Goal: Task Accomplishment & Management: Use online tool/utility

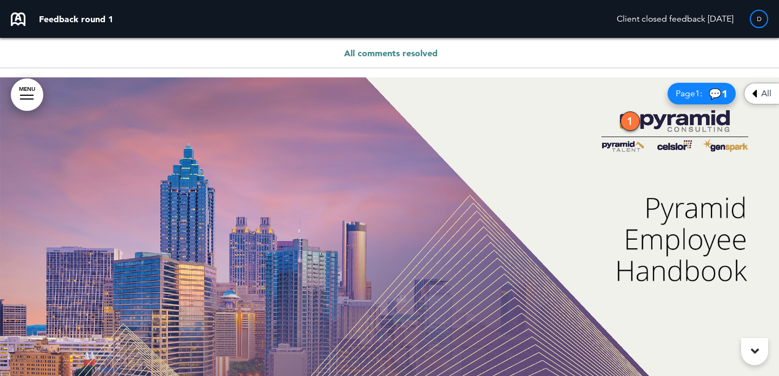
click at [678, 99] on div "Page 1 : 💬 1" at bounding box center [701, 94] width 68 height 22
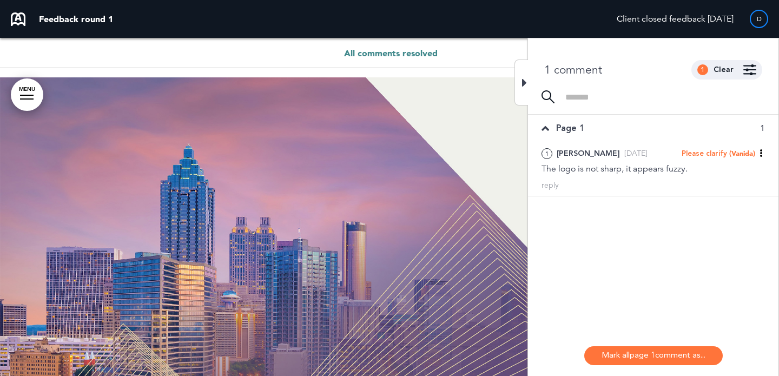
click at [520, 83] on div at bounding box center [521, 82] width 14 height 46
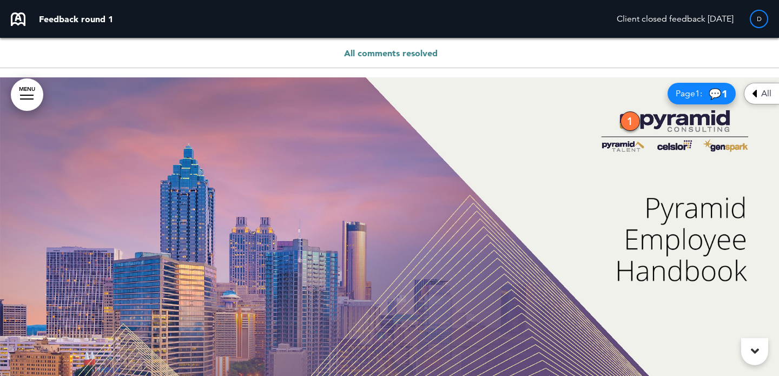
click at [763, 87] on div "All" at bounding box center [760, 94] width 35 height 22
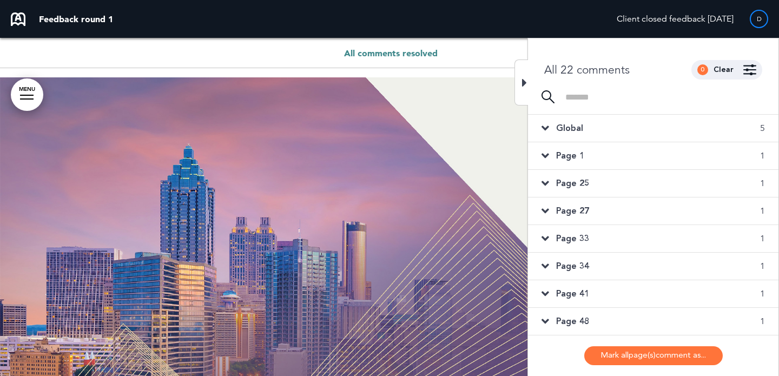
click at [594, 296] on div "Page 41 1" at bounding box center [653, 293] width 250 height 27
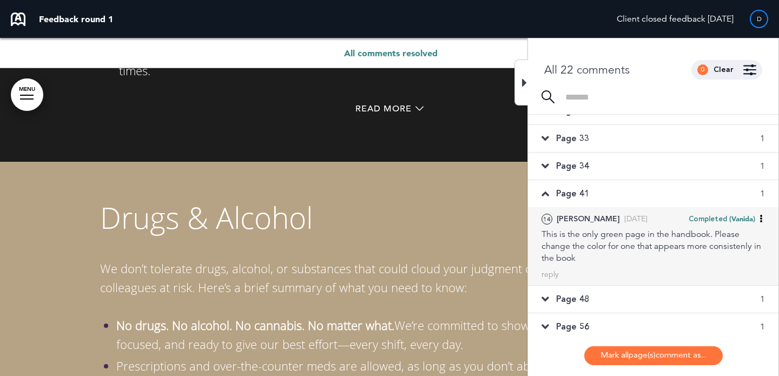
scroll to position [106, 0]
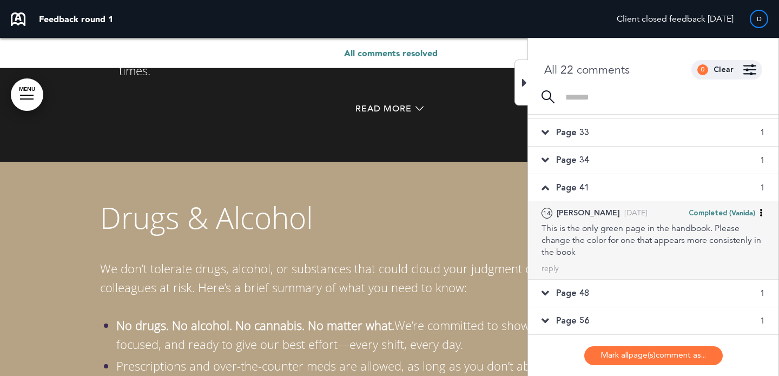
click at [594, 295] on div "Page 48 1" at bounding box center [653, 293] width 250 height 27
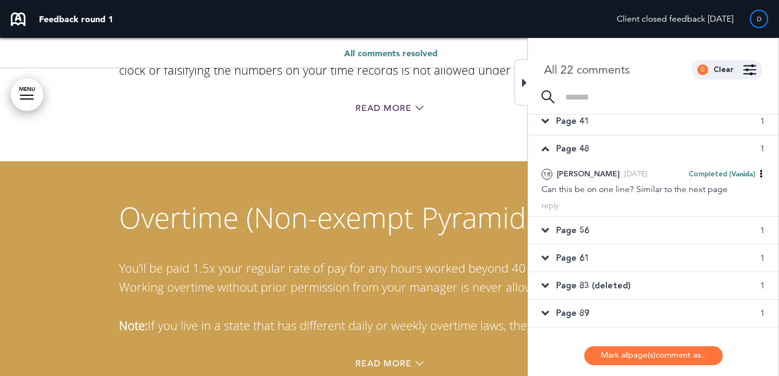
scroll to position [176, 0]
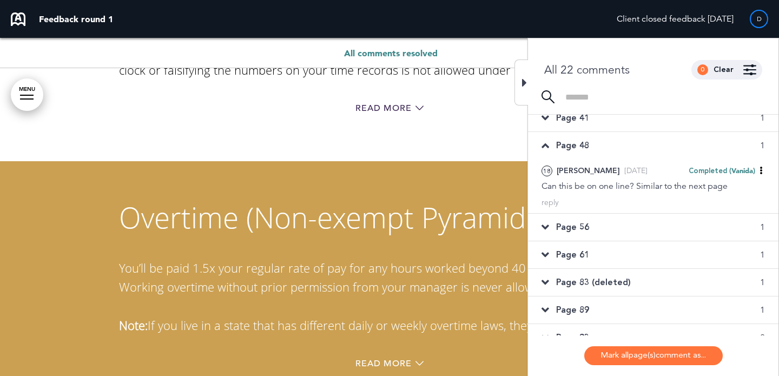
click at [594, 287] on span "Page 83 (deleted)" at bounding box center [593, 282] width 75 height 12
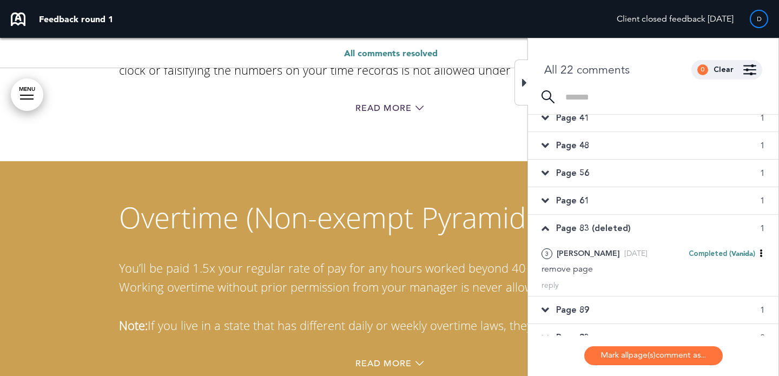
click at [595, 314] on div "Page 89 1" at bounding box center [653, 309] width 250 height 27
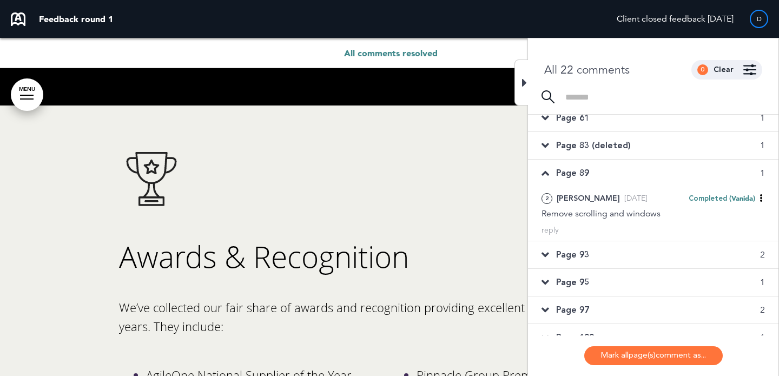
scroll to position [262, 0]
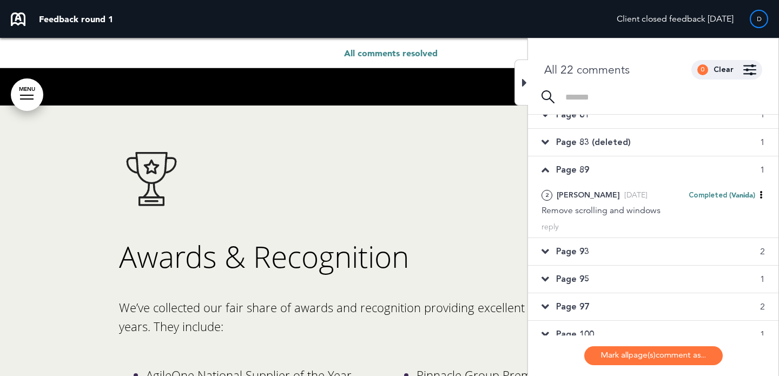
click at [624, 258] on div "Page 93 2" at bounding box center [653, 251] width 250 height 27
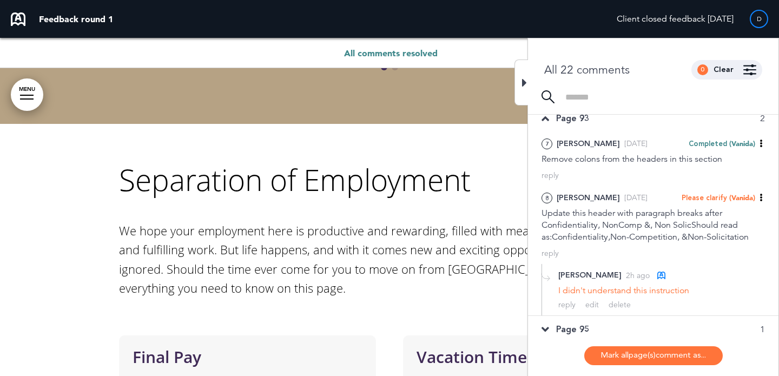
scroll to position [344, 0]
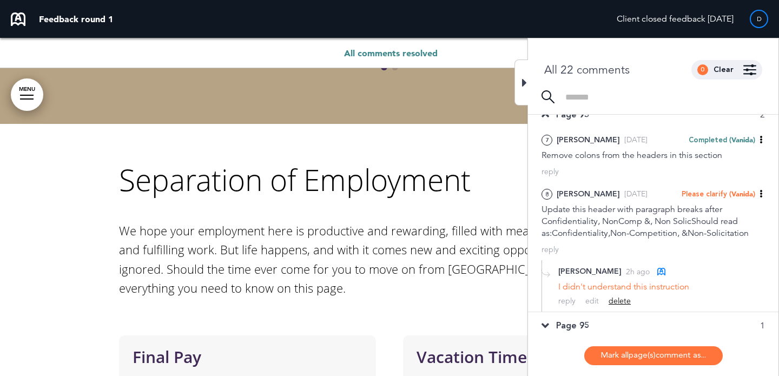
click at [616, 304] on div "delete" at bounding box center [619, 301] width 22 height 10
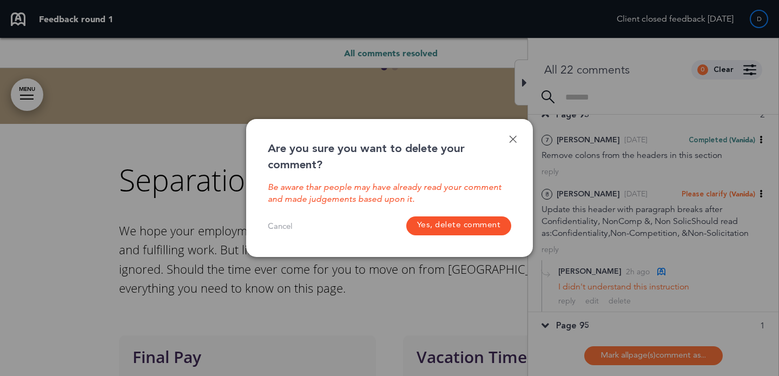
click at [460, 222] on button "Yes, delete comment" at bounding box center [458, 225] width 105 height 19
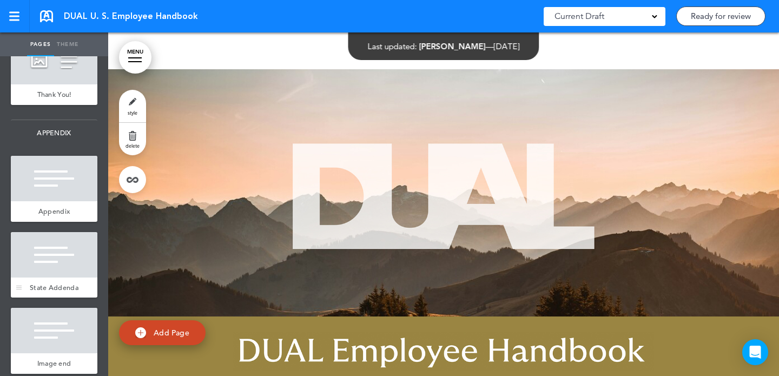
click at [61, 283] on span "State Addenda" at bounding box center [54, 287] width 49 height 9
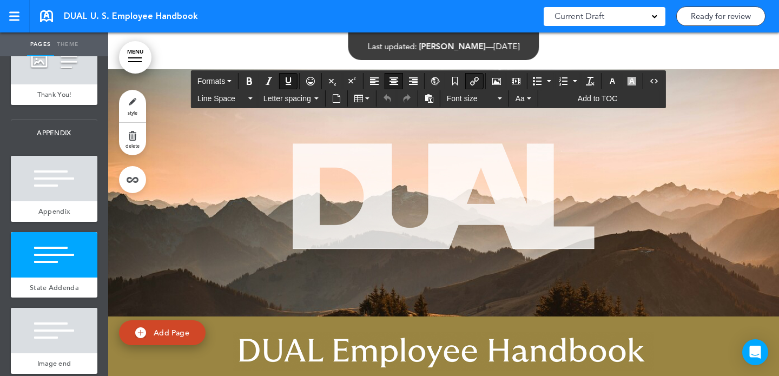
click at [474, 82] on icon "Insert/edit airmason link" at bounding box center [474, 81] width 9 height 9
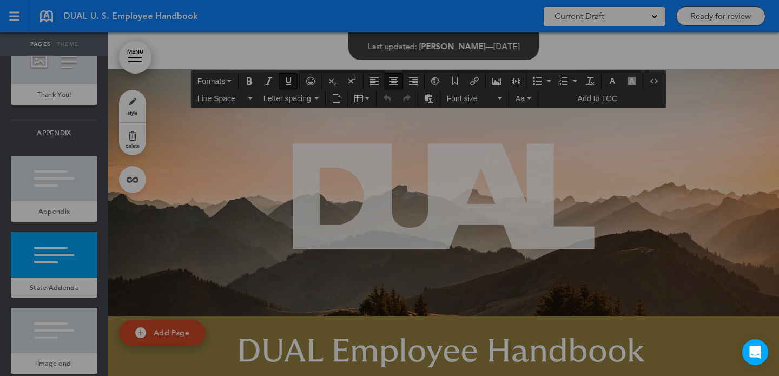
type input "*******"
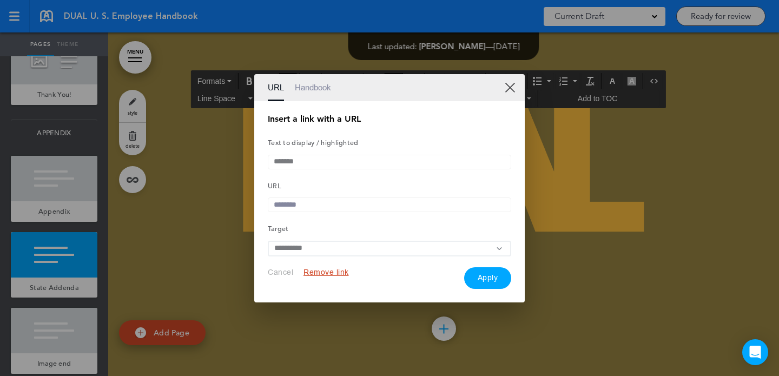
click at [323, 89] on link "Handbook" at bounding box center [313, 87] width 36 height 27
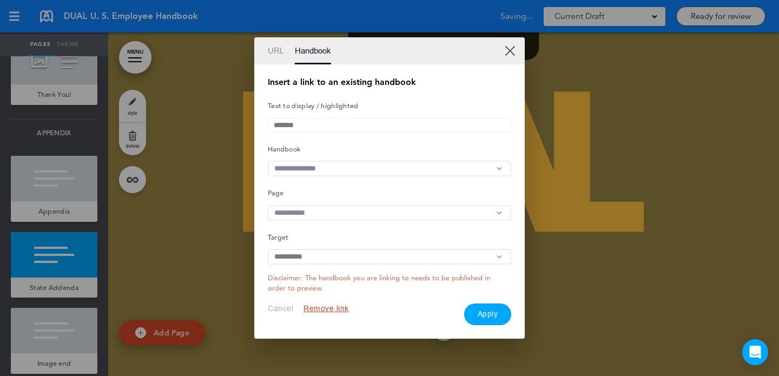
click at [333, 162] on input "text" at bounding box center [389, 169] width 243 height 16
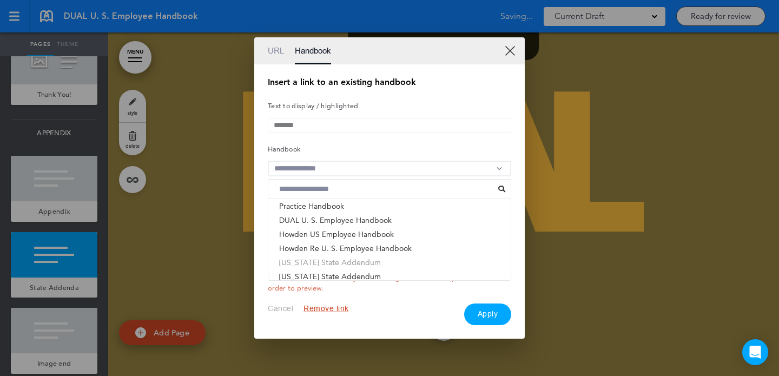
scroll to position [138, 0]
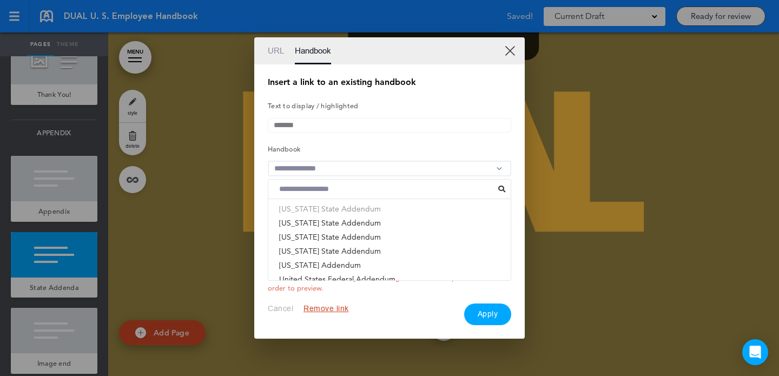
click at [336, 210] on li "Alabama State Addendum" at bounding box center [389, 209] width 242 height 14
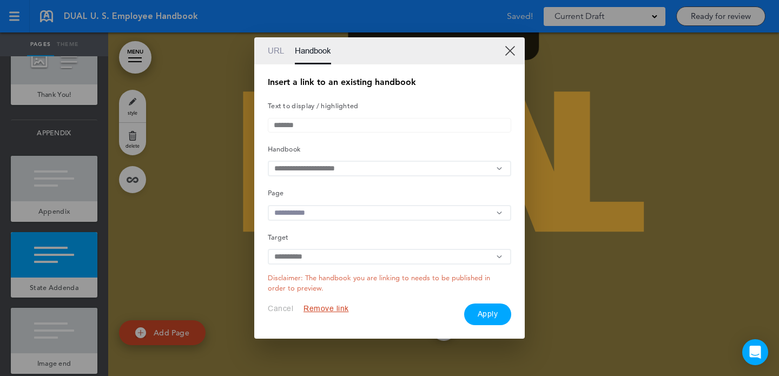
click at [337, 211] on input "text" at bounding box center [389, 213] width 243 height 16
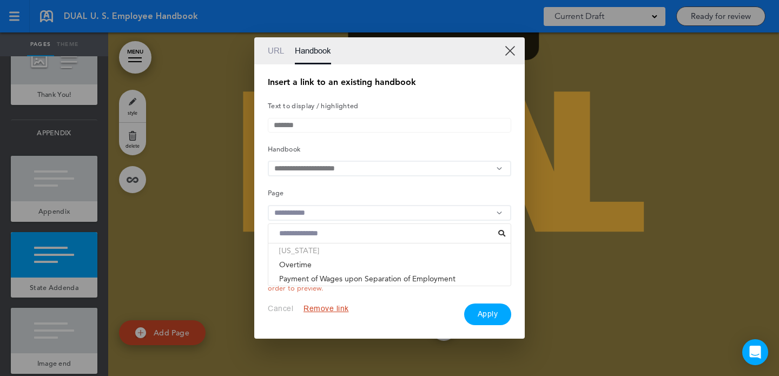
click at [318, 253] on li "[US_STATE]" at bounding box center [389, 250] width 242 height 14
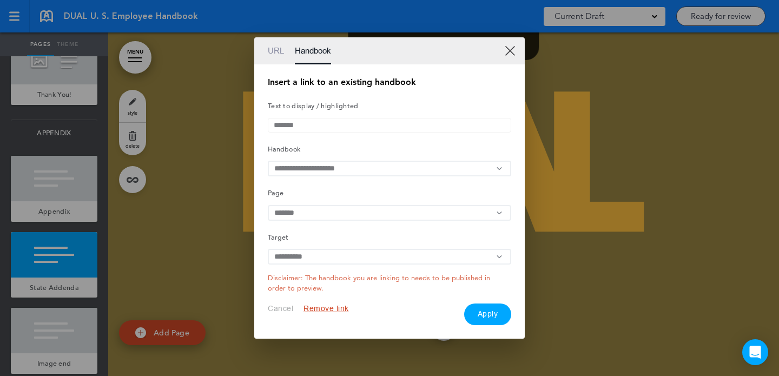
click at [336, 201] on div "Insert a link to an existing handbook Text to display / highlighted ******* Han…" at bounding box center [389, 201] width 243 height 247
click at [491, 316] on button "Apply" at bounding box center [488, 314] width 48 height 22
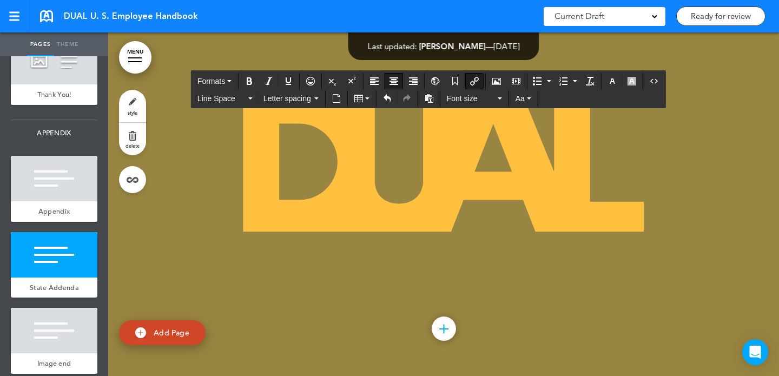
scroll to position [50637, 0]
drag, startPoint x: 398, startPoint y: 203, endPoint x: 329, endPoint y: 203, distance: 69.2
click at [472, 78] on icon "Insert/edit airmason link" at bounding box center [474, 81] width 9 height 9
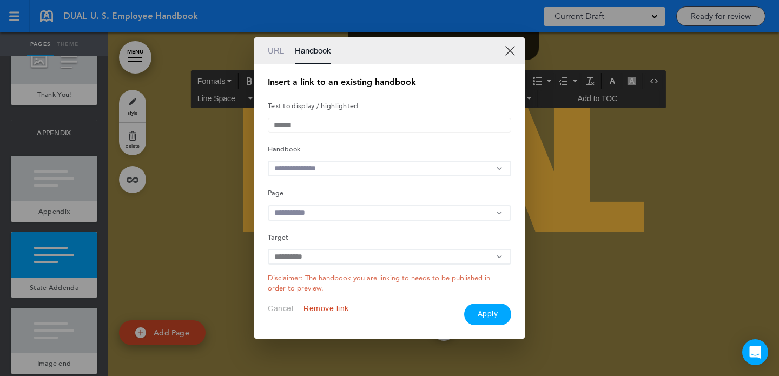
click at [317, 167] on input "text" at bounding box center [389, 169] width 243 height 16
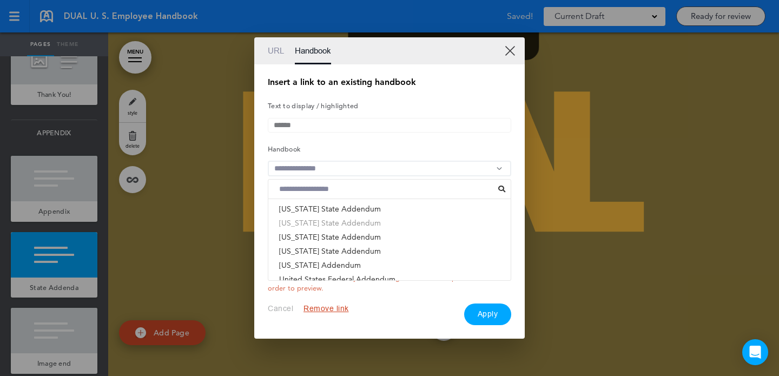
click at [321, 223] on li "Alaska State Addendum" at bounding box center [389, 223] width 242 height 14
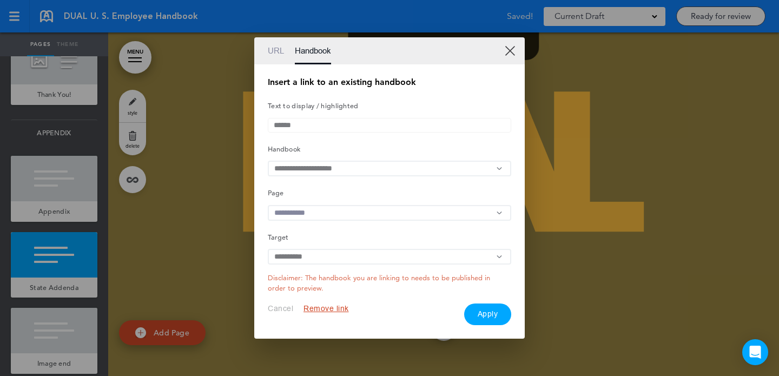
click at [319, 215] on input "text" at bounding box center [389, 213] width 243 height 16
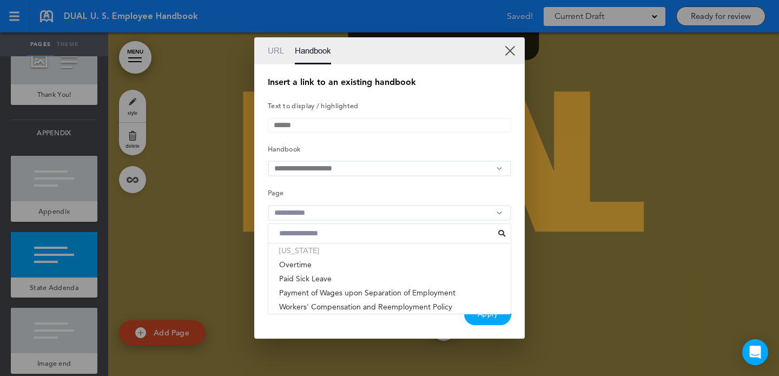
click at [311, 253] on li "[US_STATE]" at bounding box center [389, 250] width 242 height 14
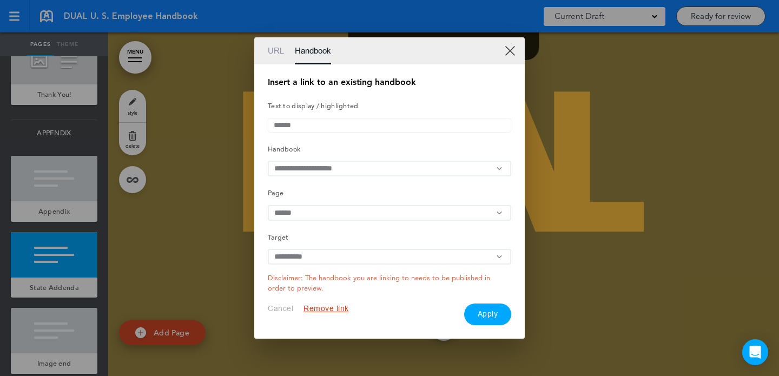
click at [496, 320] on button "Apply" at bounding box center [488, 314] width 48 height 22
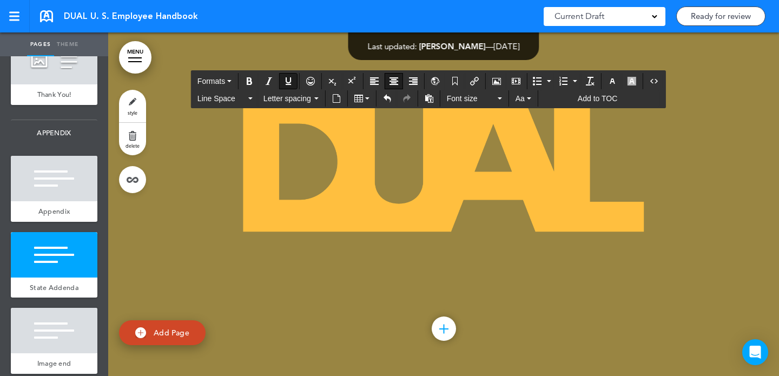
drag, startPoint x: 510, startPoint y: 207, endPoint x: 459, endPoint y: 207, distance: 50.8
click at [475, 78] on icon "Insert/edit airmason link" at bounding box center [474, 81] width 9 height 9
type input "*******"
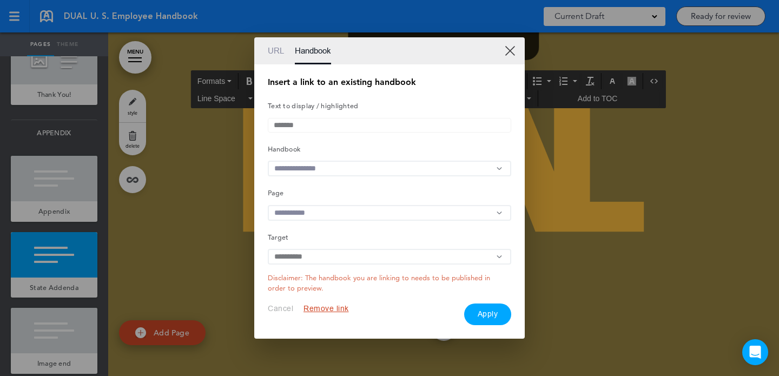
click at [322, 167] on input "text" at bounding box center [389, 169] width 243 height 16
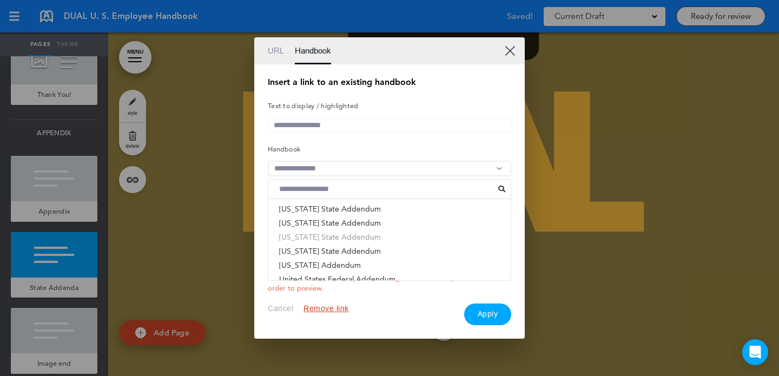
click at [316, 237] on li "Arizona State Addendum" at bounding box center [389, 237] width 242 height 14
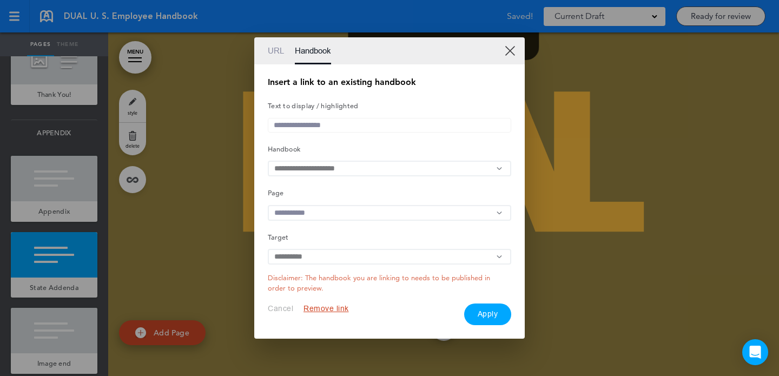
click at [316, 215] on input "text" at bounding box center [389, 213] width 243 height 16
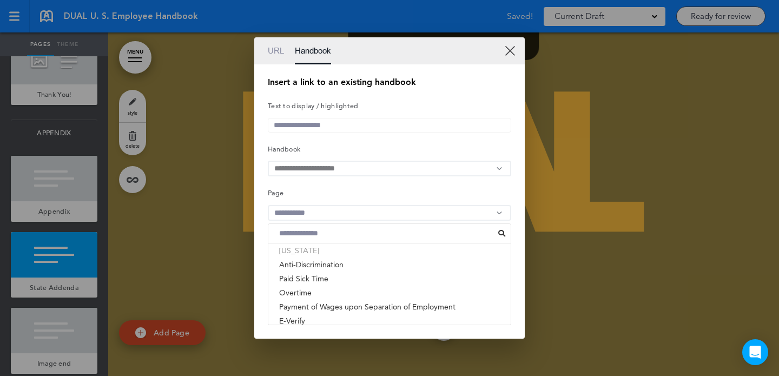
click at [308, 257] on li "[US_STATE]" at bounding box center [389, 250] width 242 height 14
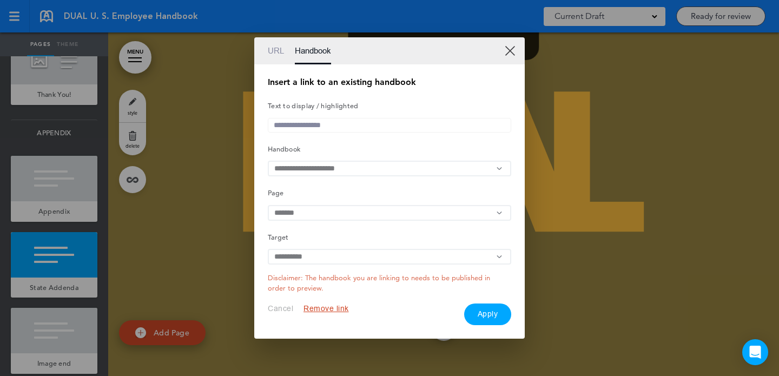
click at [489, 321] on button "Apply" at bounding box center [488, 314] width 48 height 22
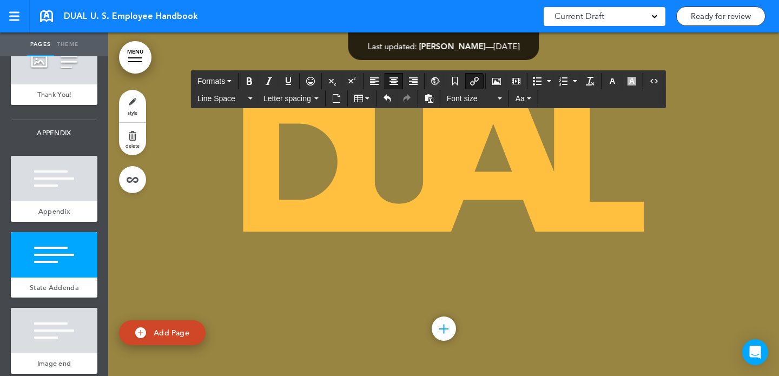
drag, startPoint x: 472, startPoint y: 202, endPoint x: 567, endPoint y: 203, distance: 95.2
drag, startPoint x: 541, startPoint y: 202, endPoint x: 459, endPoint y: 202, distance: 82.2
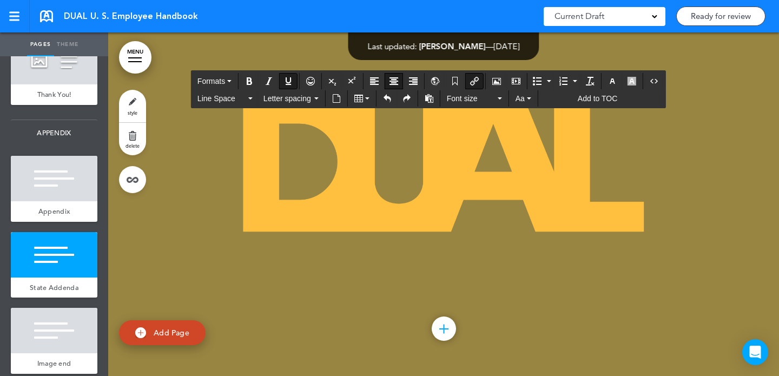
drag, startPoint x: 671, startPoint y: 203, endPoint x: 586, endPoint y: 202, distance: 84.9
click at [477, 77] on icon "Insert/edit airmason link" at bounding box center [474, 81] width 9 height 9
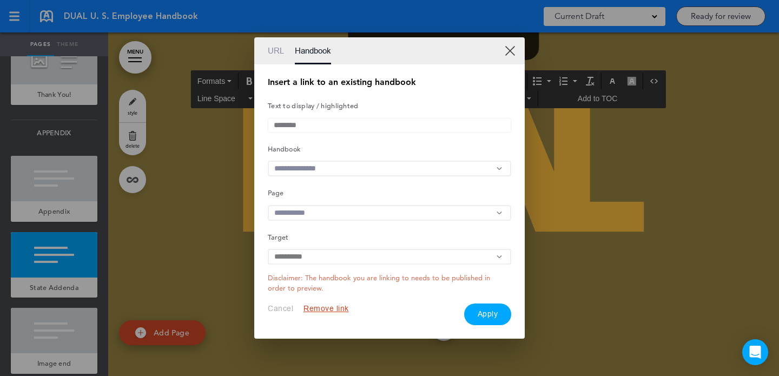
click at [331, 163] on input "text" at bounding box center [389, 169] width 243 height 16
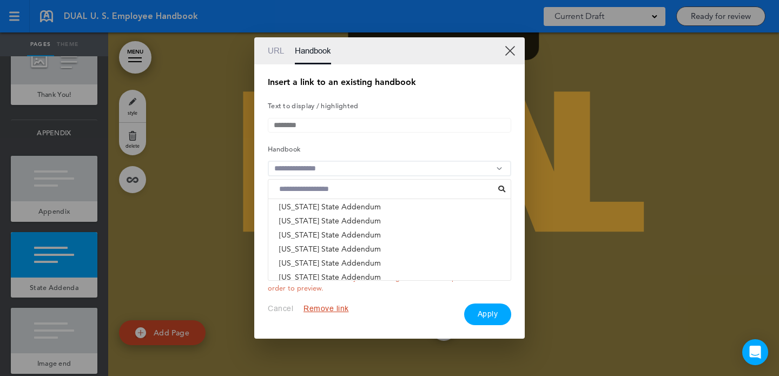
scroll to position [246, 0]
click at [317, 244] on li "Arkansas State Addendum" at bounding box center [389, 241] width 242 height 14
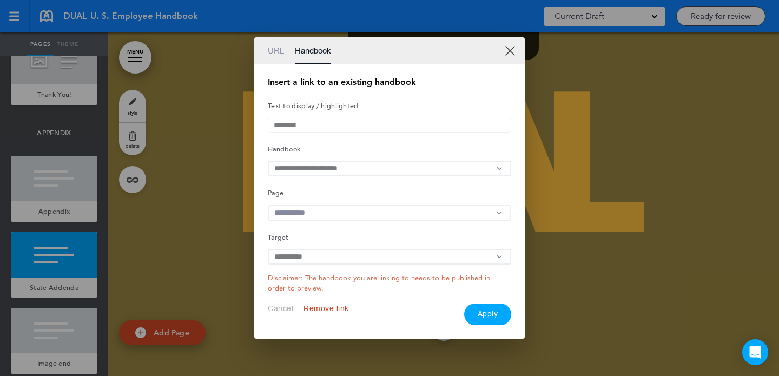
click at [327, 217] on input "text" at bounding box center [389, 213] width 243 height 16
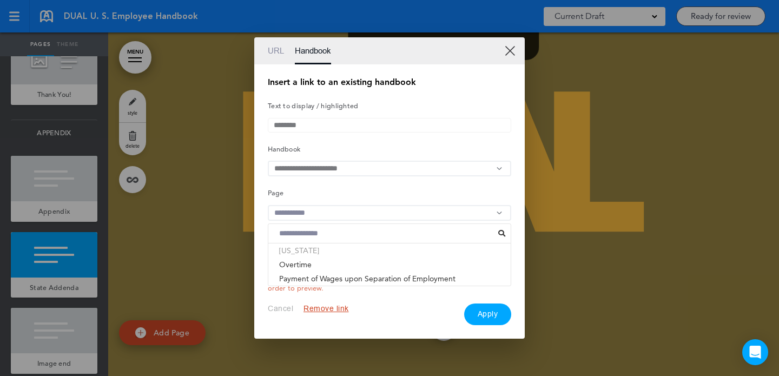
click at [315, 257] on li "[US_STATE]" at bounding box center [389, 250] width 242 height 14
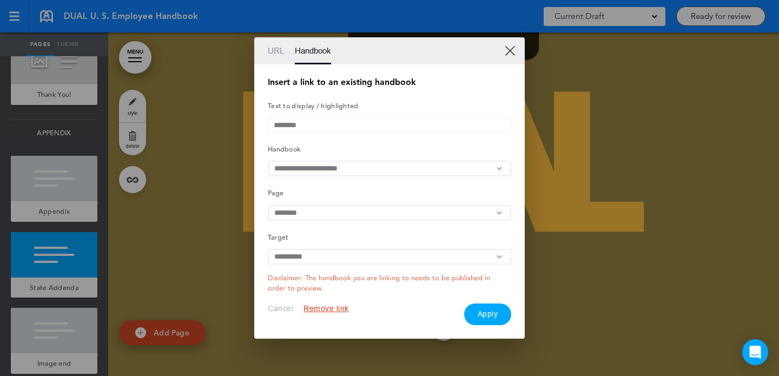
click at [484, 317] on button "Apply" at bounding box center [488, 314] width 48 height 22
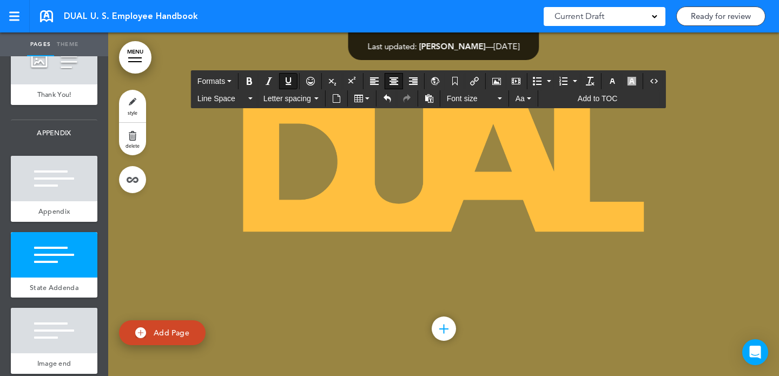
drag, startPoint x: 219, startPoint y: 231, endPoint x: 175, endPoint y: 231, distance: 43.8
click at [479, 81] on icon "Insert/edit airmason link" at bounding box center [474, 81] width 9 height 9
type input "**********"
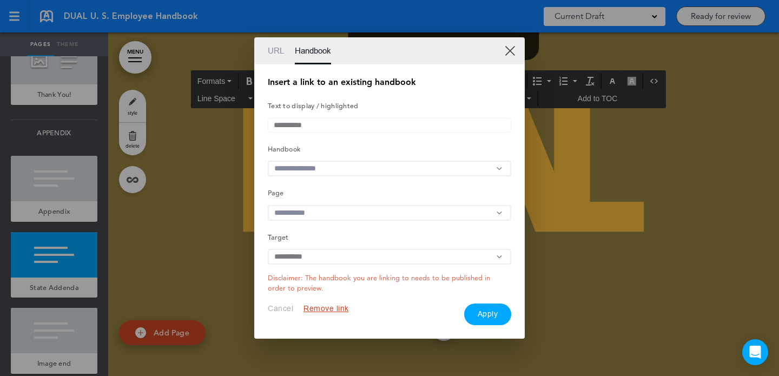
click at [337, 165] on input "text" at bounding box center [389, 169] width 243 height 16
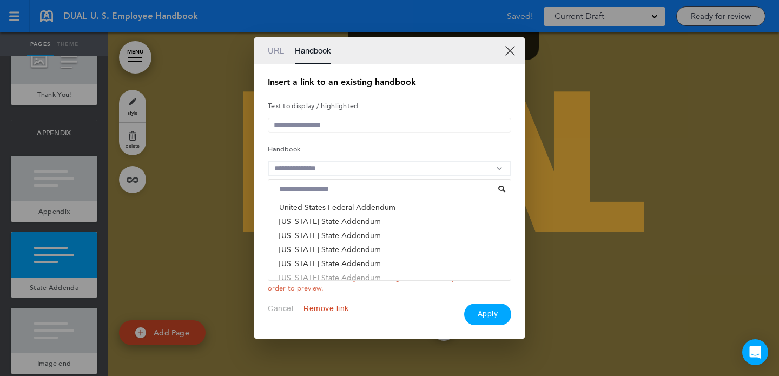
scroll to position [162, 0]
click at [327, 243] on li "California Addendum" at bounding box center [389, 241] width 242 height 14
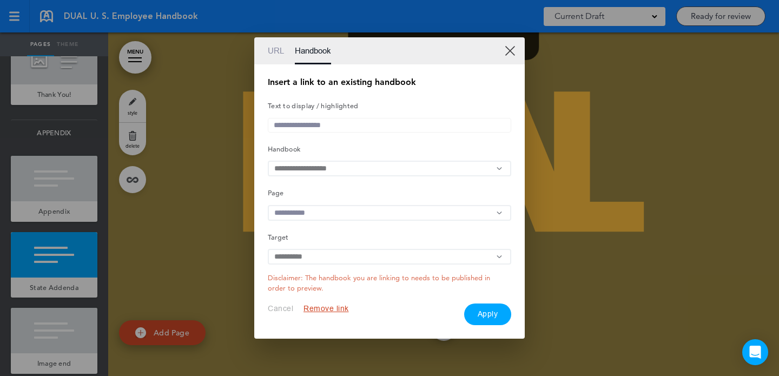
click at [324, 207] on input "text" at bounding box center [389, 213] width 243 height 16
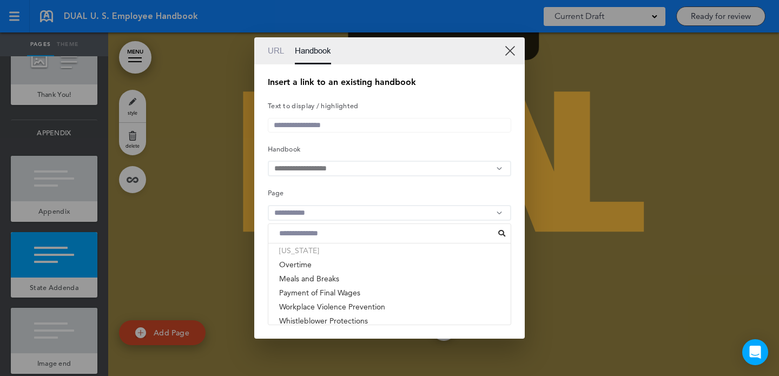
click at [313, 256] on li "[US_STATE]" at bounding box center [389, 250] width 242 height 14
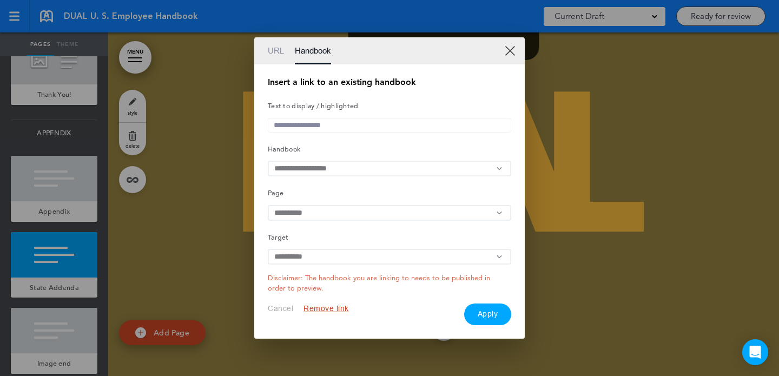
click at [482, 312] on button "Apply" at bounding box center [488, 314] width 48 height 22
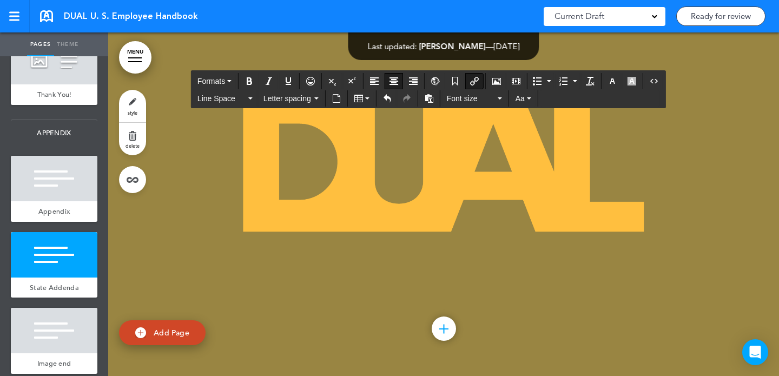
drag, startPoint x: 346, startPoint y: 230, endPoint x: 405, endPoint y: 230, distance: 59.5
click at [476, 82] on icon "Insert/edit airmason link" at bounding box center [474, 81] width 9 height 9
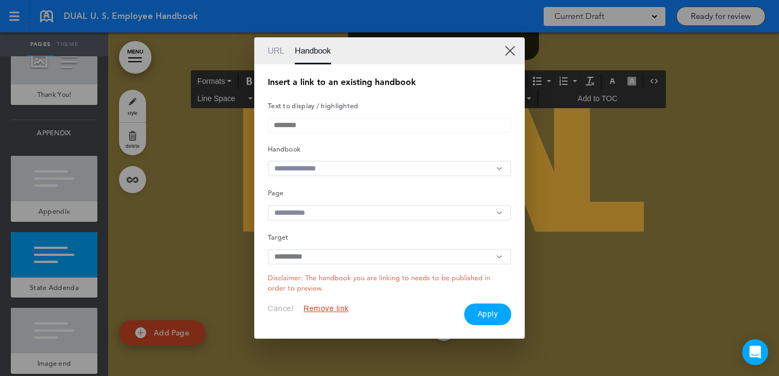
click at [338, 167] on input "text" at bounding box center [389, 169] width 243 height 16
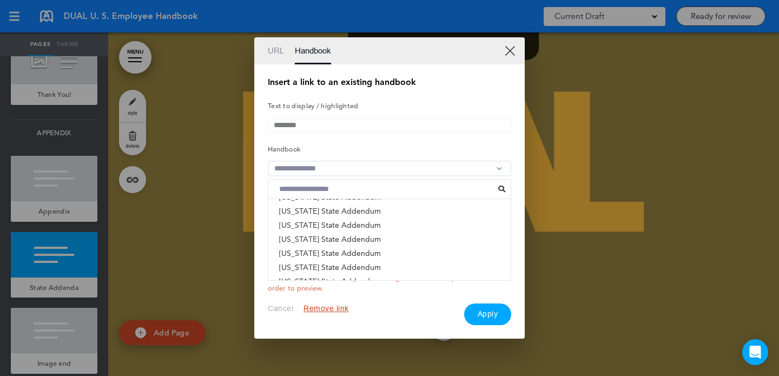
scroll to position [276, 0]
click at [328, 230] on li "Colorado State Addendum" at bounding box center [389, 225] width 242 height 14
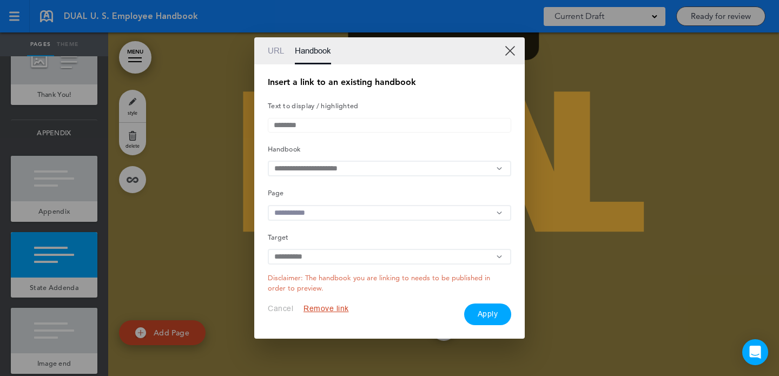
click at [330, 215] on input "text" at bounding box center [389, 213] width 243 height 16
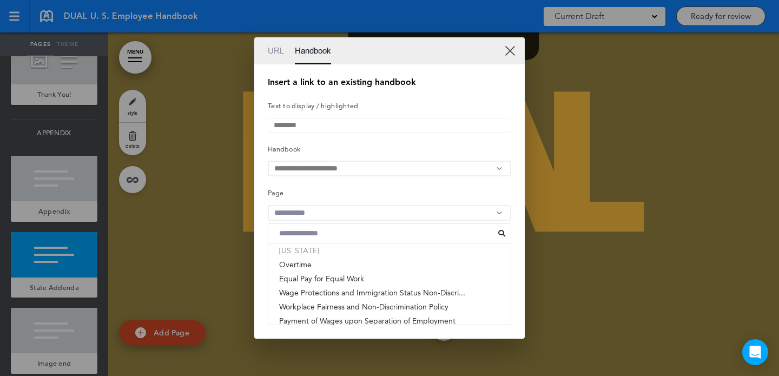
click at [321, 255] on li "[US_STATE]" at bounding box center [389, 250] width 242 height 14
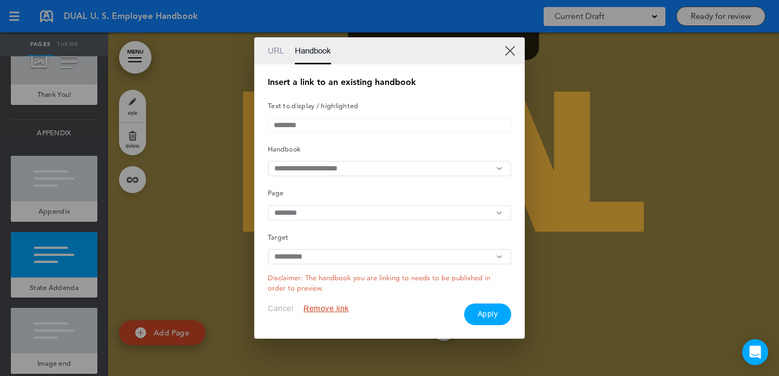
click at [493, 321] on button "Apply" at bounding box center [488, 314] width 48 height 22
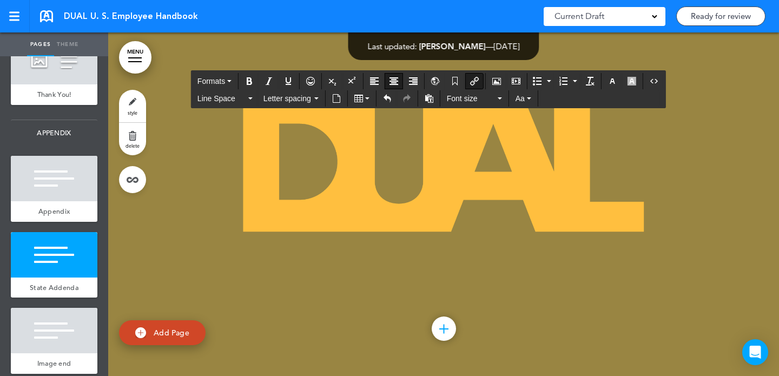
drag, startPoint x: 477, startPoint y: 230, endPoint x: 582, endPoint y: 230, distance: 105.4
drag, startPoint x: 547, startPoint y: 234, endPoint x: 472, endPoint y: 231, distance: 75.7
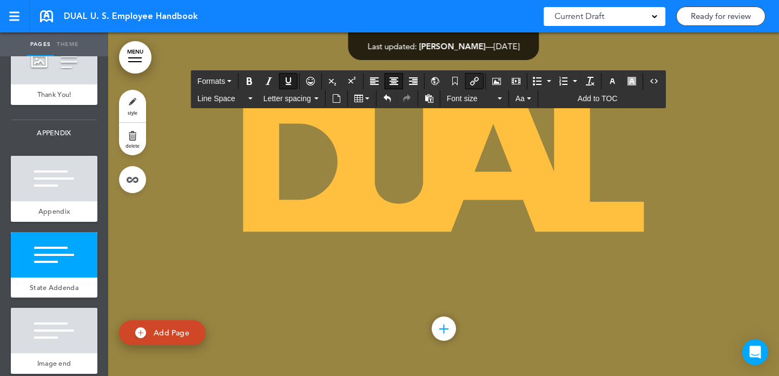
click at [473, 82] on icon "Insert/edit airmason link" at bounding box center [474, 81] width 9 height 9
type input "**********"
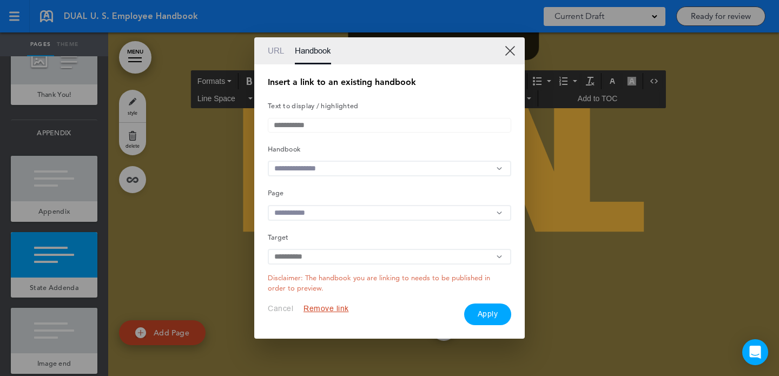
click at [319, 172] on input "text" at bounding box center [389, 169] width 243 height 16
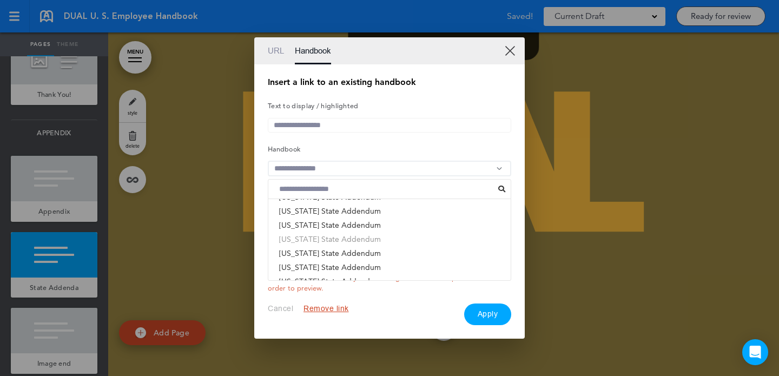
scroll to position [263, 0]
click at [323, 258] on li "Connecticut State Addendum" at bounding box center [389, 252] width 242 height 14
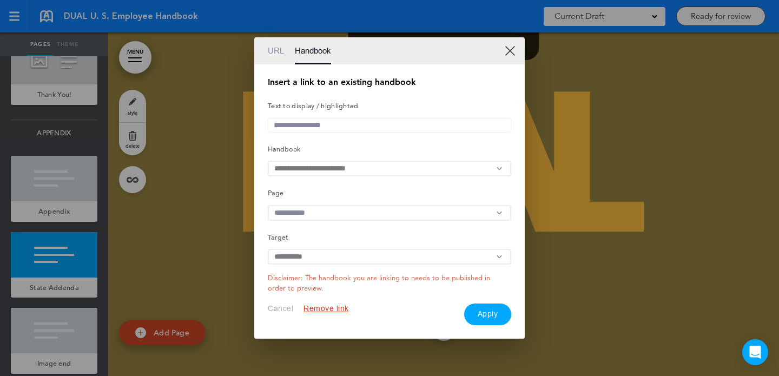
click at [382, 214] on input "text" at bounding box center [389, 213] width 243 height 16
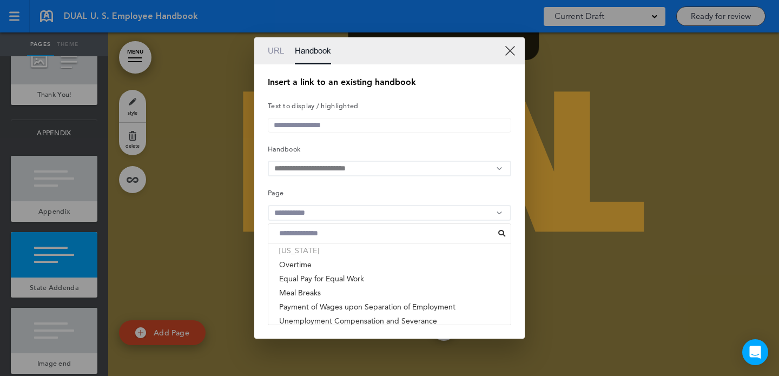
click at [334, 256] on li "[US_STATE]" at bounding box center [389, 250] width 242 height 14
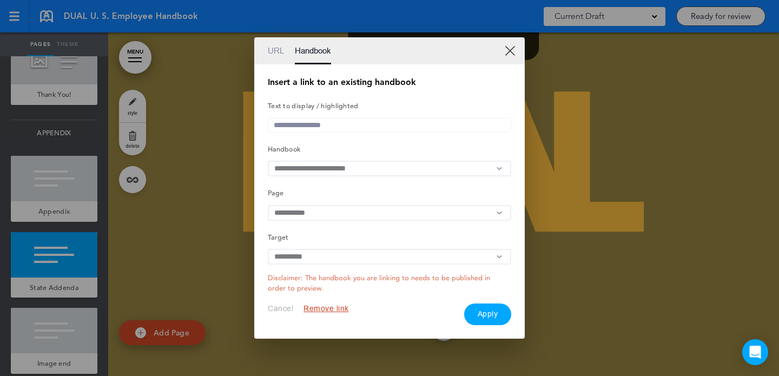
click at [478, 313] on button "Apply" at bounding box center [488, 314] width 48 height 22
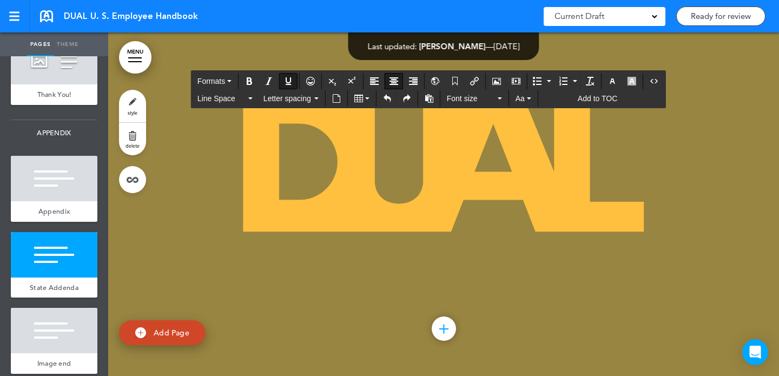
drag, startPoint x: 622, startPoint y: 230, endPoint x: 682, endPoint y: 230, distance: 60.6
click at [471, 77] on icon "Insert/edit airmason link" at bounding box center [474, 81] width 9 height 9
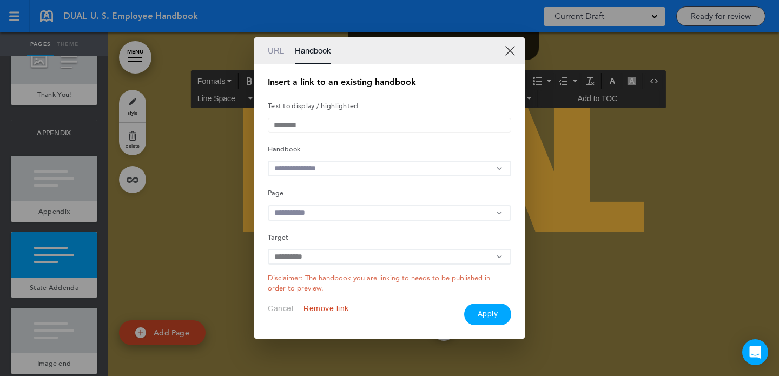
click at [348, 163] on input "text" at bounding box center [389, 169] width 243 height 16
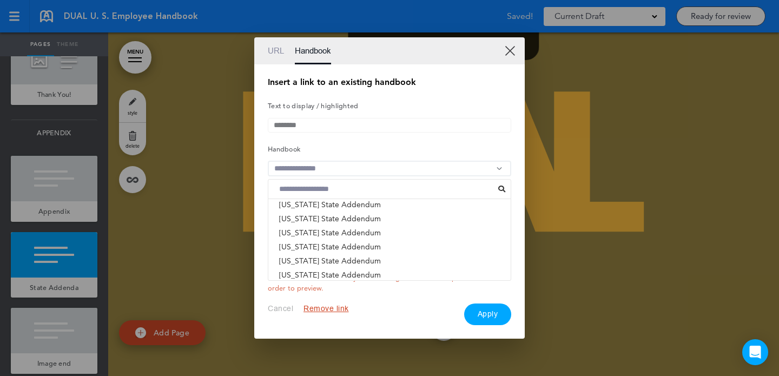
scroll to position [473, 0]
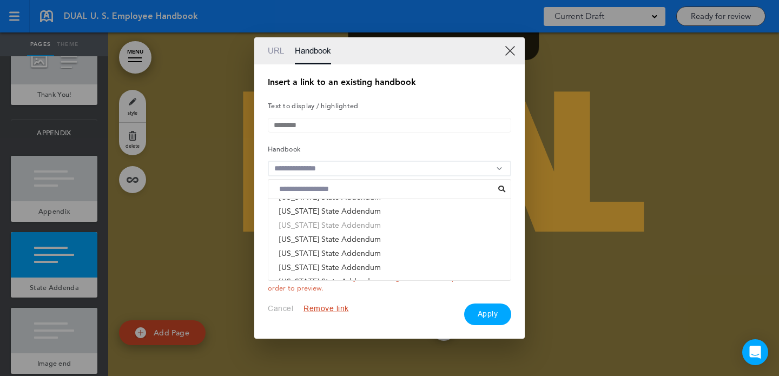
click at [327, 230] on li "Delaware State Addendum" at bounding box center [389, 225] width 242 height 14
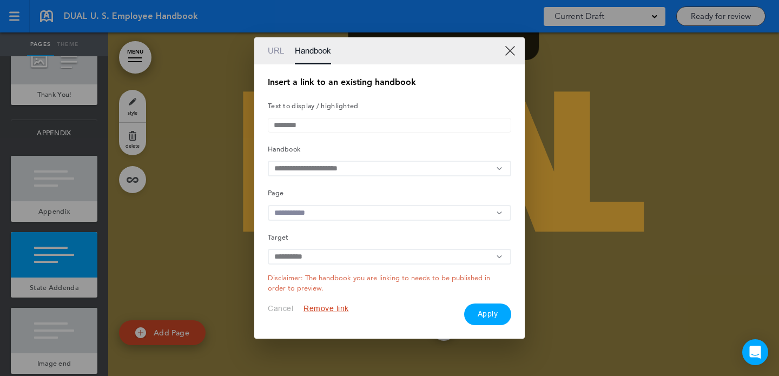
click at [329, 210] on input "text" at bounding box center [389, 213] width 243 height 16
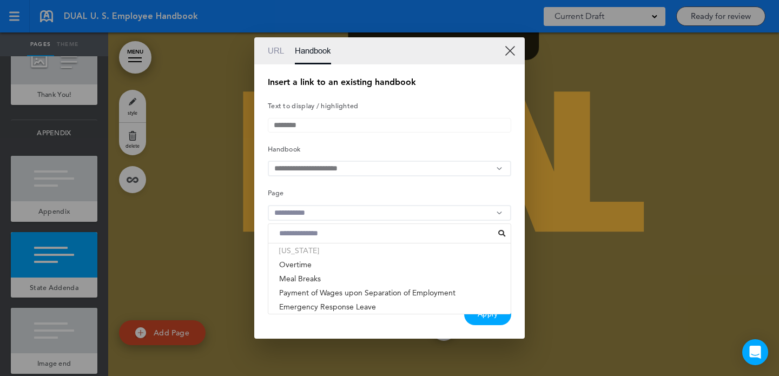
click at [313, 257] on li "[US_STATE]" at bounding box center [389, 250] width 242 height 14
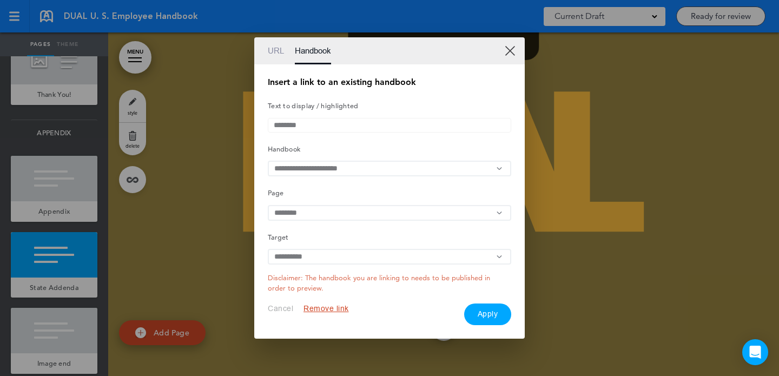
click at [485, 318] on button "Apply" at bounding box center [488, 314] width 48 height 22
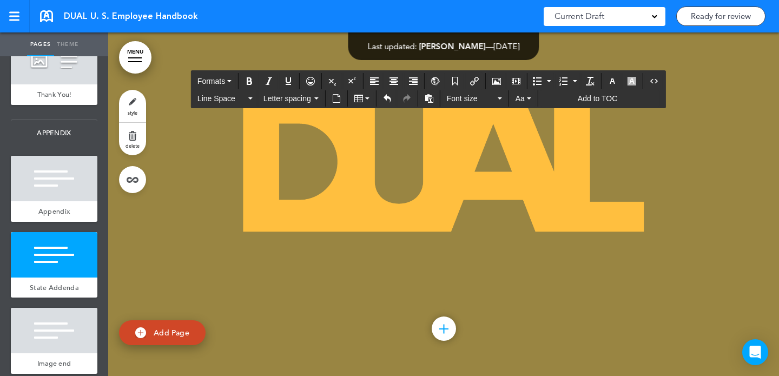
drag, startPoint x: 194, startPoint y: 255, endPoint x: 170, endPoint y: 254, distance: 24.4
drag, startPoint x: 296, startPoint y: 255, endPoint x: 190, endPoint y: 254, distance: 106.0
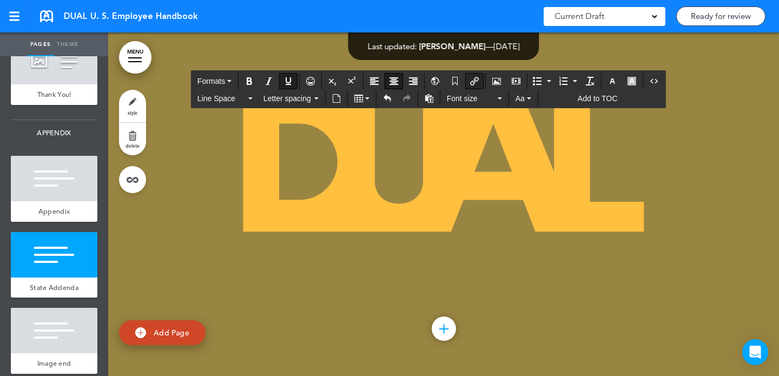
click at [473, 83] on icon "Insert/edit airmason link" at bounding box center [474, 81] width 9 height 9
type input "**********"
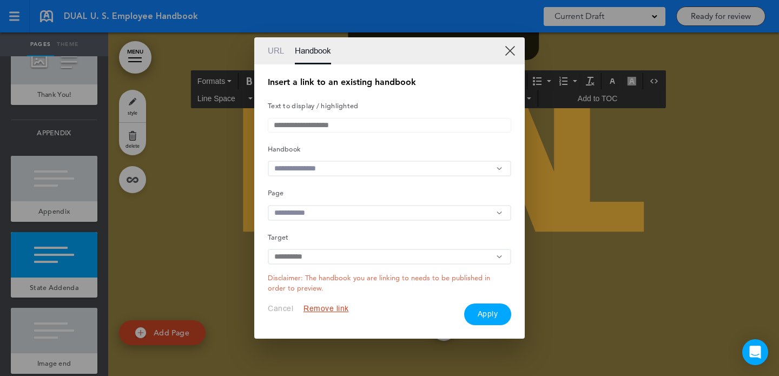
click at [361, 164] on input "text" at bounding box center [389, 169] width 243 height 16
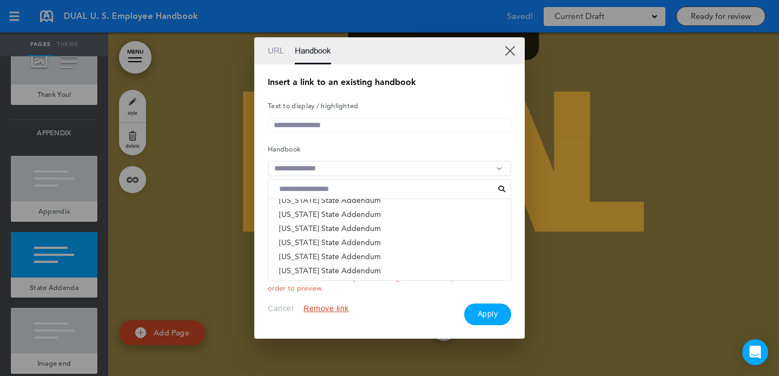
scroll to position [706, 0]
click at [348, 274] on li "Washington D.C. Addendum" at bounding box center [389, 273] width 242 height 14
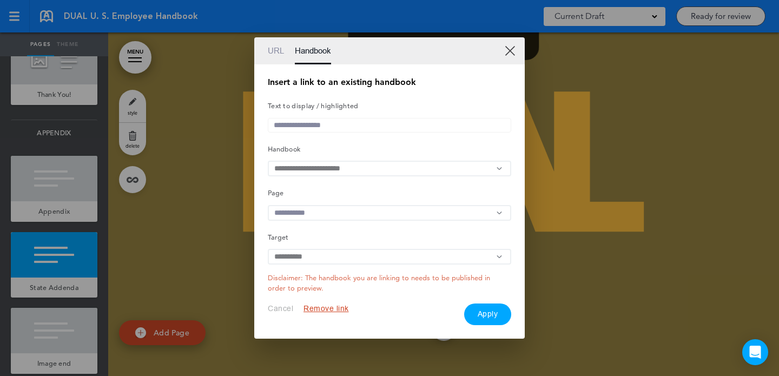
click at [358, 213] on input "text" at bounding box center [389, 213] width 243 height 16
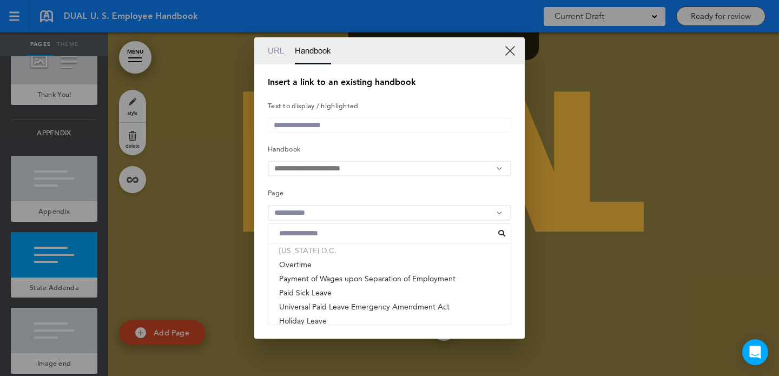
click at [343, 253] on li "Washington D.C." at bounding box center [389, 250] width 242 height 14
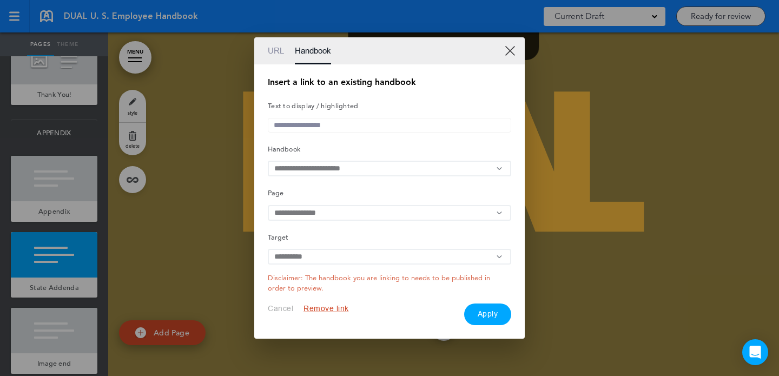
click at [491, 314] on button "Apply" at bounding box center [488, 314] width 48 height 22
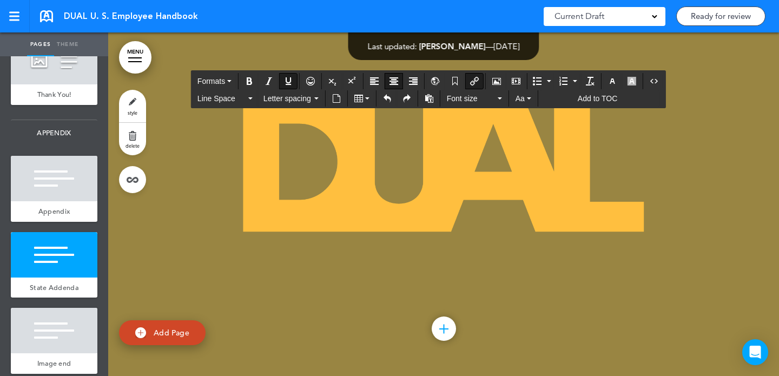
drag, startPoint x: 398, startPoint y: 254, endPoint x: 355, endPoint y: 253, distance: 43.3
click at [472, 80] on icon "Insert/edit airmason link" at bounding box center [474, 81] width 9 height 9
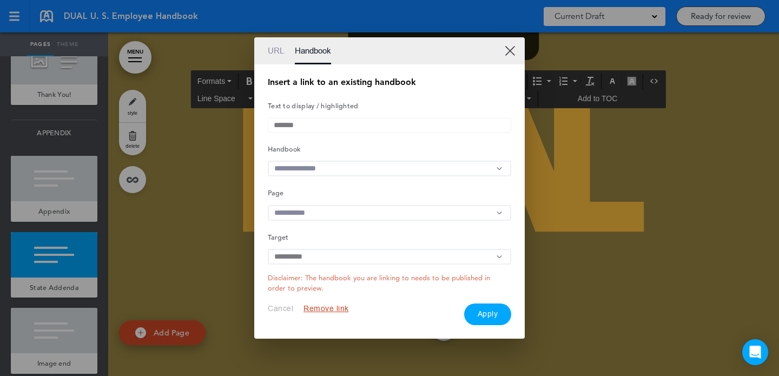
click at [309, 171] on input "text" at bounding box center [389, 169] width 243 height 16
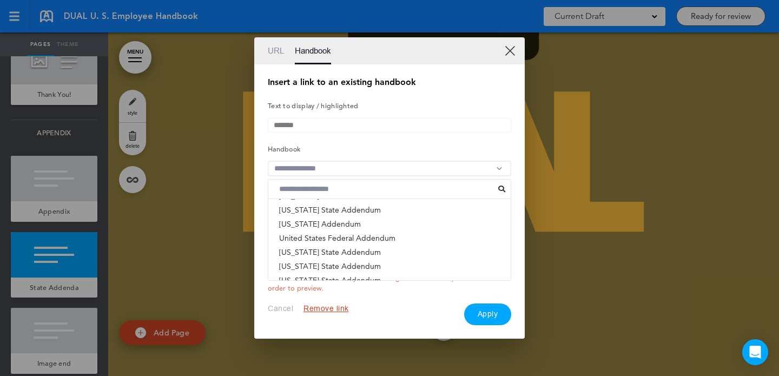
scroll to position [188, 0]
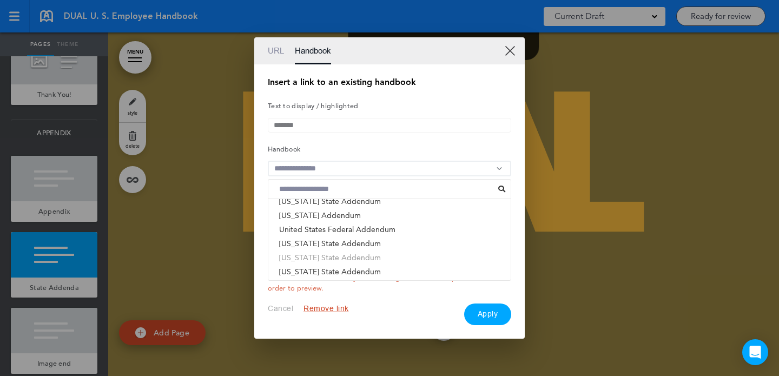
click at [311, 257] on li "Florida State Addendum" at bounding box center [389, 257] width 242 height 14
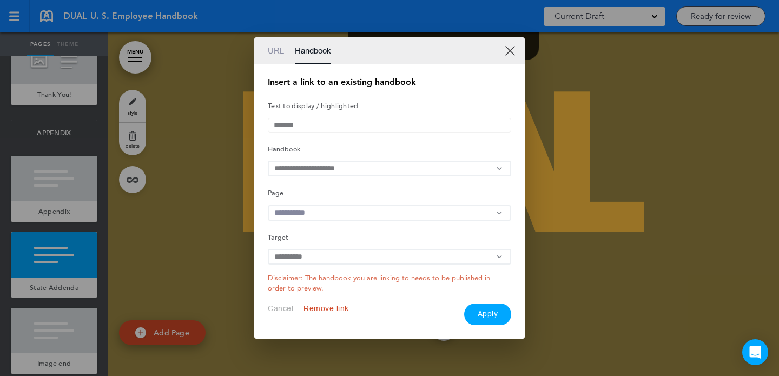
click at [333, 217] on input "text" at bounding box center [389, 213] width 243 height 16
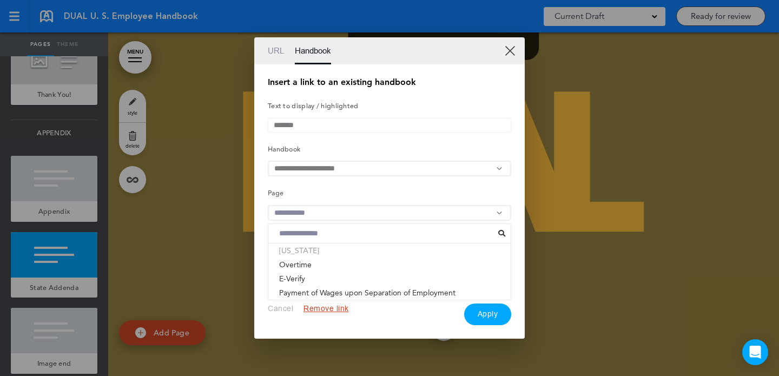
click at [318, 255] on li "[US_STATE]" at bounding box center [389, 250] width 242 height 14
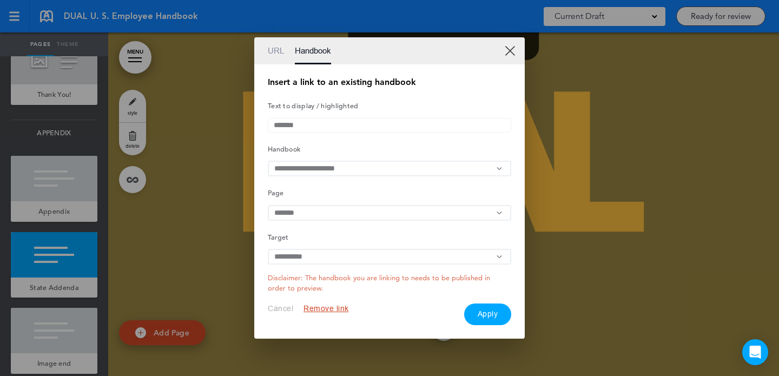
click at [484, 314] on button "Apply" at bounding box center [488, 314] width 48 height 22
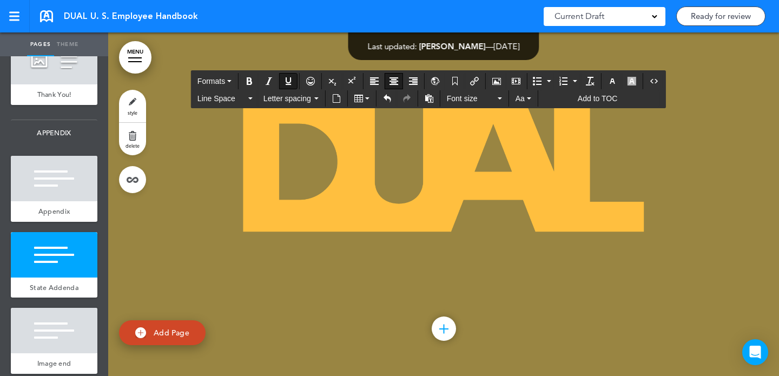
drag, startPoint x: 505, startPoint y: 257, endPoint x: 542, endPoint y: 257, distance: 37.3
click at [486, 76] on div at bounding box center [505, 81] width 40 height 16
click at [475, 78] on icon "Insert/edit airmason link" at bounding box center [474, 81] width 9 height 9
type input "*******"
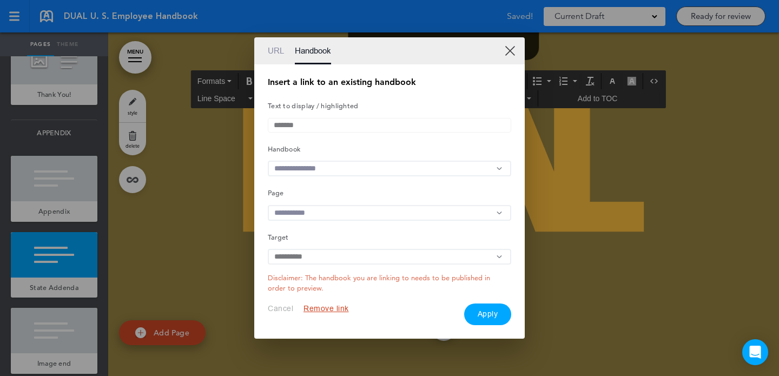
click at [514, 57] on div "URL Handbook" at bounding box center [389, 50] width 270 height 27
click at [513, 47] on link "XX" at bounding box center [509, 50] width 10 height 10
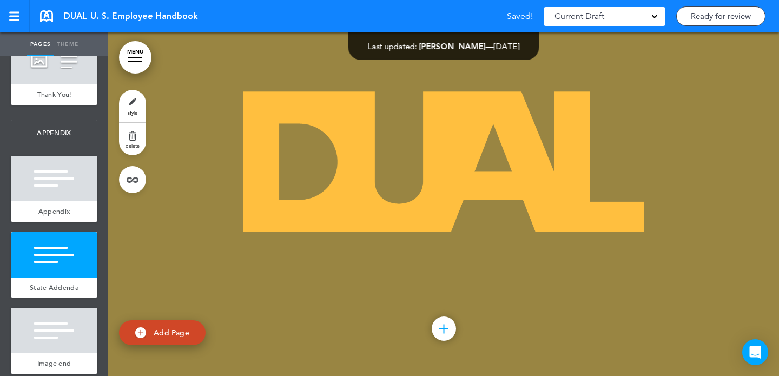
drag, startPoint x: 531, startPoint y: 257, endPoint x: 483, endPoint y: 256, distance: 48.1
click at [498, 256] on div "**********" at bounding box center [389, 188] width 779 height 376
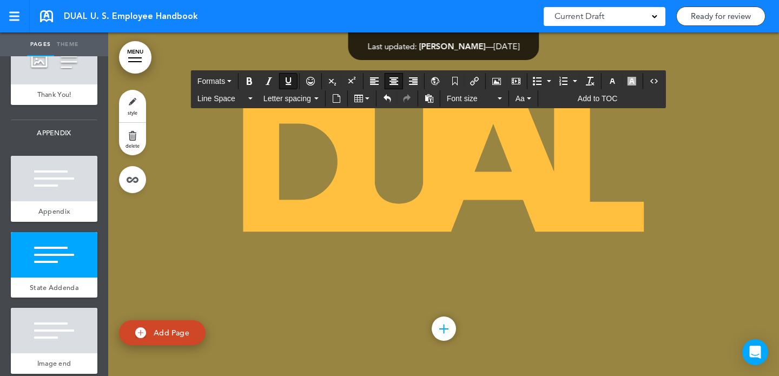
drag, startPoint x: 490, startPoint y: 248, endPoint x: 539, endPoint y: 248, distance: 48.1
click at [475, 83] on icon "Insert/edit airmason link" at bounding box center [474, 81] width 9 height 9
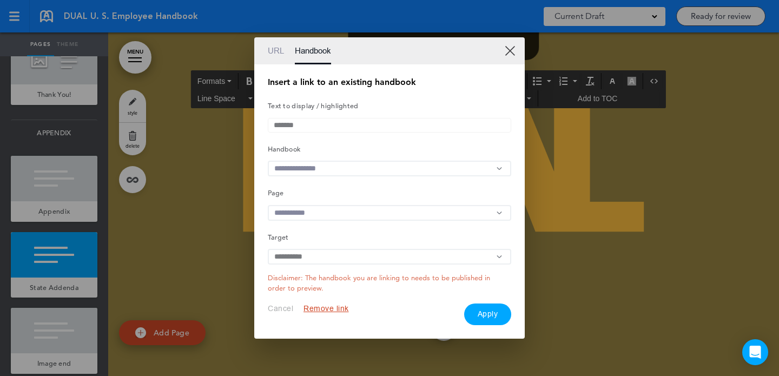
click at [352, 173] on input "text" at bounding box center [389, 169] width 243 height 16
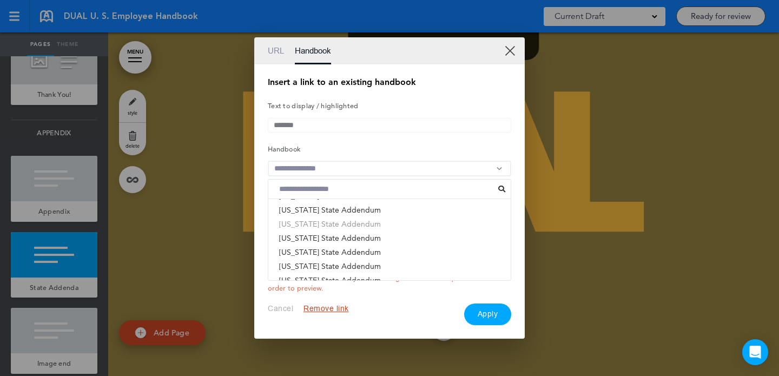
scroll to position [65, 0]
click at [333, 226] on li "Georgia State Addendum" at bounding box center [389, 225] width 242 height 14
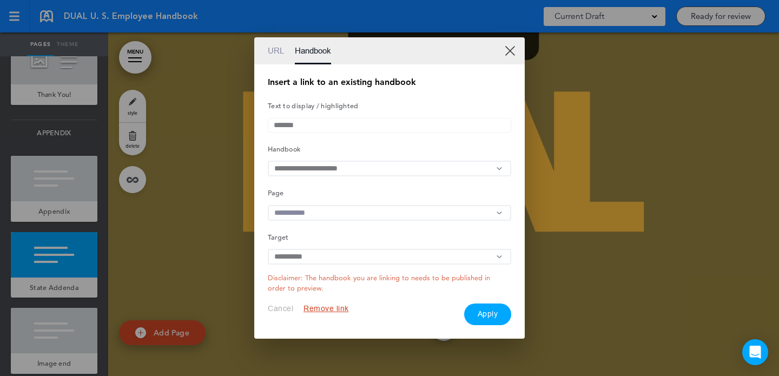
click at [337, 214] on input "text" at bounding box center [389, 213] width 243 height 16
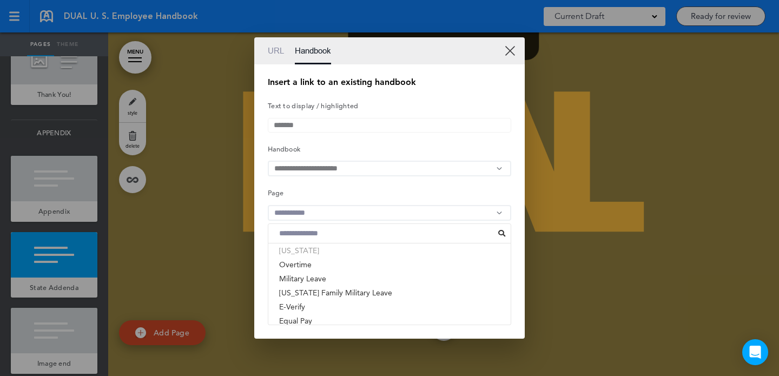
click at [322, 256] on li "[US_STATE]" at bounding box center [389, 250] width 242 height 14
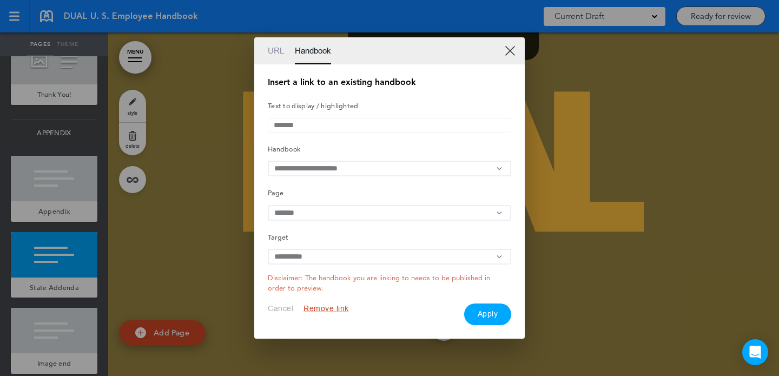
click at [489, 315] on button "Apply" at bounding box center [488, 314] width 48 height 22
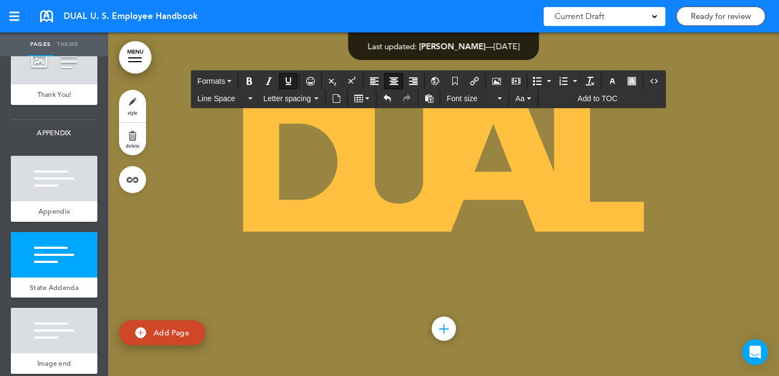
drag, startPoint x: 669, startPoint y: 250, endPoint x: 628, endPoint y: 250, distance: 41.1
click at [477, 79] on icon "Insert/edit airmason link" at bounding box center [474, 81] width 9 height 9
type input "******"
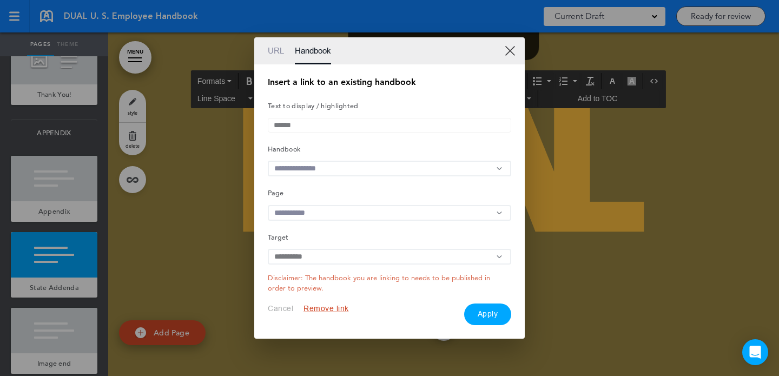
click at [356, 167] on input "text" at bounding box center [389, 169] width 243 height 16
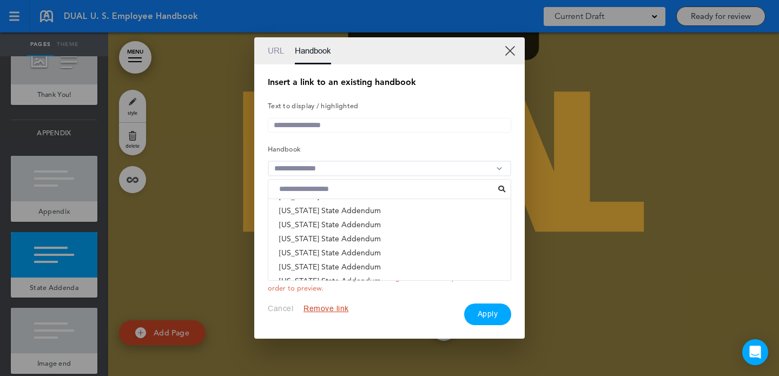
scroll to position [552, 0]
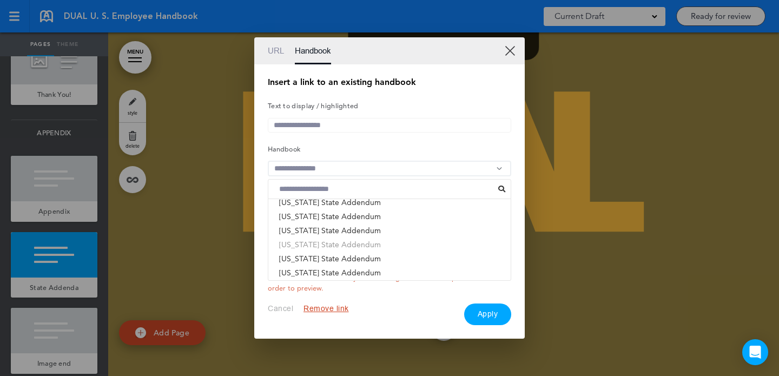
click at [337, 247] on li "Hawaii State Addendum" at bounding box center [389, 244] width 242 height 14
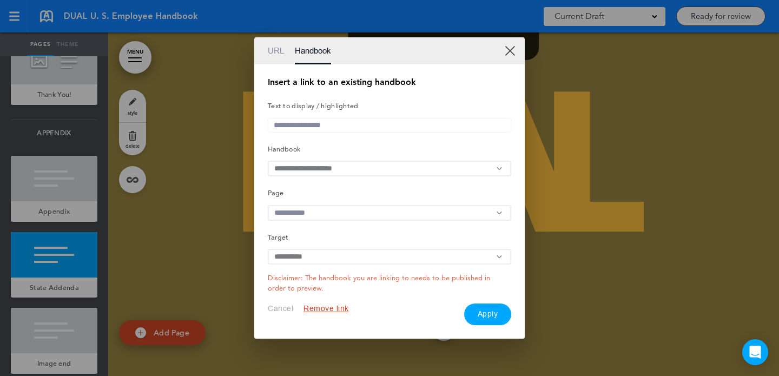
click at [374, 213] on input "text" at bounding box center [389, 213] width 243 height 16
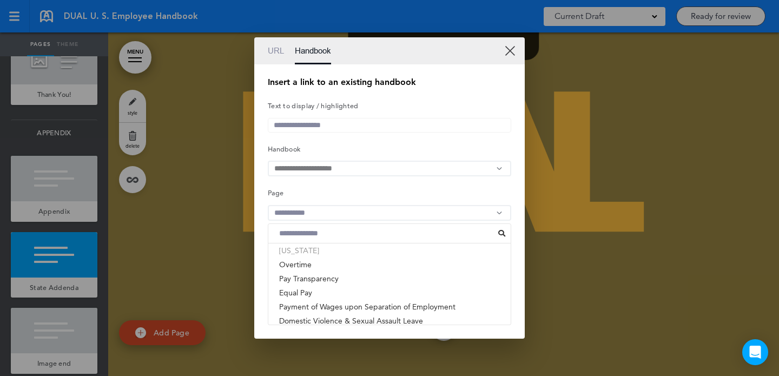
click at [342, 256] on li "[US_STATE]" at bounding box center [389, 250] width 242 height 14
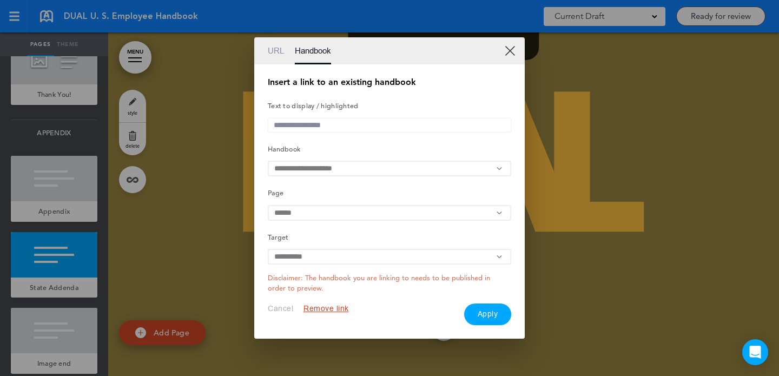
click at [480, 317] on button "Apply" at bounding box center [488, 314] width 48 height 22
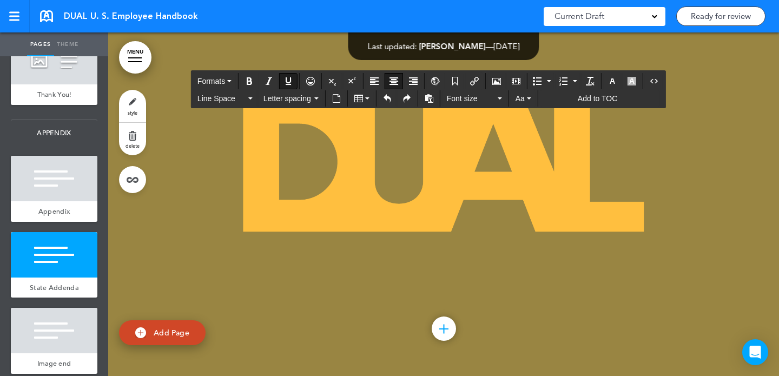
drag, startPoint x: 261, startPoint y: 279, endPoint x: 221, endPoint y: 279, distance: 39.5
click at [478, 79] on icon "Insert/edit airmason link" at bounding box center [474, 81] width 9 height 9
type input "*****"
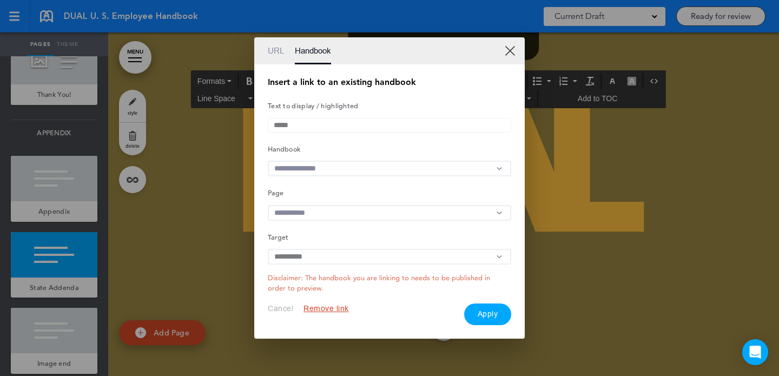
click at [341, 162] on input "text" at bounding box center [389, 169] width 243 height 16
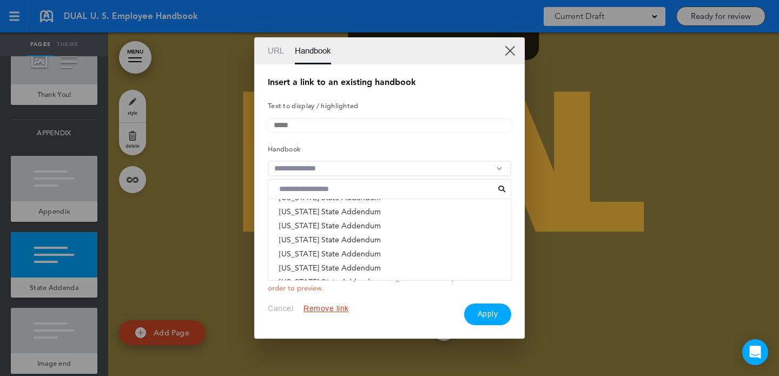
scroll to position [551, 0]
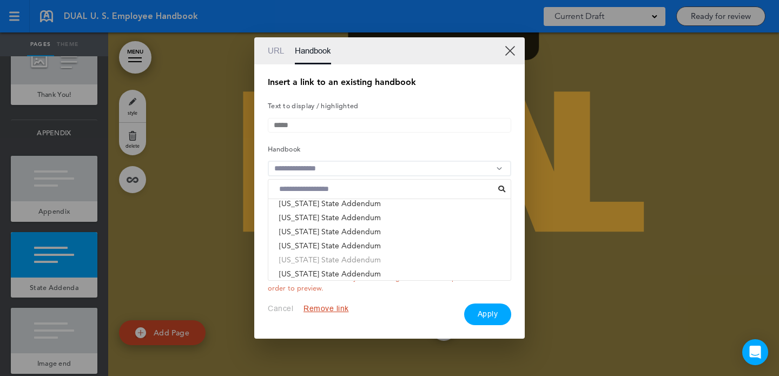
click at [338, 264] on li "Idaho State Addendum" at bounding box center [389, 260] width 242 height 14
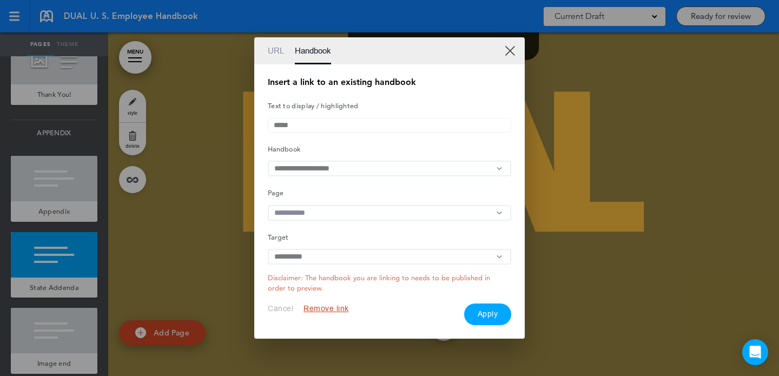
click at [370, 212] on input "text" at bounding box center [389, 213] width 243 height 16
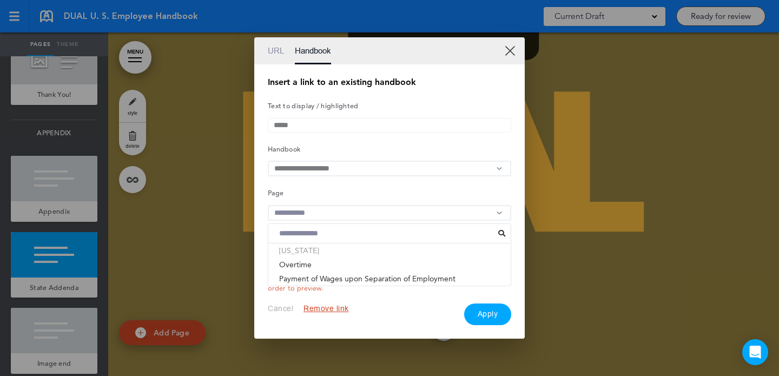
click at [328, 254] on li "[US_STATE]" at bounding box center [389, 250] width 242 height 14
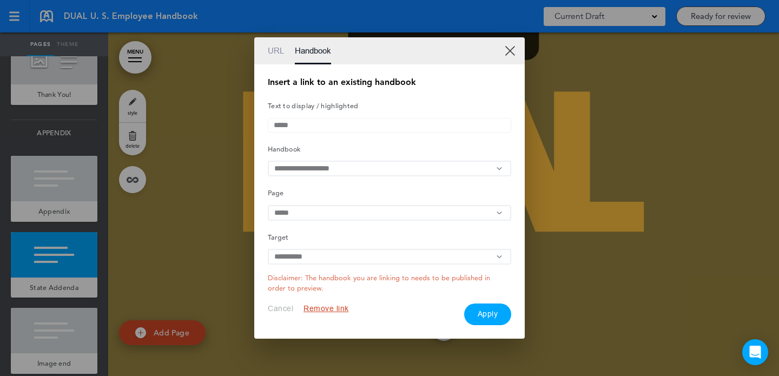
click at [487, 314] on button "Apply" at bounding box center [488, 314] width 48 height 22
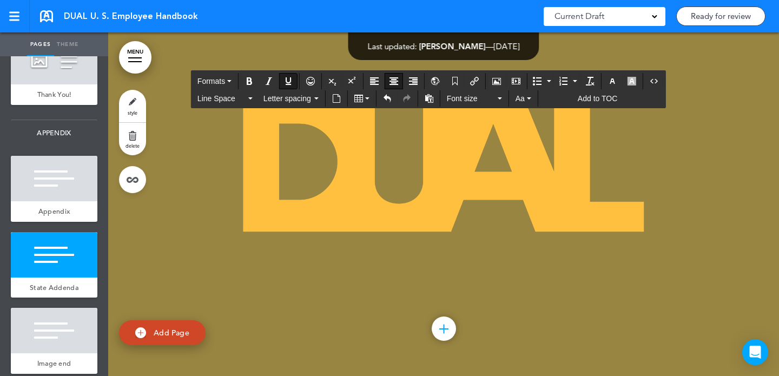
drag, startPoint x: 364, startPoint y: 275, endPoint x: 397, endPoint y: 275, distance: 33.0
click at [473, 82] on icon "Insert/edit airmason link" at bounding box center [474, 81] width 9 height 9
type input "********"
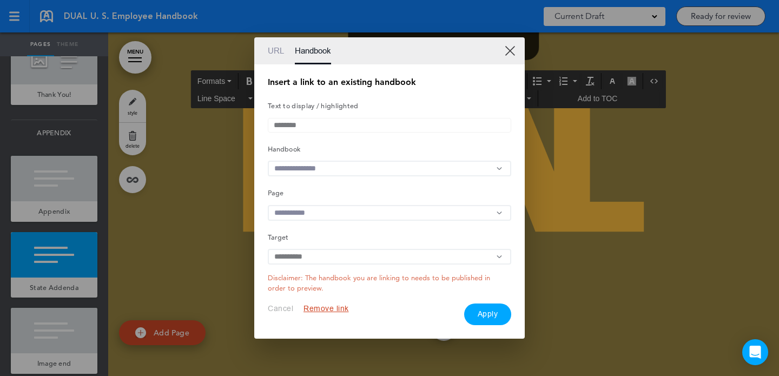
click at [339, 164] on input "text" at bounding box center [389, 169] width 243 height 16
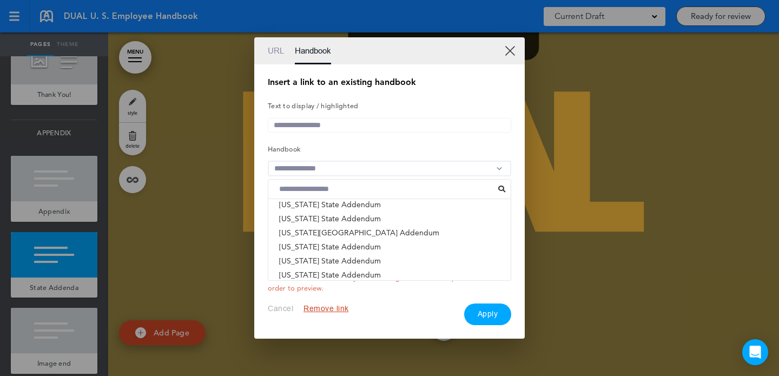
scroll to position [394, 0]
click at [333, 250] on li "Illinois State Addendum" at bounding box center [389, 248] width 242 height 14
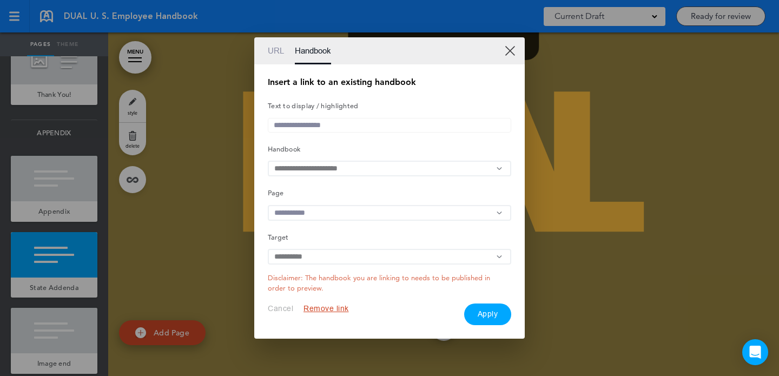
click at [342, 208] on input "text" at bounding box center [389, 213] width 243 height 16
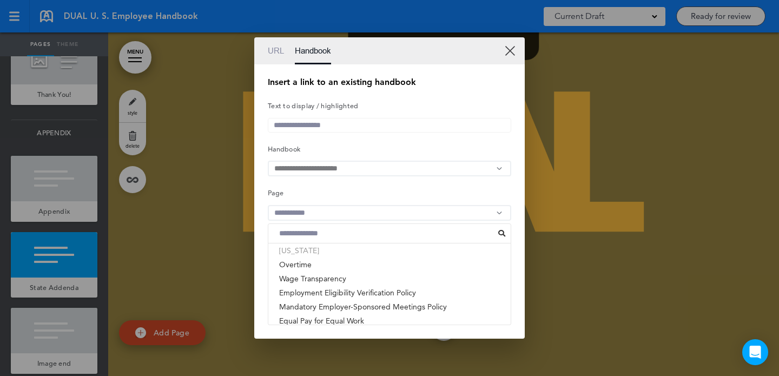
click at [333, 255] on li "[US_STATE]" at bounding box center [389, 250] width 242 height 14
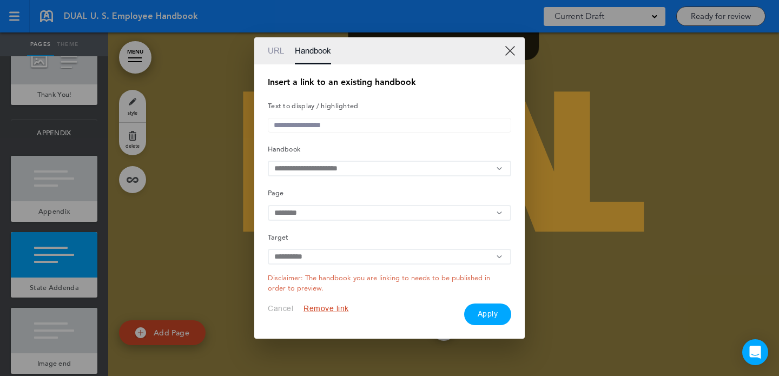
click at [483, 321] on button "Apply" at bounding box center [488, 314] width 48 height 22
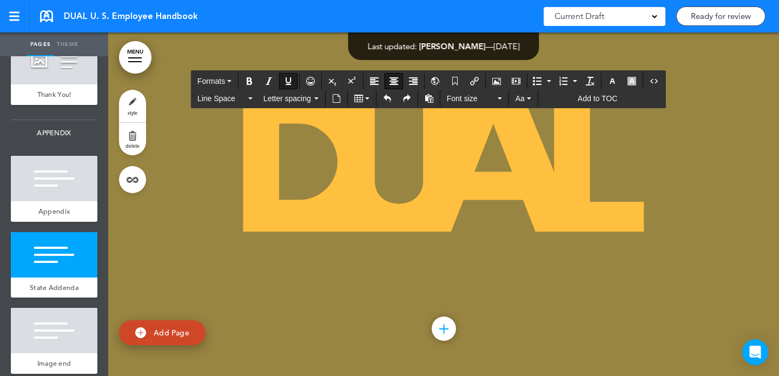
drag, startPoint x: 533, startPoint y: 277, endPoint x: 487, endPoint y: 277, distance: 46.0
click at [475, 83] on icon "Insert/edit airmason link" at bounding box center [474, 81] width 9 height 9
type input "*******"
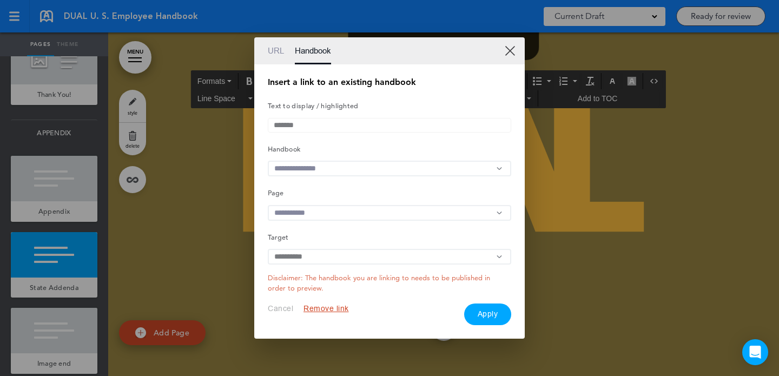
click at [322, 165] on input "text" at bounding box center [389, 169] width 243 height 16
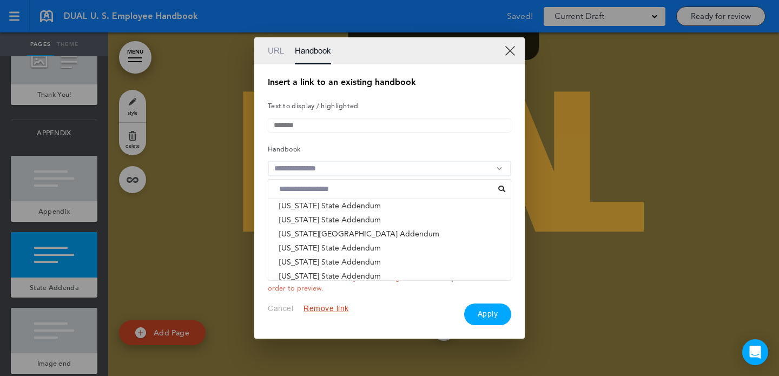
click at [564, 177] on div at bounding box center [389, 188] width 779 height 376
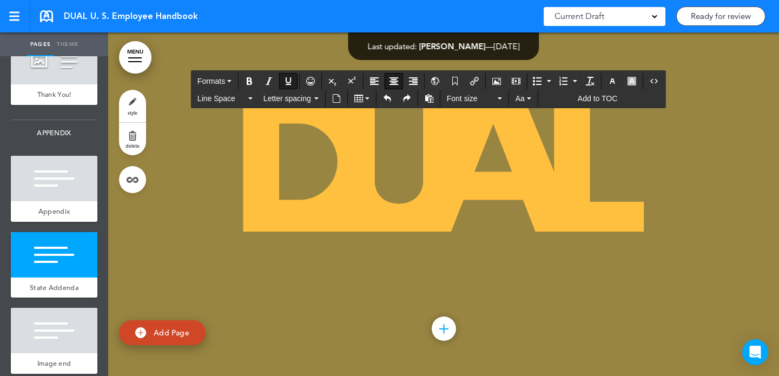
drag, startPoint x: 532, startPoint y: 276, endPoint x: 483, endPoint y: 276, distance: 48.7
click at [479, 78] on icon "Insert/edit airmason link" at bounding box center [474, 81] width 9 height 9
type input "*******"
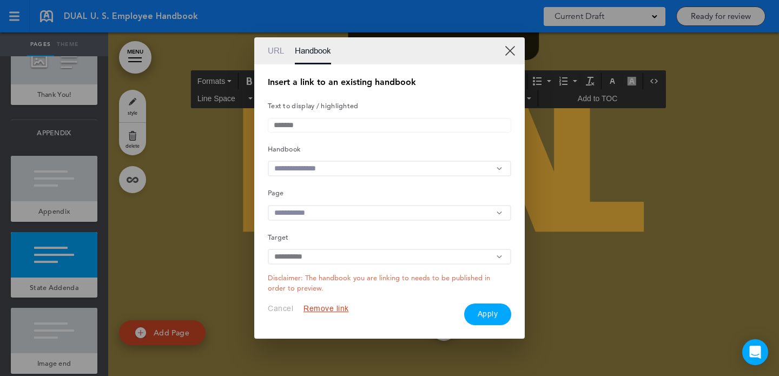
click at [329, 169] on input "text" at bounding box center [389, 169] width 243 height 16
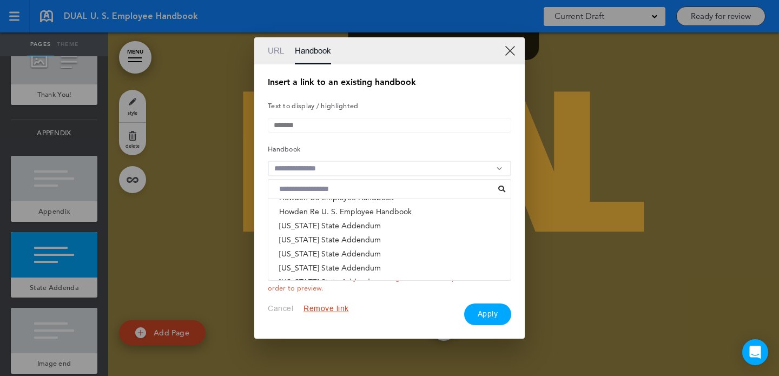
scroll to position [37, 0]
click at [322, 227] on li "Indiana State Addendum" at bounding box center [389, 225] width 242 height 14
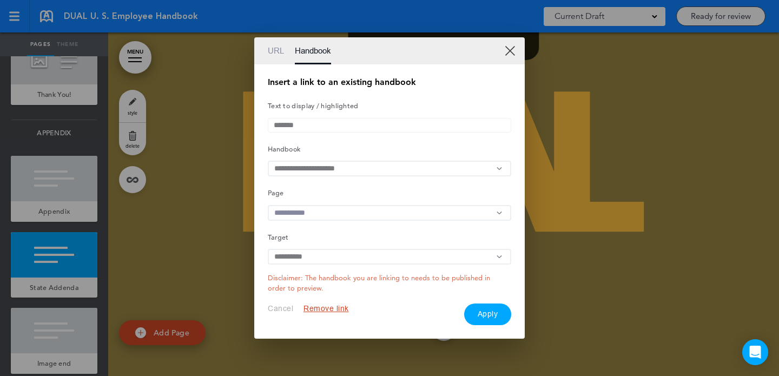
click at [402, 217] on input "text" at bounding box center [389, 213] width 243 height 16
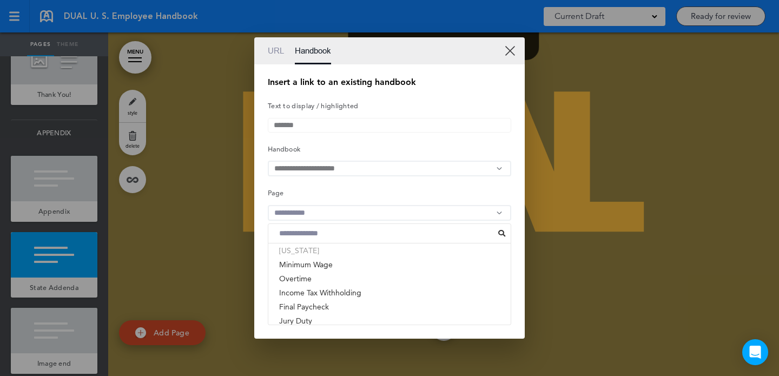
click at [328, 257] on li "[US_STATE]" at bounding box center [389, 250] width 242 height 14
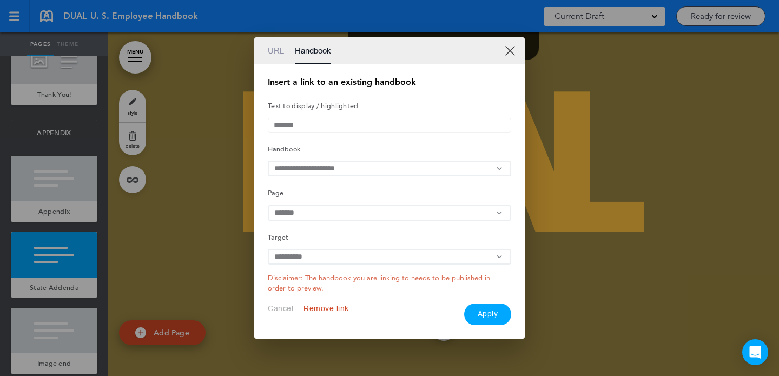
click at [488, 315] on button "Apply" at bounding box center [488, 314] width 48 height 22
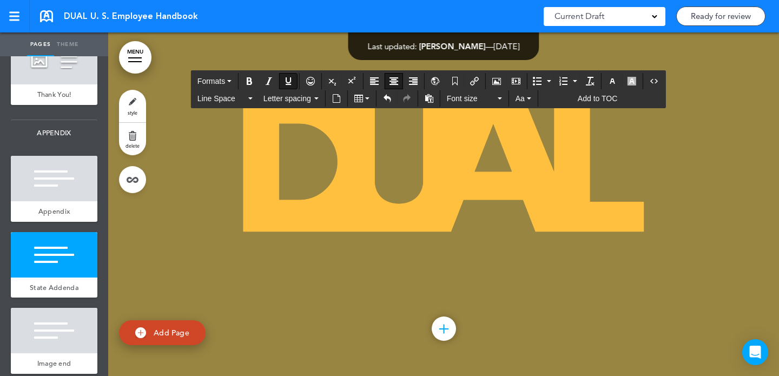
drag, startPoint x: 652, startPoint y: 278, endPoint x: 633, endPoint y: 277, distance: 19.5
click at [476, 81] on icon "Insert/edit airmason link" at bounding box center [474, 81] width 9 height 9
type input "****"
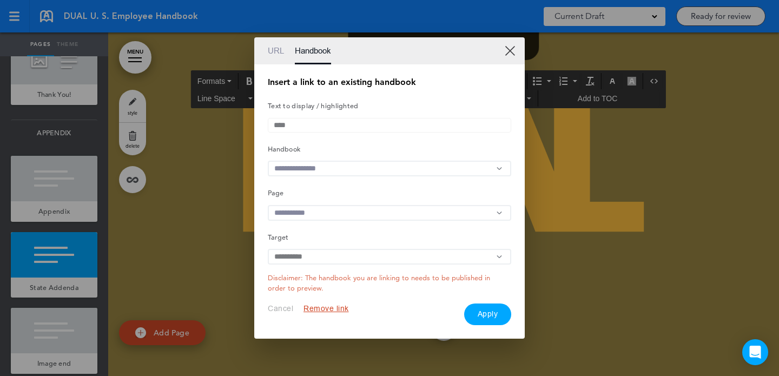
click at [323, 170] on input "text" at bounding box center [389, 169] width 243 height 16
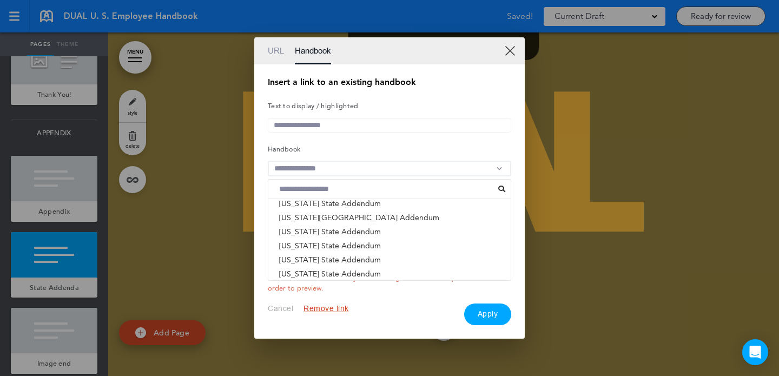
scroll to position [415, 0]
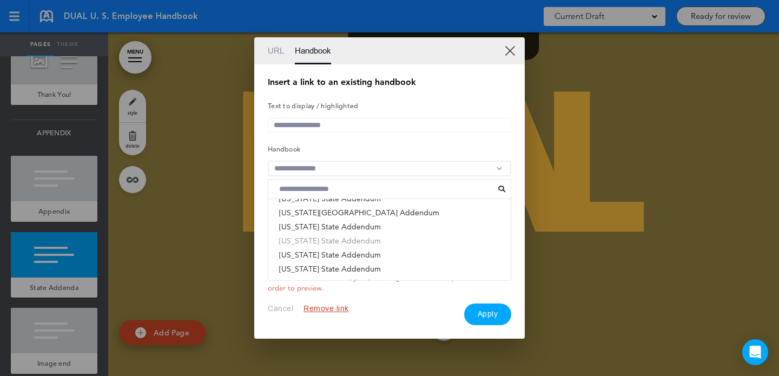
click at [318, 243] on li "Iowa State Addendum" at bounding box center [389, 241] width 242 height 14
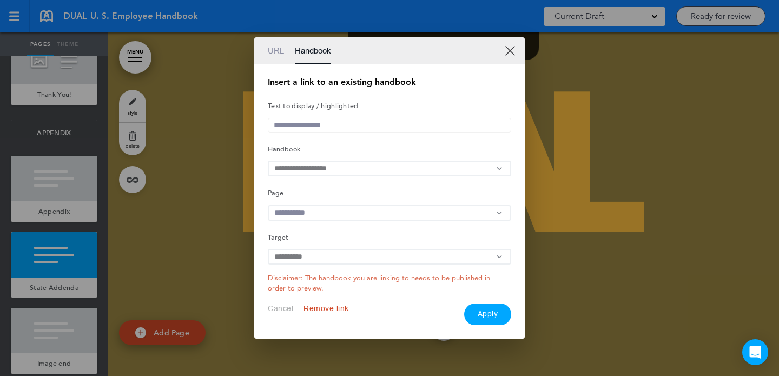
click at [399, 214] on input "text" at bounding box center [389, 213] width 243 height 16
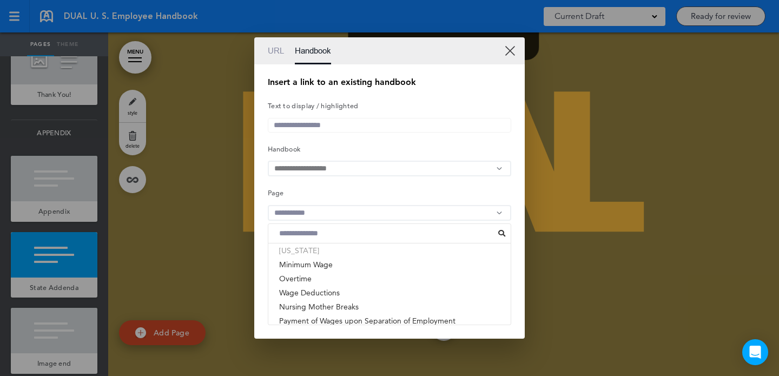
click at [367, 254] on li "[US_STATE]" at bounding box center [389, 250] width 242 height 14
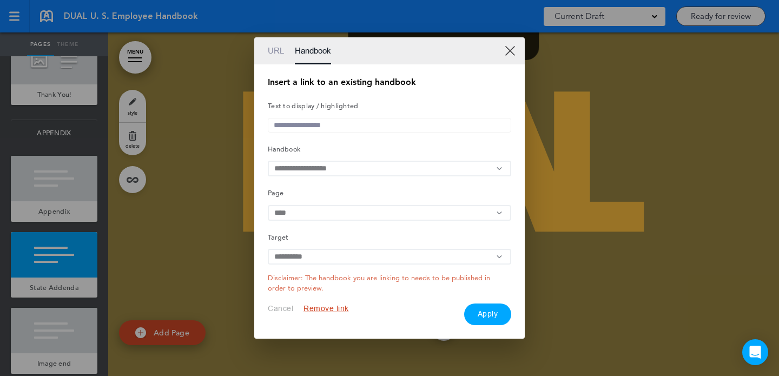
click at [481, 320] on button "Apply" at bounding box center [488, 314] width 48 height 22
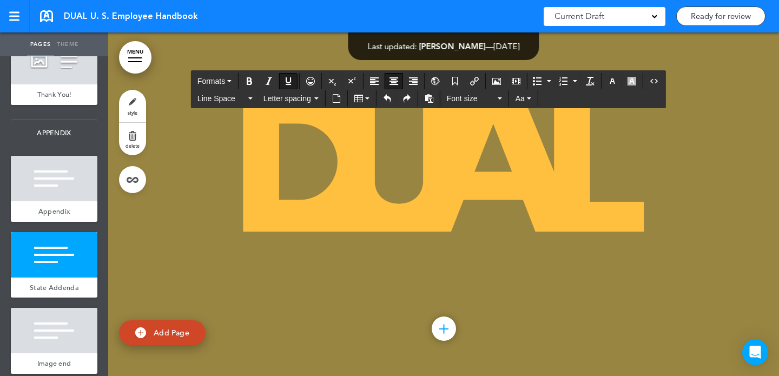
drag, startPoint x: 261, startPoint y: 303, endPoint x: 194, endPoint y: 303, distance: 66.5
click at [472, 81] on icon "Insert/edit airmason link" at bounding box center [474, 81] width 9 height 9
type input "******"
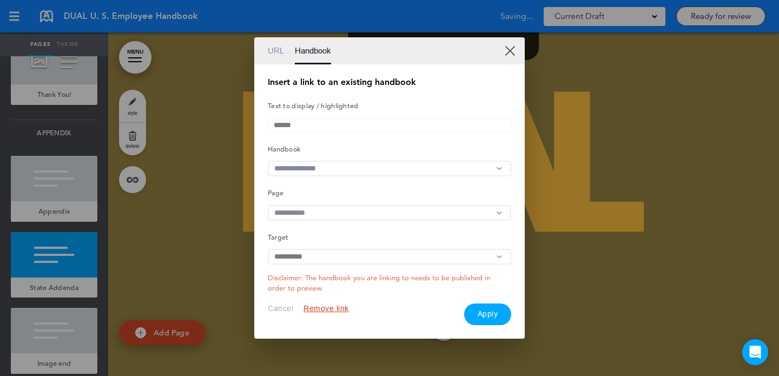
click at [344, 164] on input "text" at bounding box center [389, 169] width 243 height 16
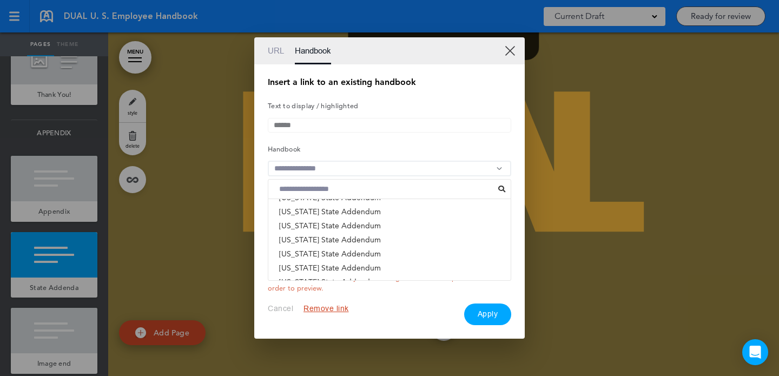
scroll to position [459, 0]
click at [336, 253] on li "Kansas State Addendum" at bounding box center [389, 253] width 242 height 14
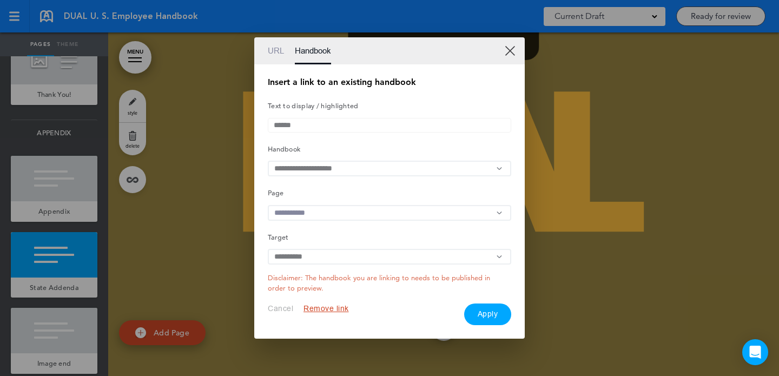
click at [383, 216] on input "text" at bounding box center [389, 213] width 243 height 16
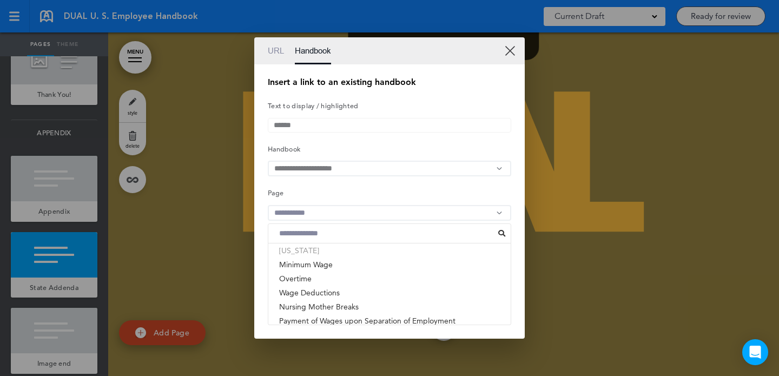
click at [326, 256] on li "[US_STATE]" at bounding box center [389, 250] width 242 height 14
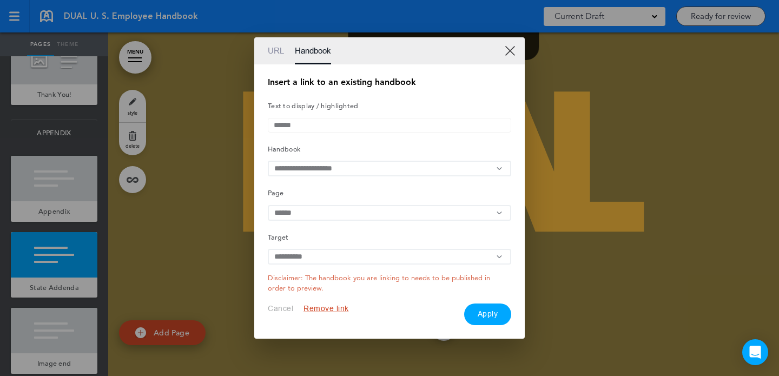
click at [482, 313] on button "Apply" at bounding box center [488, 314] width 48 height 22
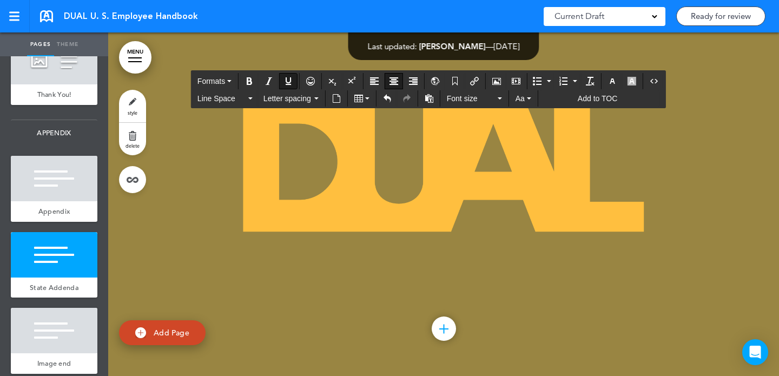
drag, startPoint x: 400, startPoint y: 298, endPoint x: 320, endPoint y: 298, distance: 80.0
click at [479, 84] on icon "Insert/edit airmason link" at bounding box center [474, 81] width 9 height 9
type input "********"
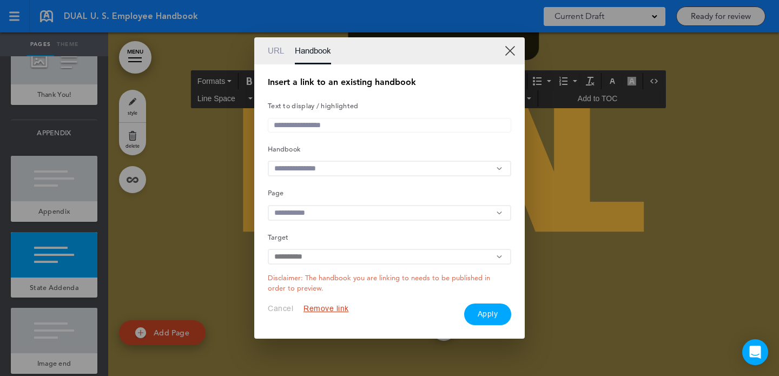
click at [322, 165] on input "text" at bounding box center [389, 169] width 243 height 16
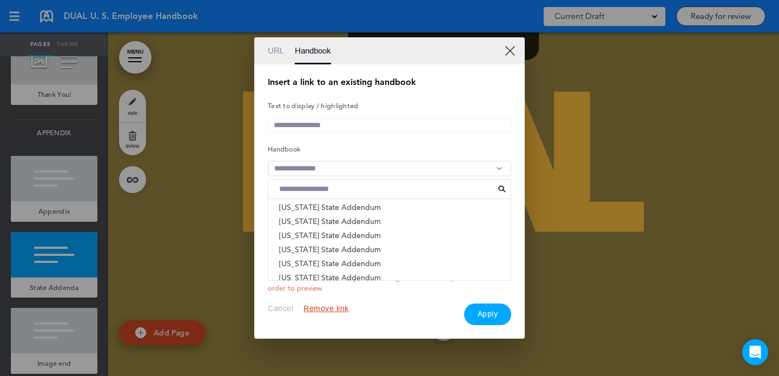
scroll to position [223, 0]
click at [325, 242] on li "Kentucky State Addendum" at bounding box center [389, 236] width 242 height 14
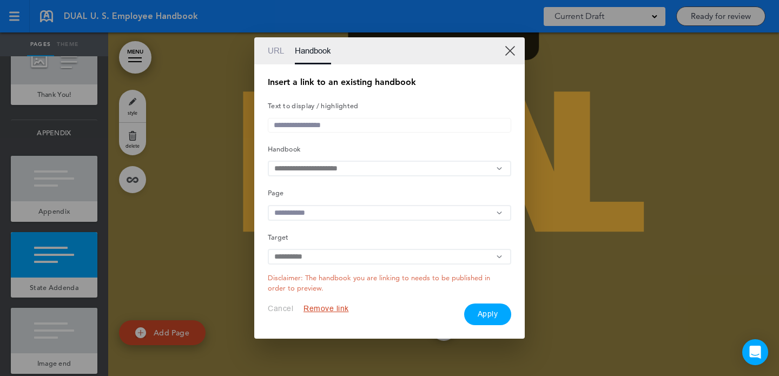
click at [371, 220] on input "text" at bounding box center [389, 213] width 243 height 16
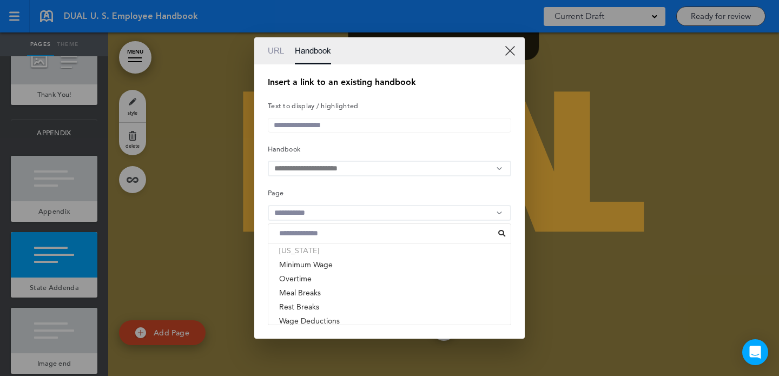
click at [343, 253] on li "[US_STATE]" at bounding box center [389, 250] width 242 height 14
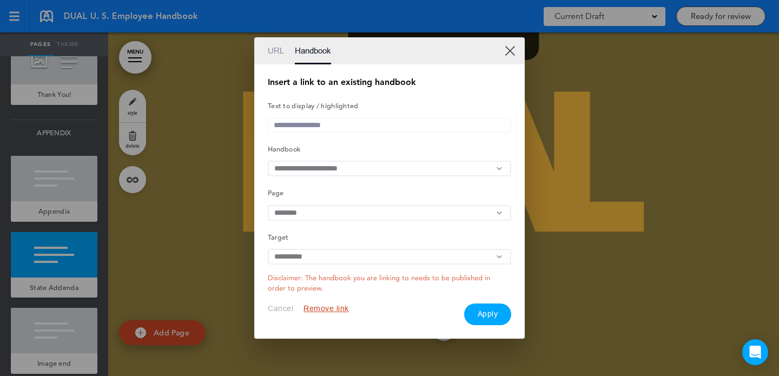
click at [484, 320] on button "Apply" at bounding box center [488, 314] width 48 height 22
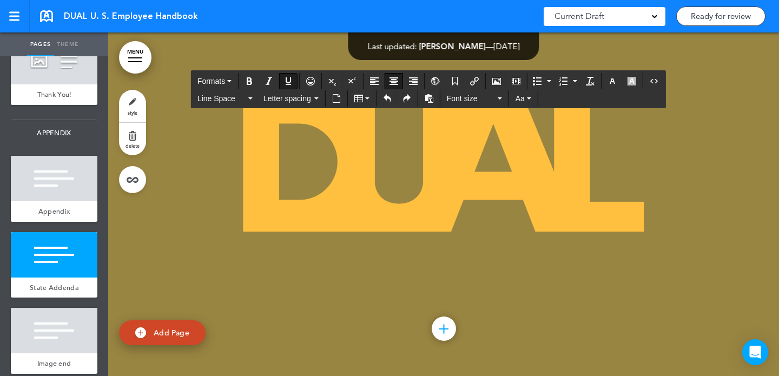
drag, startPoint x: 542, startPoint y: 300, endPoint x: 445, endPoint y: 300, distance: 96.8
click at [471, 80] on icon "Insert/edit airmason link" at bounding box center [474, 81] width 9 height 9
type input "*********"
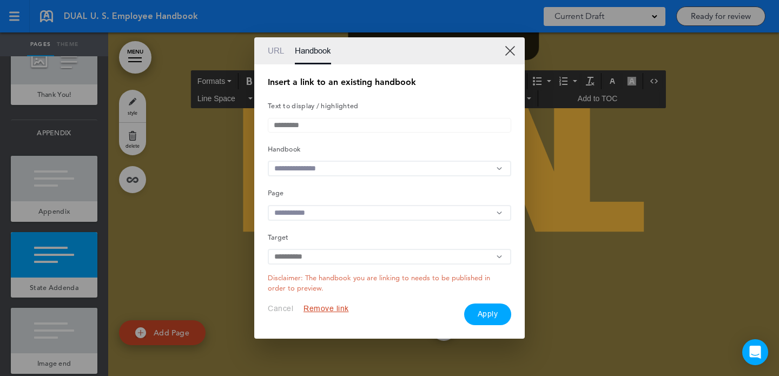
click at [338, 168] on input "text" at bounding box center [389, 169] width 243 height 16
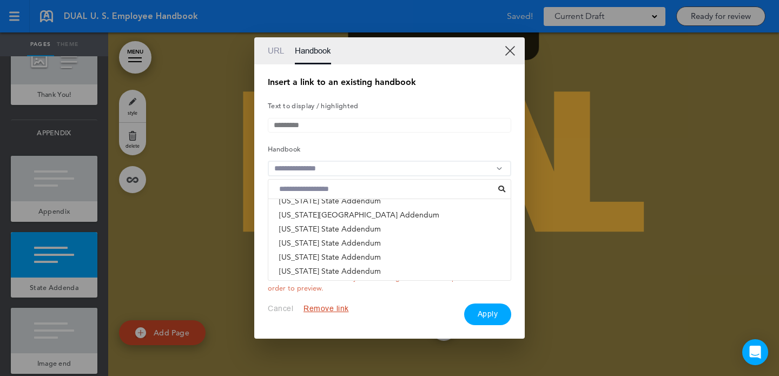
scroll to position [415, 0]
click at [322, 256] on li "Louisiana State Addendum" at bounding box center [389, 255] width 242 height 14
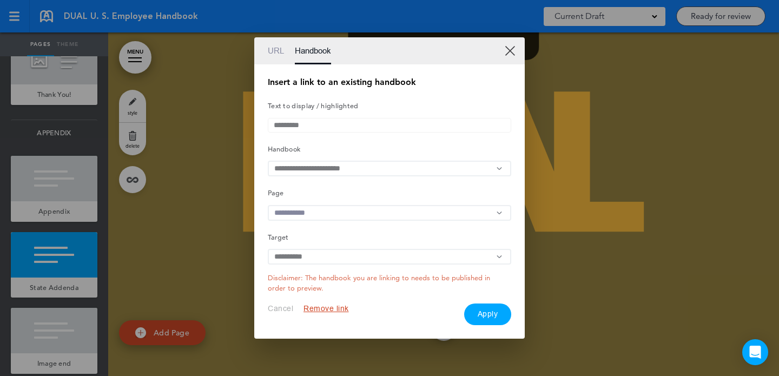
click at [334, 217] on input "text" at bounding box center [389, 213] width 243 height 16
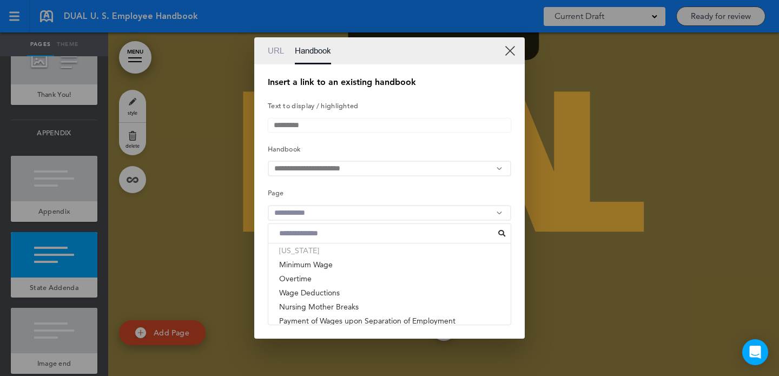
click at [327, 257] on li "[US_STATE]" at bounding box center [389, 250] width 242 height 14
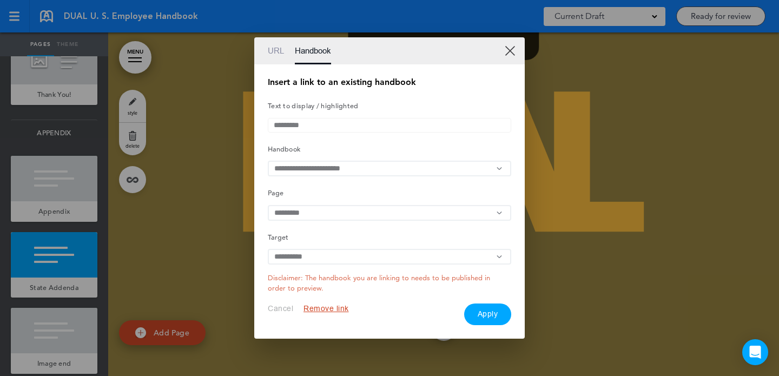
click at [476, 317] on button "Apply" at bounding box center [488, 314] width 48 height 22
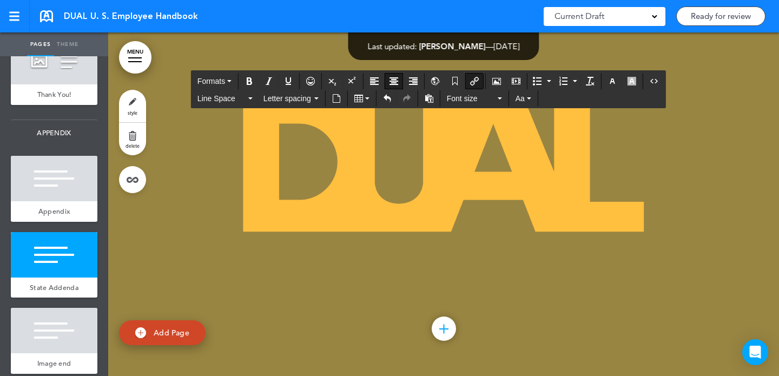
click at [476, 82] on icon "Insert/edit airmason link" at bounding box center [474, 81] width 9 height 9
type input "*****"
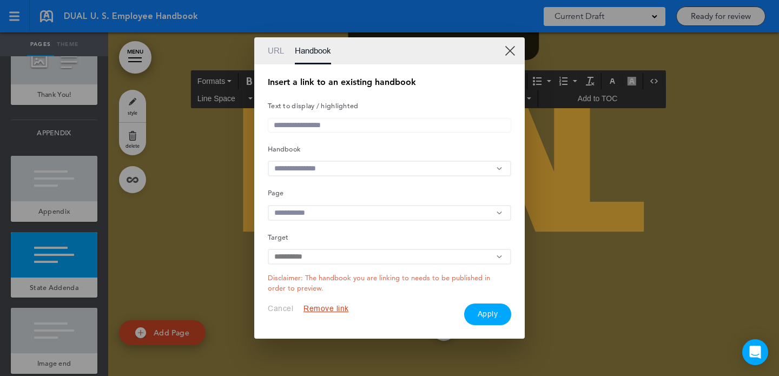
click at [321, 168] on input "text" at bounding box center [389, 169] width 243 height 16
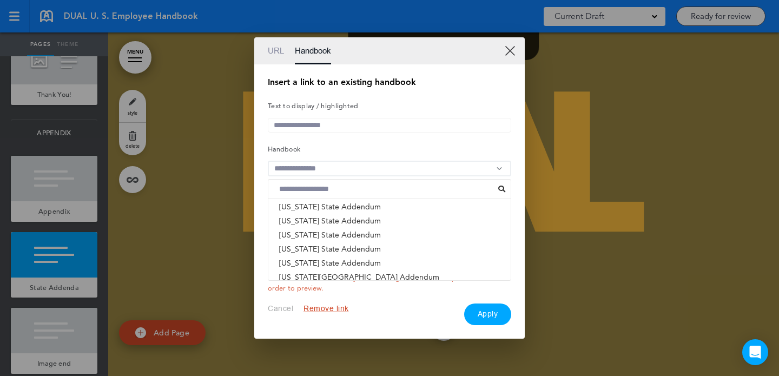
scroll to position [354, 0]
click at [311, 236] on li "Maine State Addendum" at bounding box center [389, 231] width 242 height 14
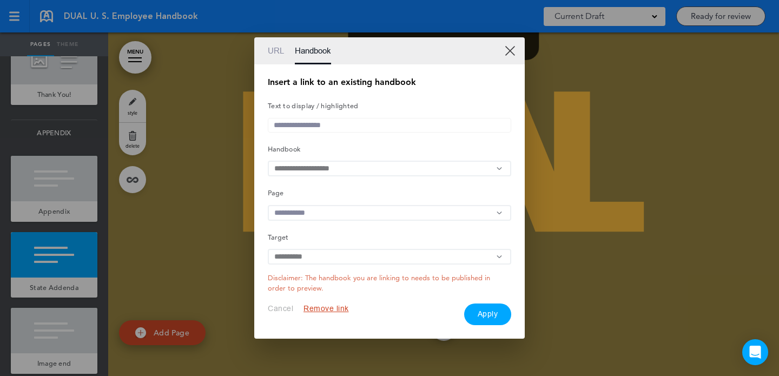
click at [380, 208] on input "text" at bounding box center [389, 213] width 243 height 16
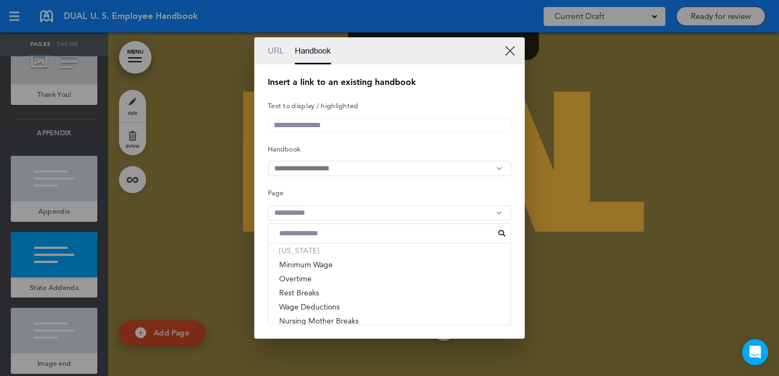
click at [354, 256] on li "[US_STATE]" at bounding box center [389, 250] width 242 height 14
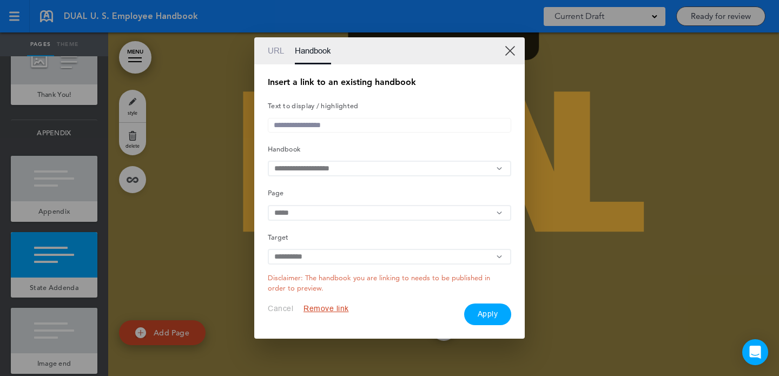
click at [489, 321] on button "Apply" at bounding box center [488, 314] width 48 height 22
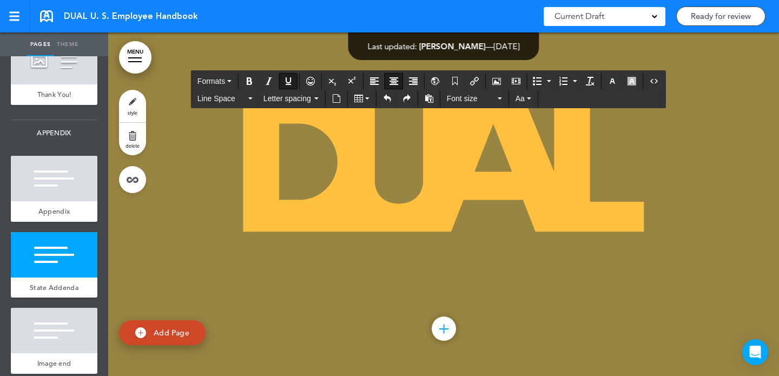
drag, startPoint x: 269, startPoint y: 329, endPoint x: 194, endPoint y: 329, distance: 74.6
click at [474, 75] on button "Insert/edit airmason link" at bounding box center [474, 81] width 17 height 15
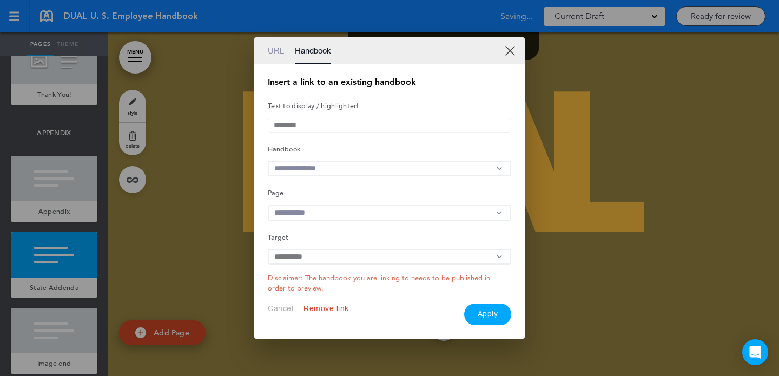
click at [381, 171] on input "text" at bounding box center [389, 169] width 243 height 16
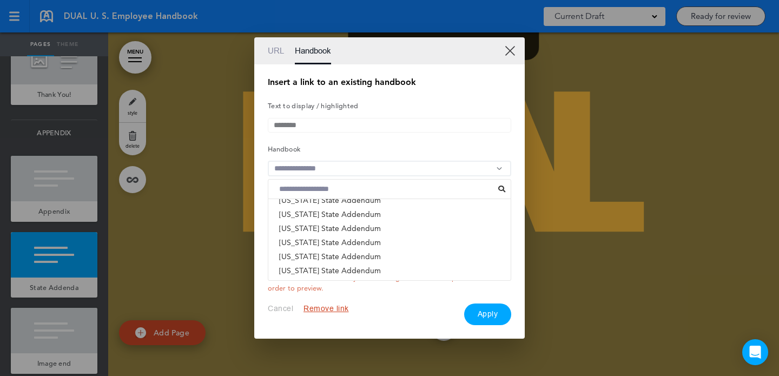
scroll to position [608, 0]
click at [355, 221] on li "Maryland State Addendum" at bounding box center [389, 216] width 242 height 14
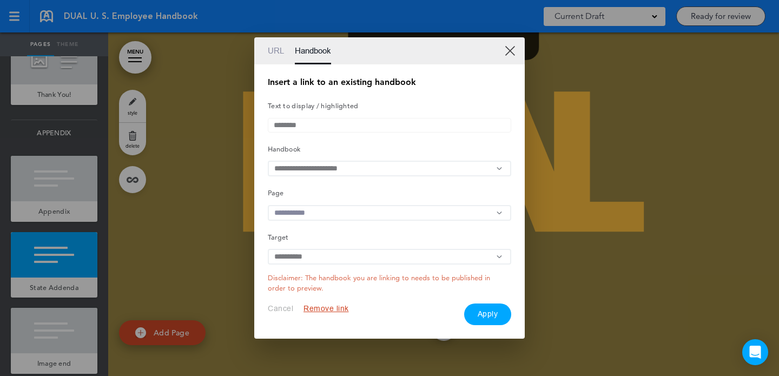
click at [361, 224] on div "Insert a link to an existing handbook Text to display / highlighted ******** Ha…" at bounding box center [389, 201] width 243 height 247
click at [362, 216] on input "text" at bounding box center [389, 213] width 243 height 16
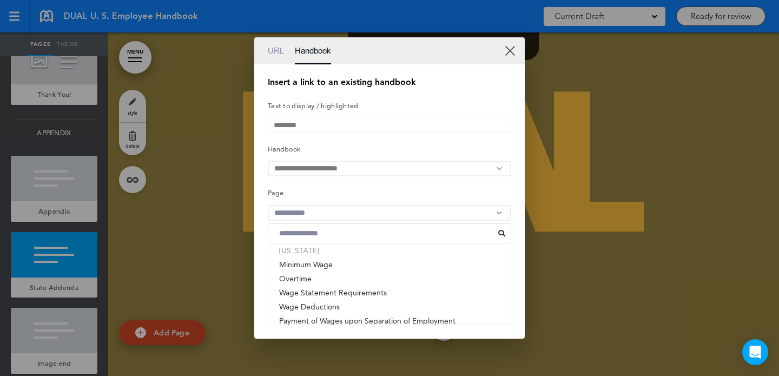
click at [338, 256] on li "[US_STATE]" at bounding box center [389, 250] width 242 height 14
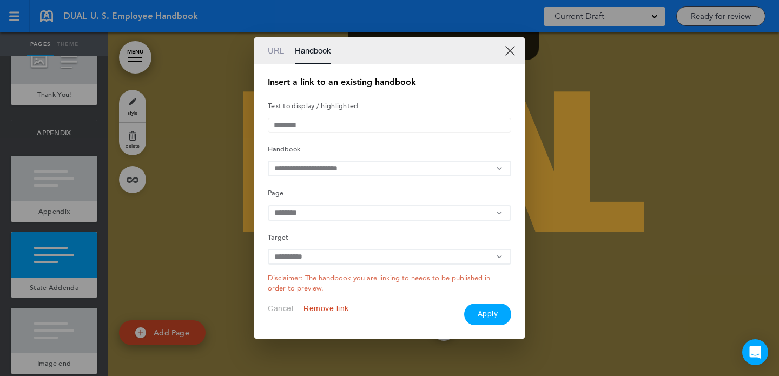
click at [478, 319] on button "Apply" at bounding box center [488, 314] width 48 height 22
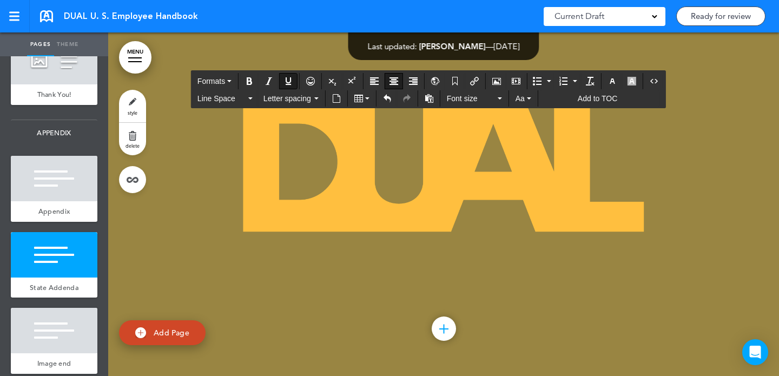
drag, startPoint x: 355, startPoint y: 329, endPoint x: 423, endPoint y: 326, distance: 68.2
click at [478, 75] on button "Insert/edit airmason link" at bounding box center [474, 81] width 17 height 15
type input "**********"
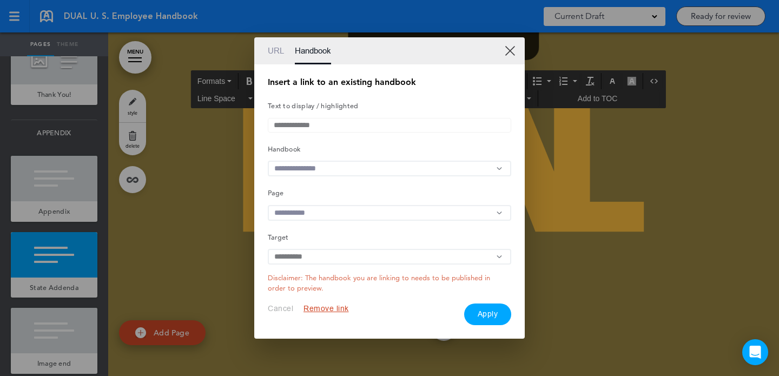
click at [353, 168] on input "text" at bounding box center [389, 169] width 243 height 16
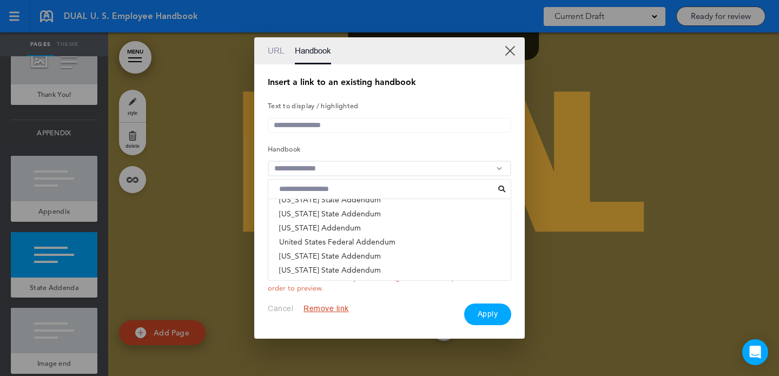
scroll to position [176, 0]
click at [340, 215] on li "Massachusetts State Addendum" at bounding box center [389, 213] width 242 height 14
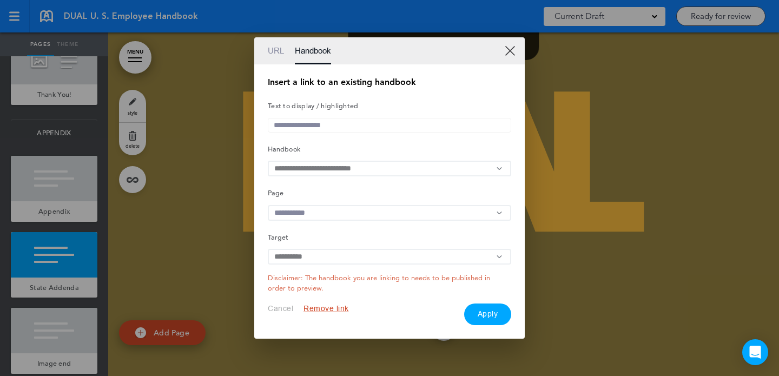
click at [340, 215] on input "text" at bounding box center [389, 213] width 243 height 16
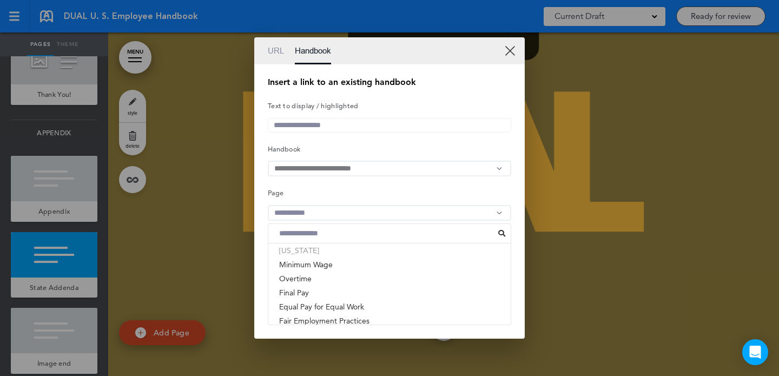
click at [336, 254] on li "[US_STATE]" at bounding box center [389, 250] width 242 height 14
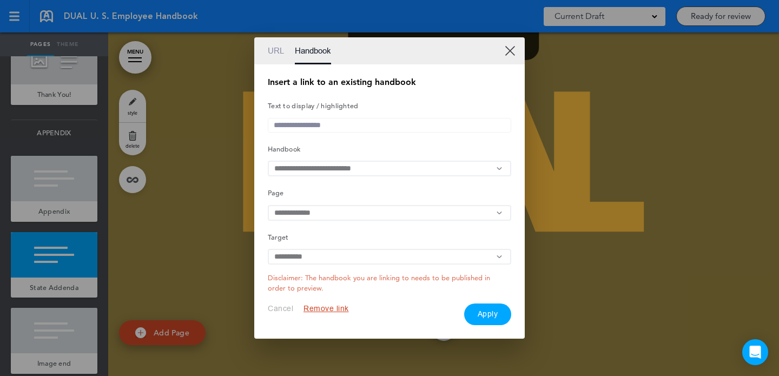
click at [497, 321] on button "Apply" at bounding box center [488, 314] width 48 height 22
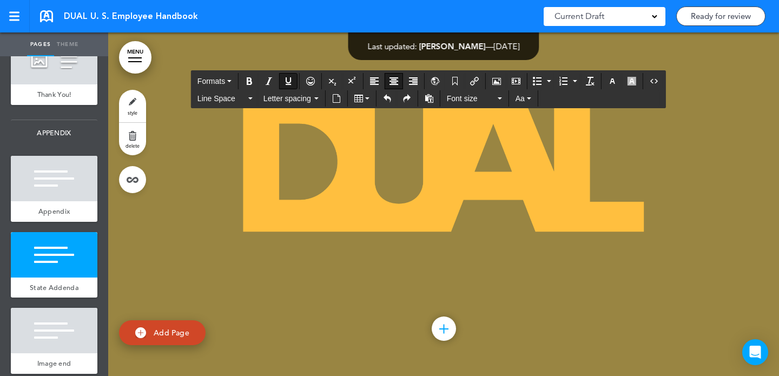
drag, startPoint x: 539, startPoint y: 326, endPoint x: 470, endPoint y: 328, distance: 68.1
click at [470, 79] on button "Insert/edit airmason link" at bounding box center [474, 81] width 17 height 15
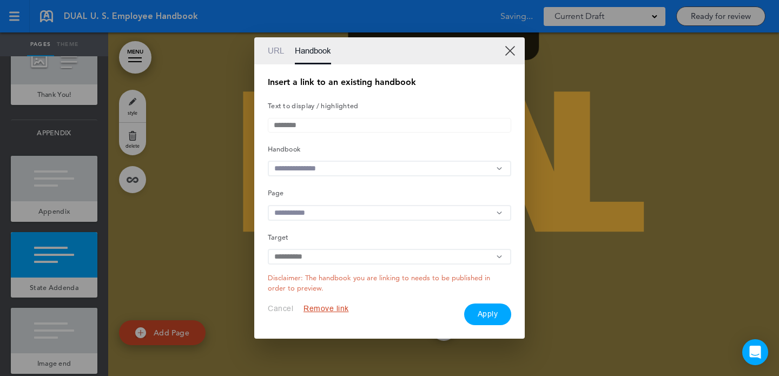
click at [353, 161] on input "text" at bounding box center [389, 169] width 243 height 16
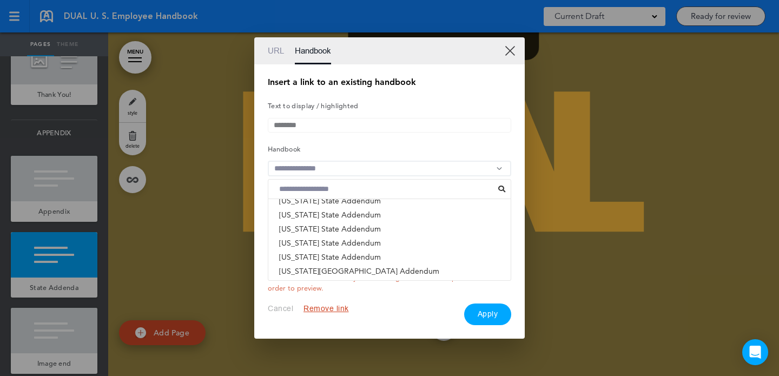
scroll to position [359, 0]
click at [342, 241] on li "Michigan State Addendum" at bounding box center [389, 241] width 242 height 14
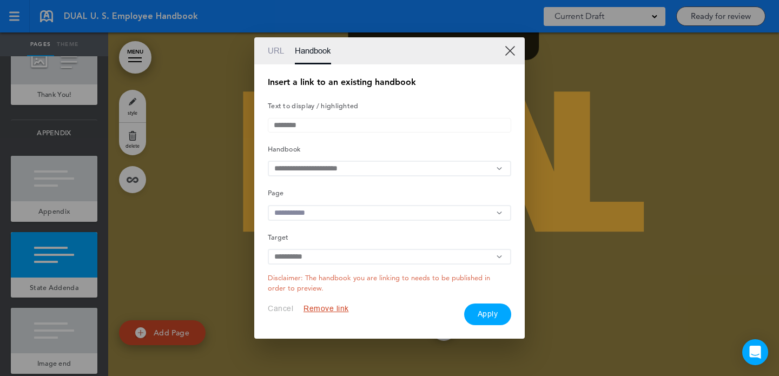
click at [366, 214] on input "text" at bounding box center [389, 213] width 243 height 16
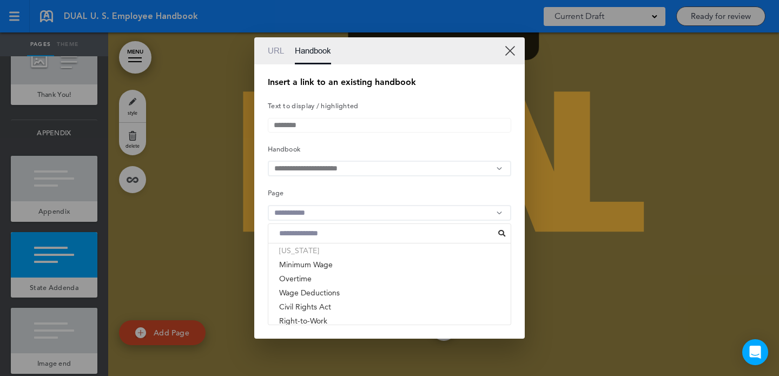
click at [338, 257] on li "[US_STATE]" at bounding box center [389, 250] width 242 height 14
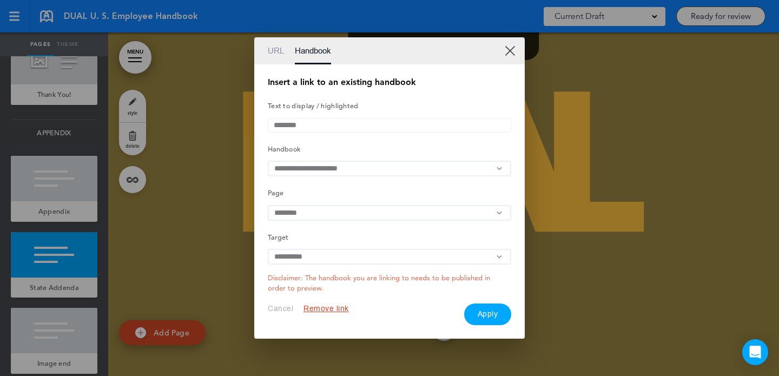
click at [479, 318] on button "Apply" at bounding box center [488, 314] width 48 height 22
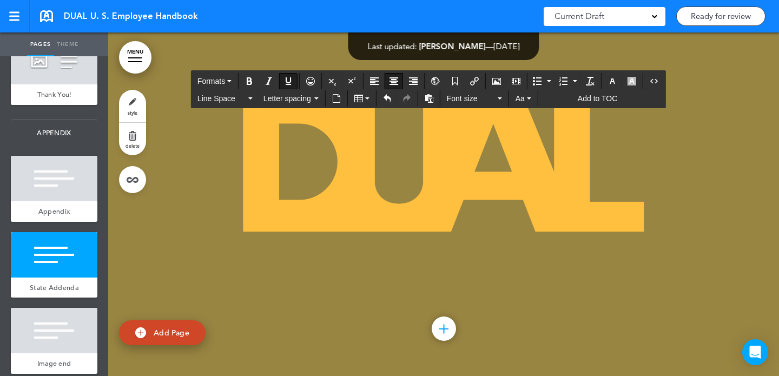
drag, startPoint x: 631, startPoint y: 324, endPoint x: 618, endPoint y: 324, distance: 13.0
click at [476, 79] on icon "Insert/edit airmason link" at bounding box center [474, 81] width 9 height 9
type input "*********"
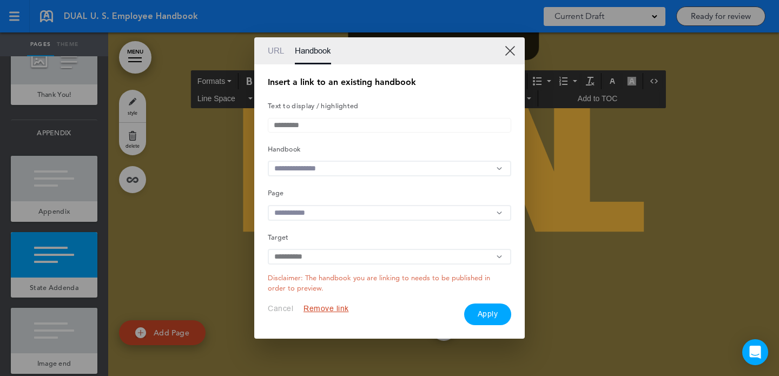
click at [348, 162] on input "text" at bounding box center [389, 169] width 243 height 16
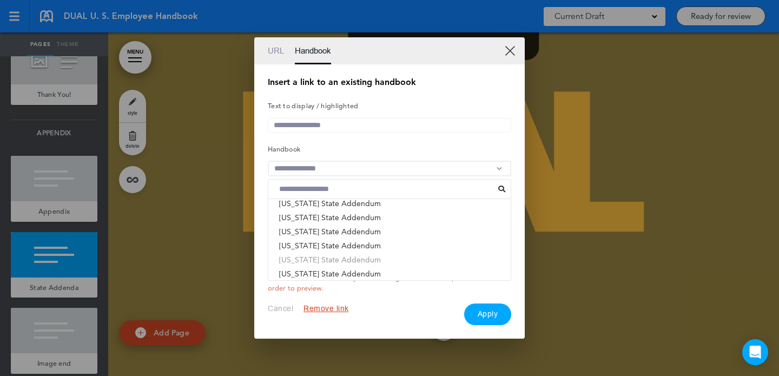
scroll to position [328, 0]
click at [344, 219] on li "Minnesota State Addendum" at bounding box center [389, 215] width 242 height 14
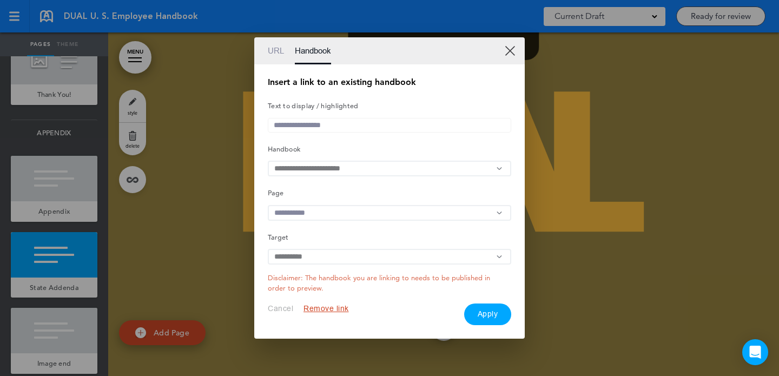
click at [329, 211] on input "text" at bounding box center [389, 213] width 243 height 16
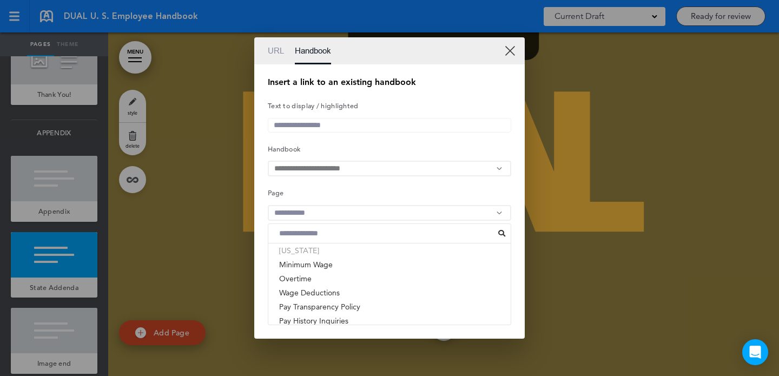
click at [315, 256] on li "[US_STATE]" at bounding box center [389, 250] width 242 height 14
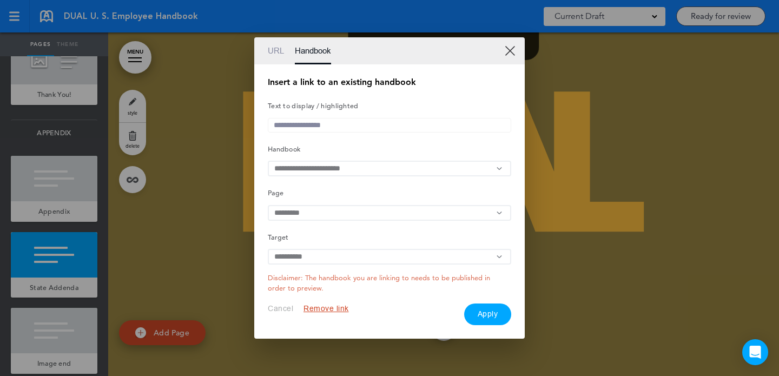
click at [490, 320] on button "Apply" at bounding box center [488, 314] width 48 height 22
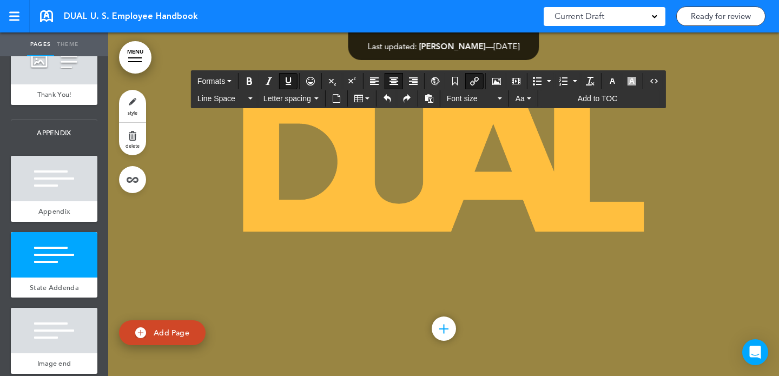
scroll to position [50762, 0]
drag, startPoint x: 276, startPoint y: 230, endPoint x: 177, endPoint y: 235, distance: 99.1
click at [474, 85] on button "Insert/edit airmason link" at bounding box center [474, 81] width 17 height 15
type input "**********"
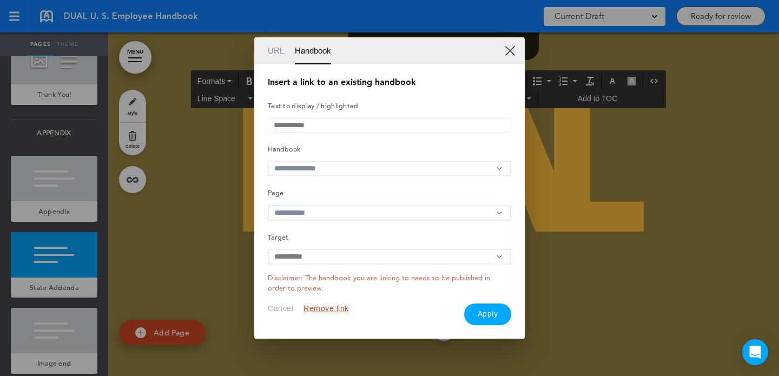
click at [366, 170] on input "text" at bounding box center [389, 169] width 243 height 16
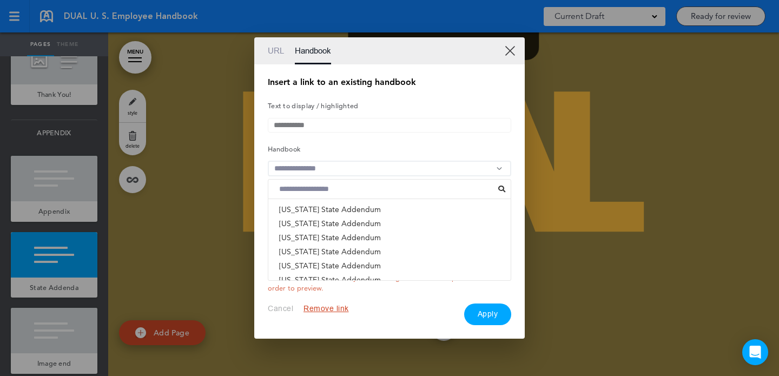
scroll to position [603, 0]
click at [346, 236] on li "Mississippi State Addendum" at bounding box center [389, 236] width 242 height 14
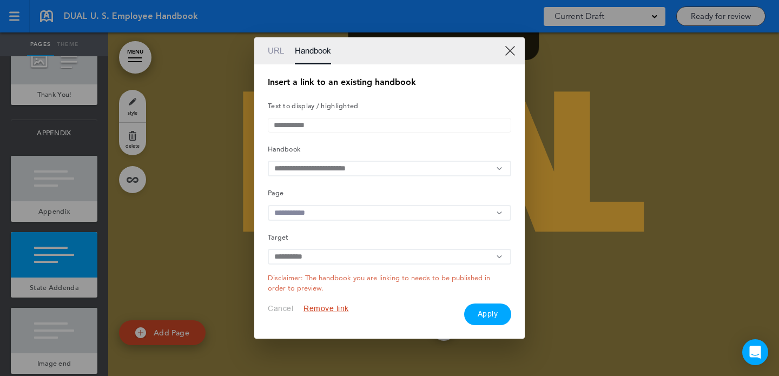
click at [384, 261] on input "text" at bounding box center [389, 257] width 243 height 16
click at [368, 224] on div "**********" at bounding box center [389, 201] width 243 height 247
click at [368, 209] on input "text" at bounding box center [389, 213] width 243 height 16
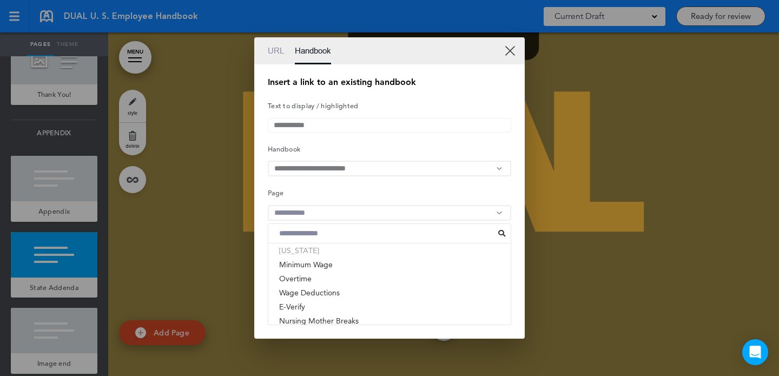
click at [349, 256] on li "[US_STATE]" at bounding box center [389, 250] width 242 height 14
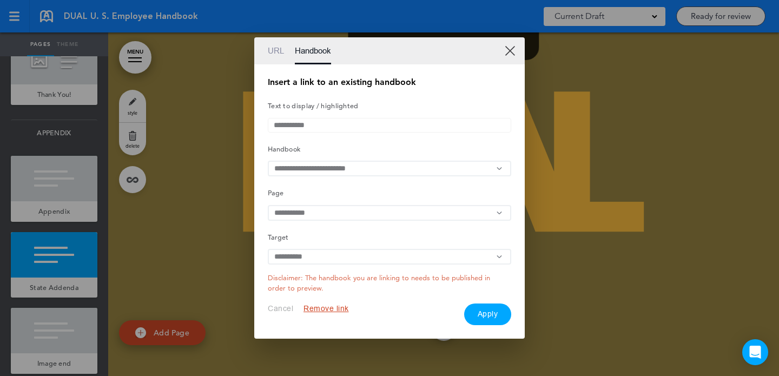
click at [487, 316] on button "Apply" at bounding box center [488, 314] width 48 height 22
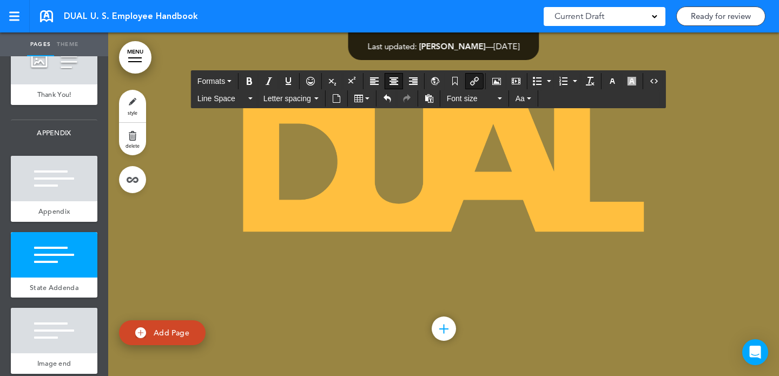
drag, startPoint x: 344, startPoint y: 233, endPoint x: 411, endPoint y: 233, distance: 67.0
click at [483, 81] on button "Insert/edit airmason link" at bounding box center [474, 81] width 17 height 15
type input "********"
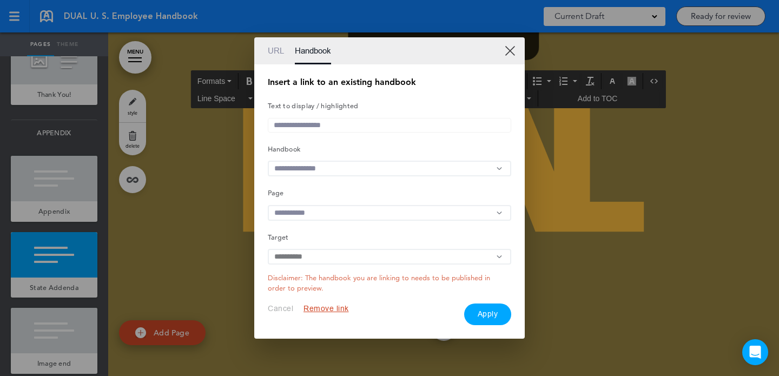
click at [367, 171] on input "text" at bounding box center [389, 169] width 243 height 16
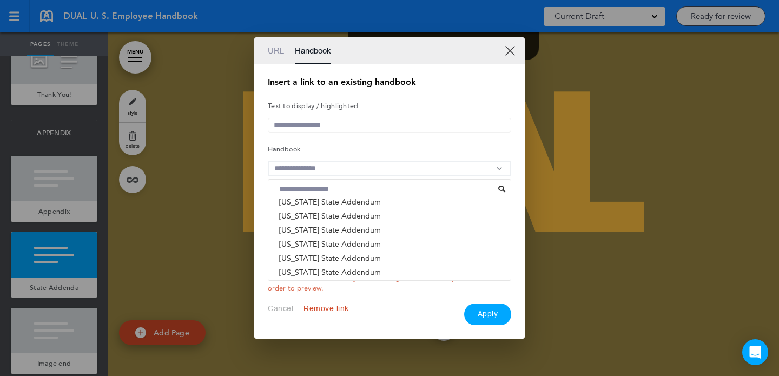
scroll to position [95, 0]
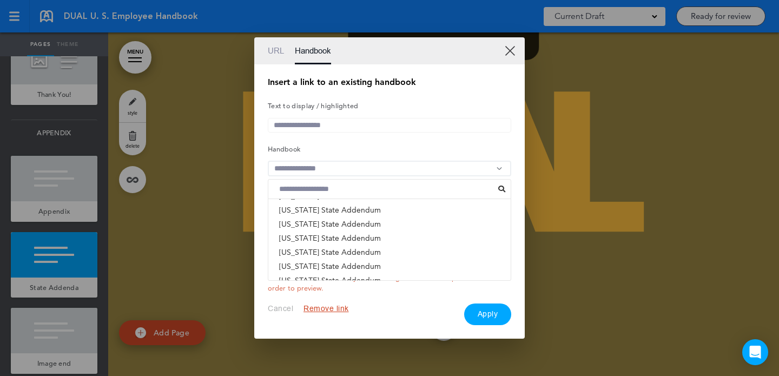
click at [359, 226] on li "Missouri State Addendum" at bounding box center [389, 224] width 242 height 14
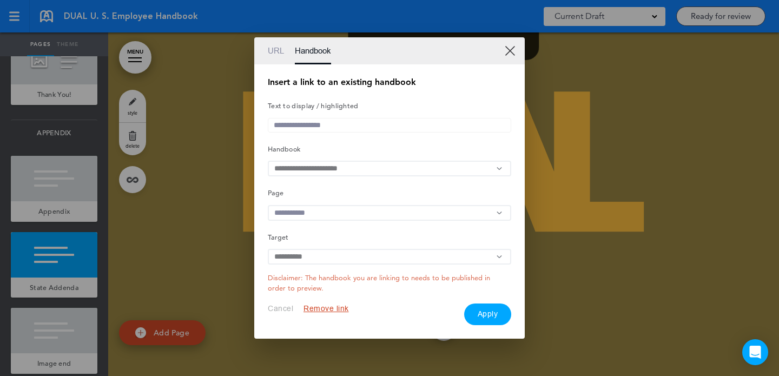
click at [360, 217] on input "text" at bounding box center [389, 213] width 243 height 16
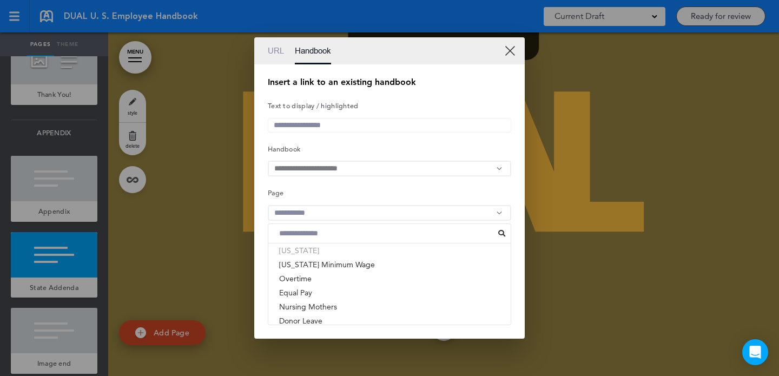
click at [327, 255] on li "[US_STATE]" at bounding box center [389, 250] width 242 height 14
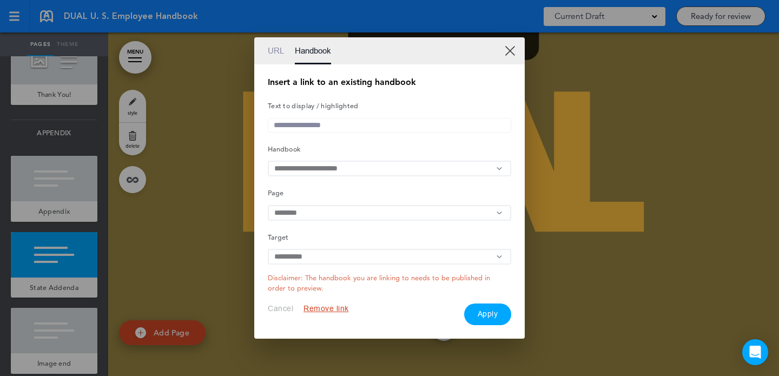
click at [481, 322] on button "Apply" at bounding box center [488, 314] width 48 height 22
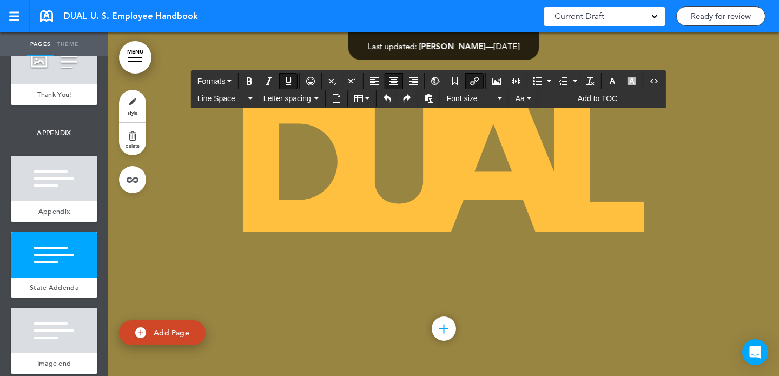
drag, startPoint x: 490, startPoint y: 229, endPoint x: 552, endPoint y: 229, distance: 62.2
click at [475, 81] on icon "Insert/edit airmason link" at bounding box center [474, 81] width 9 height 9
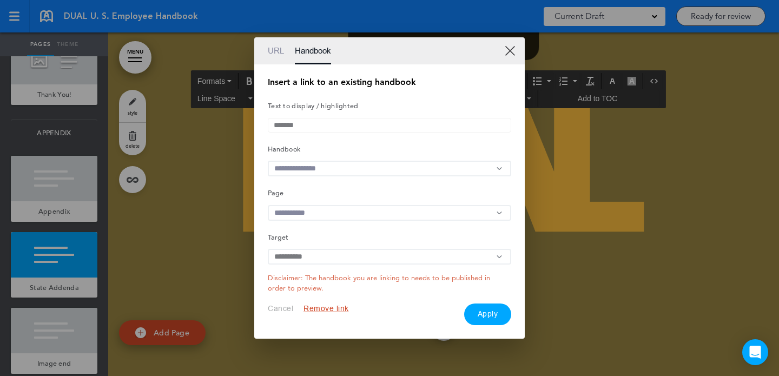
click at [378, 167] on input "text" at bounding box center [389, 169] width 243 height 16
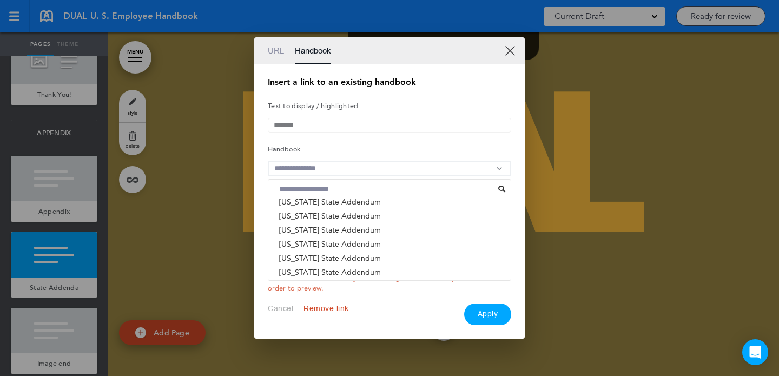
scroll to position [596, 0]
click at [351, 257] on li "Montana State Addendum" at bounding box center [389, 257] width 242 height 14
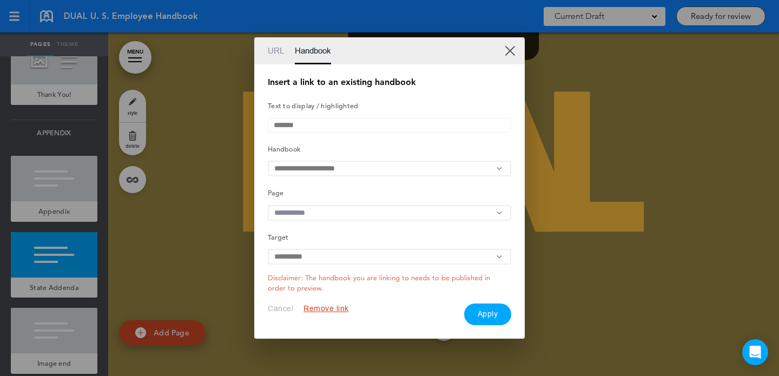
click at [387, 208] on input "text" at bounding box center [389, 213] width 243 height 16
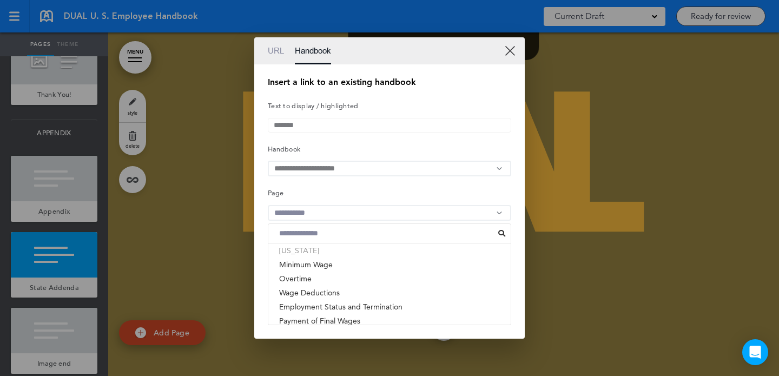
click at [370, 251] on li "[US_STATE]" at bounding box center [389, 250] width 242 height 14
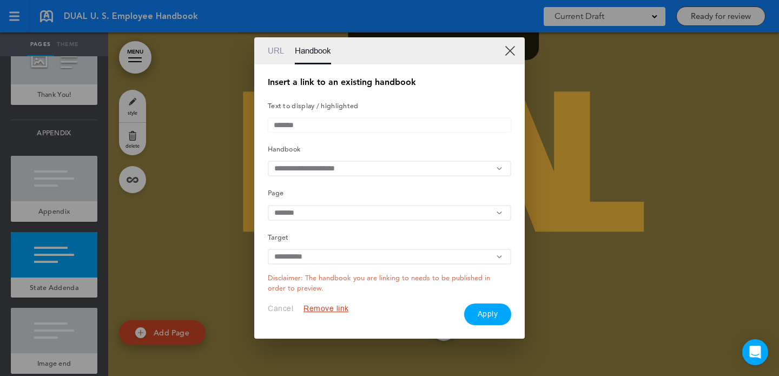
click at [475, 317] on button "Apply" at bounding box center [488, 314] width 48 height 22
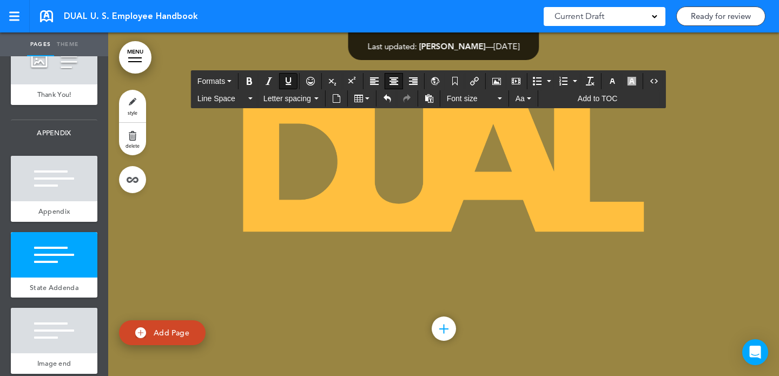
drag, startPoint x: 675, startPoint y: 230, endPoint x: 574, endPoint y: 230, distance: 101.1
click at [474, 79] on icon "Insert/edit airmason link" at bounding box center [474, 81] width 9 height 9
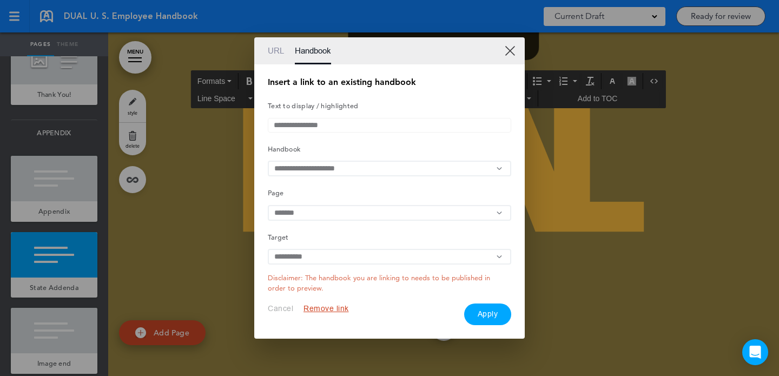
click at [603, 296] on div at bounding box center [389, 188] width 779 height 376
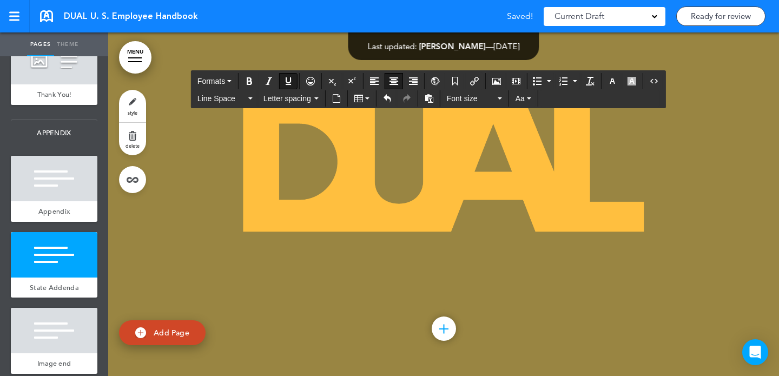
drag, startPoint x: 612, startPoint y: 229, endPoint x: 696, endPoint y: 229, distance: 84.9
click at [467, 78] on button "Insert/edit airmason link" at bounding box center [474, 81] width 17 height 15
type input "********"
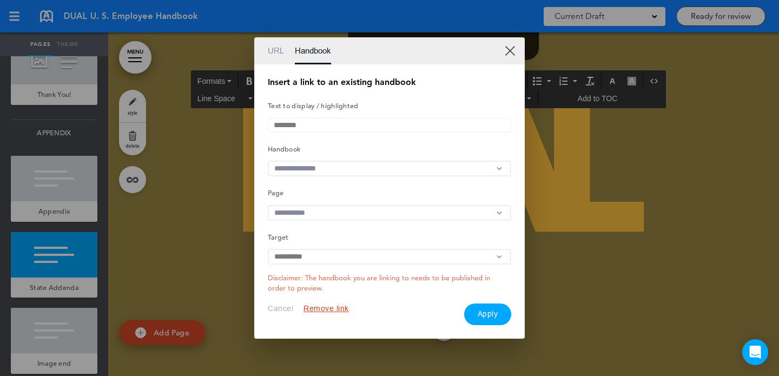
click at [333, 171] on input "text" at bounding box center [389, 169] width 243 height 16
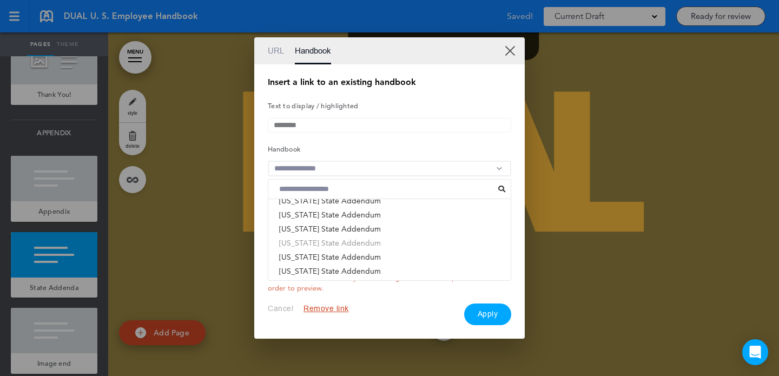
scroll to position [606, 0]
click at [332, 266] on li "Nebraska State Addendum" at bounding box center [389, 261] width 242 height 14
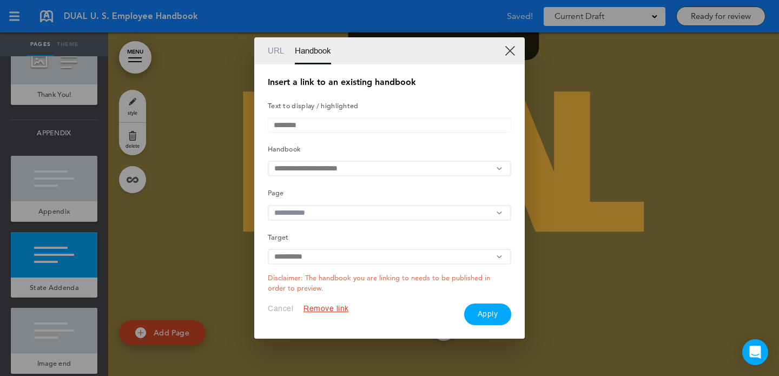
click at [349, 209] on input "text" at bounding box center [389, 213] width 243 height 16
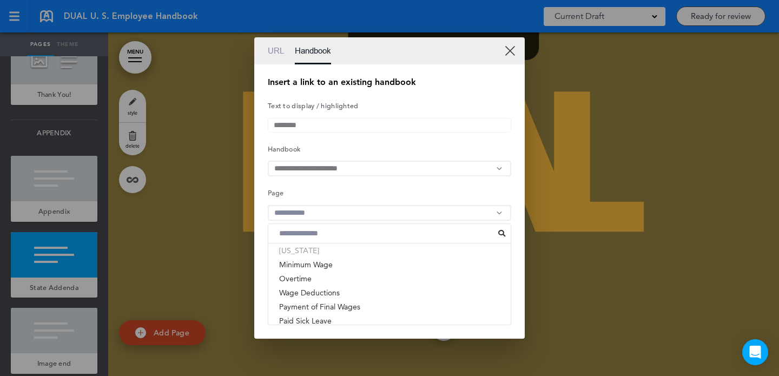
click at [328, 253] on li "[US_STATE]" at bounding box center [389, 250] width 242 height 14
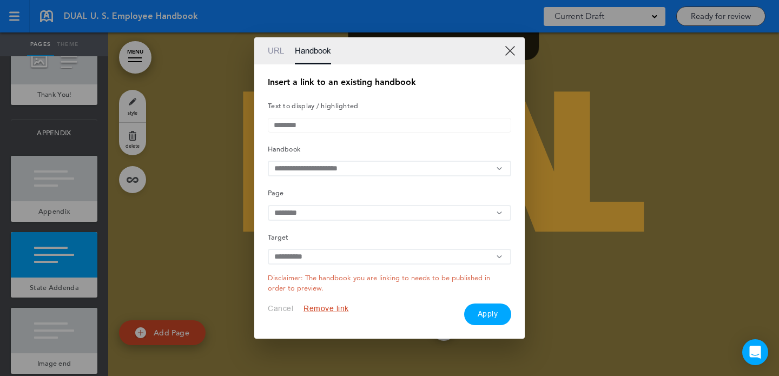
click at [493, 325] on button "Apply" at bounding box center [488, 314] width 48 height 22
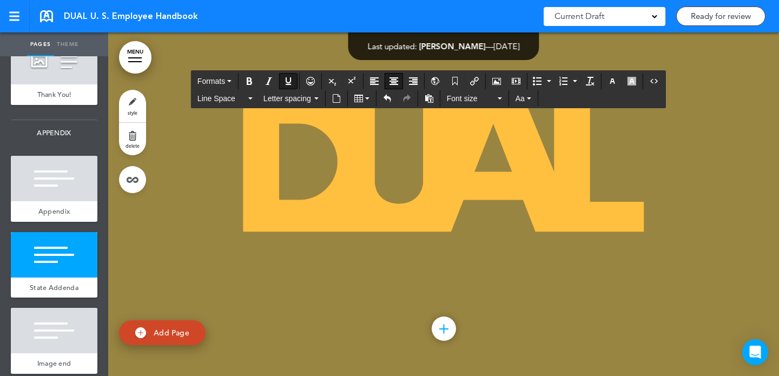
drag, startPoint x: 249, startPoint y: 257, endPoint x: 183, endPoint y: 257, distance: 66.5
click at [470, 82] on button "Insert/edit airmason link" at bounding box center [474, 81] width 17 height 15
type input "******"
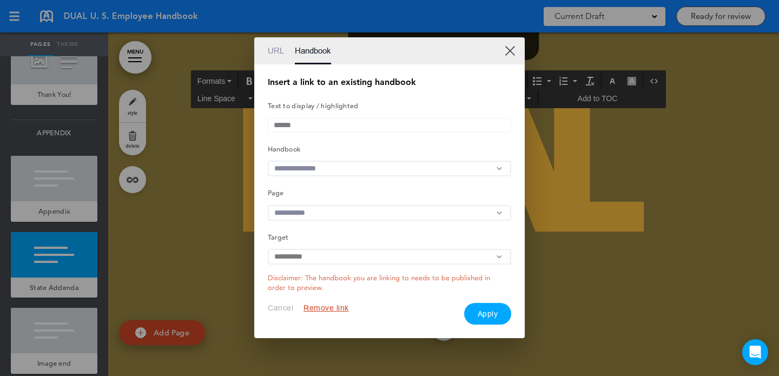
click at [356, 162] on input "text" at bounding box center [389, 169] width 243 height 16
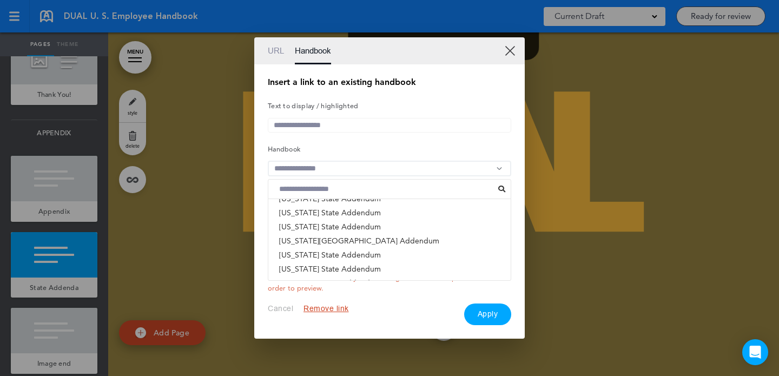
scroll to position [389, 0]
click at [340, 227] on li "Nevada State Addendum" at bounding box center [389, 224] width 242 height 14
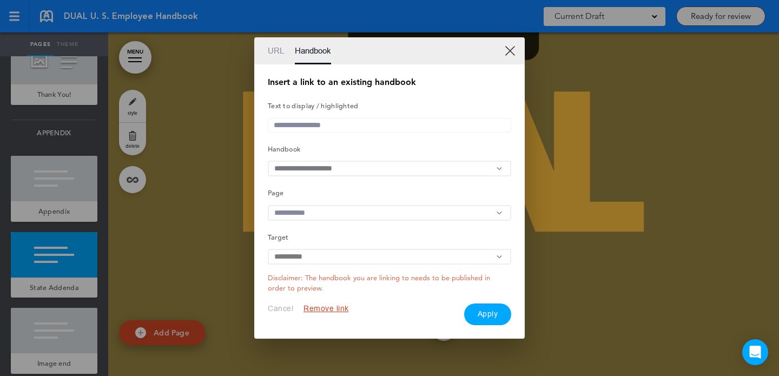
click at [346, 215] on input "text" at bounding box center [389, 213] width 243 height 16
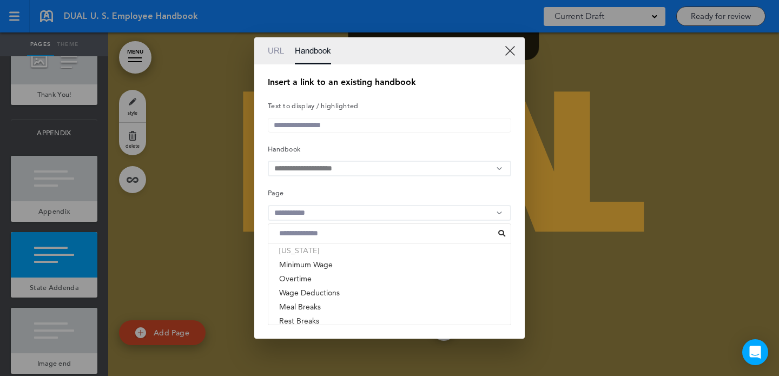
click at [327, 254] on li "[US_STATE]" at bounding box center [389, 250] width 242 height 14
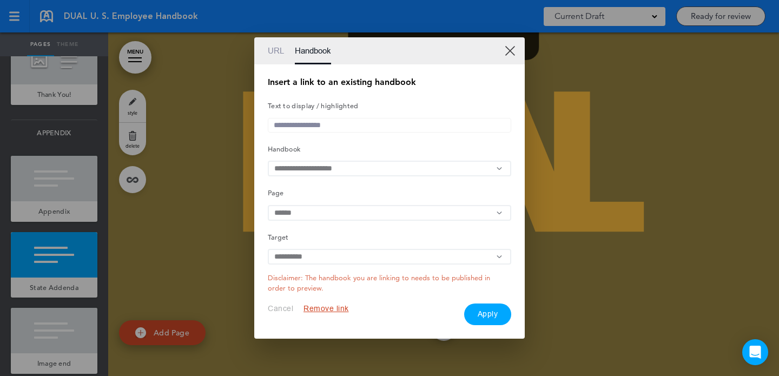
click at [494, 321] on button "Apply" at bounding box center [488, 314] width 48 height 22
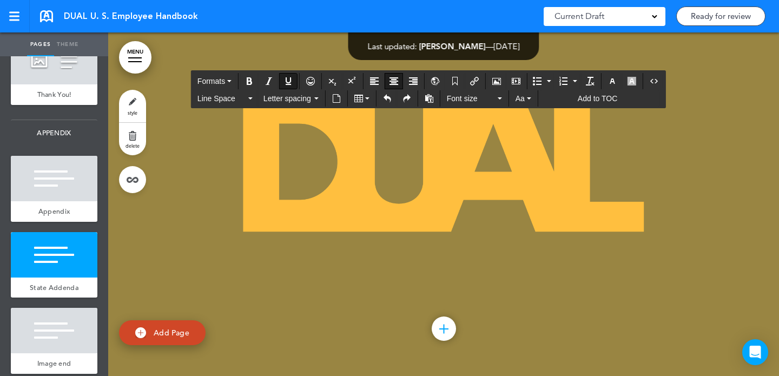
drag, startPoint x: 430, startPoint y: 254, endPoint x: 310, endPoint y: 254, distance: 120.0
click at [472, 78] on icon "Insert/edit airmason link" at bounding box center [474, 81] width 9 height 9
type input "**********"
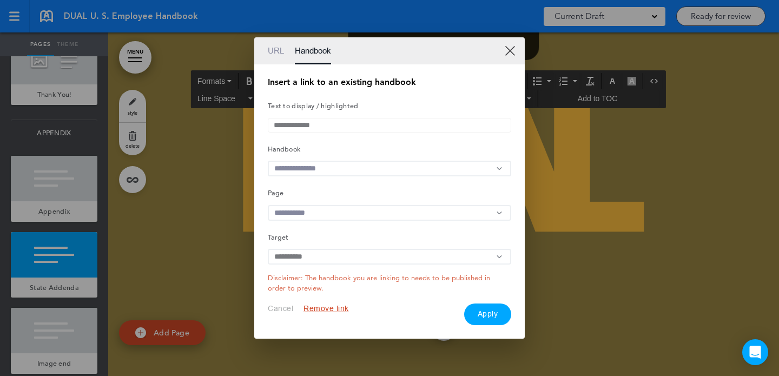
click at [363, 167] on input "text" at bounding box center [389, 169] width 243 height 16
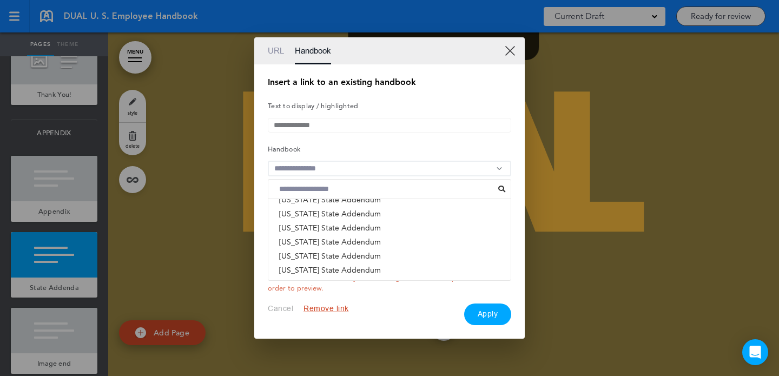
scroll to position [321, 0]
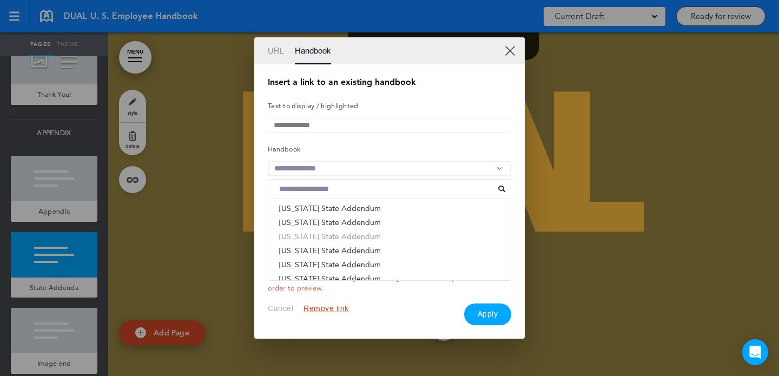
click at [351, 234] on li "New Hampshire State Addendum" at bounding box center [389, 236] width 242 height 14
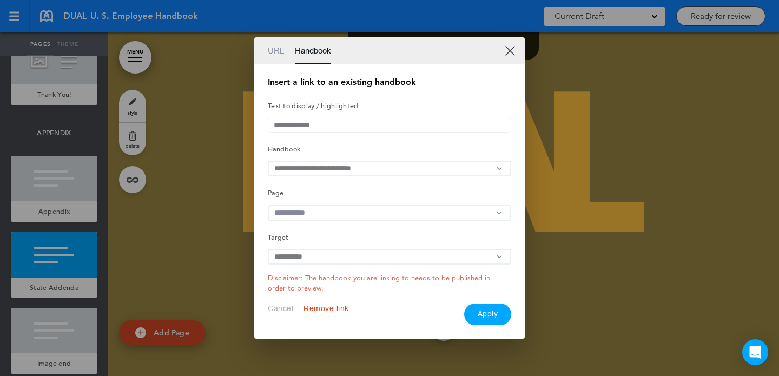
click at [344, 215] on input "text" at bounding box center [389, 213] width 243 height 16
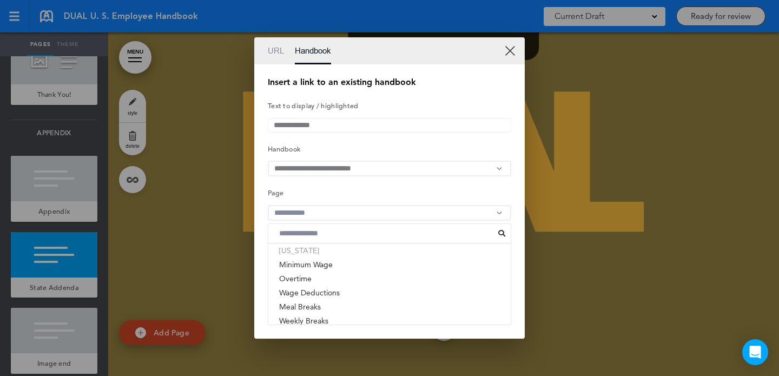
click at [332, 256] on li "[US_STATE]" at bounding box center [389, 250] width 242 height 14
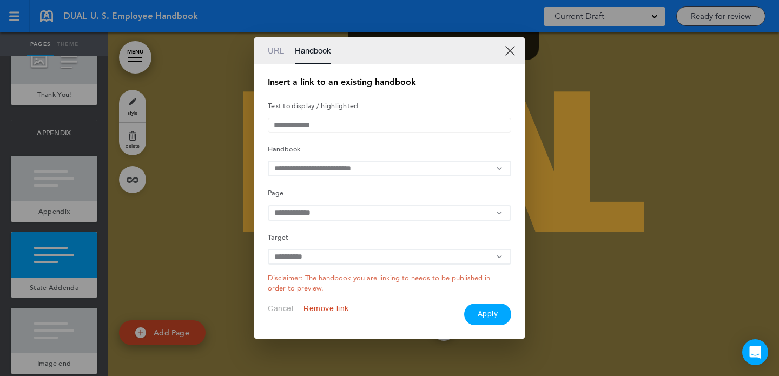
click at [486, 315] on button "Apply" at bounding box center [488, 314] width 48 height 22
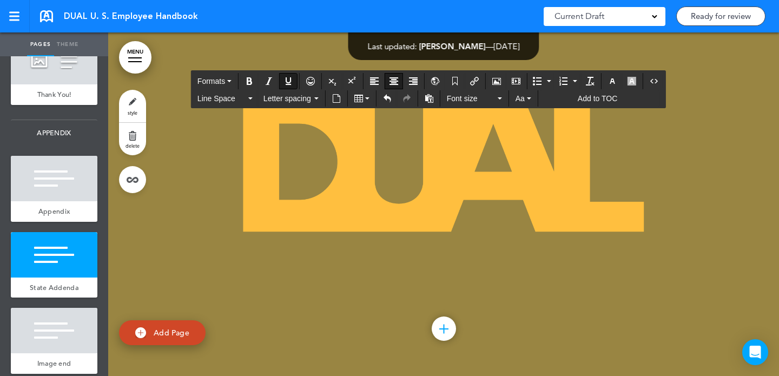
drag, startPoint x: 517, startPoint y: 252, endPoint x: 567, endPoint y: 252, distance: 49.7
click at [476, 76] on button "Insert/edit airmason link" at bounding box center [474, 81] width 17 height 15
type input "**********"
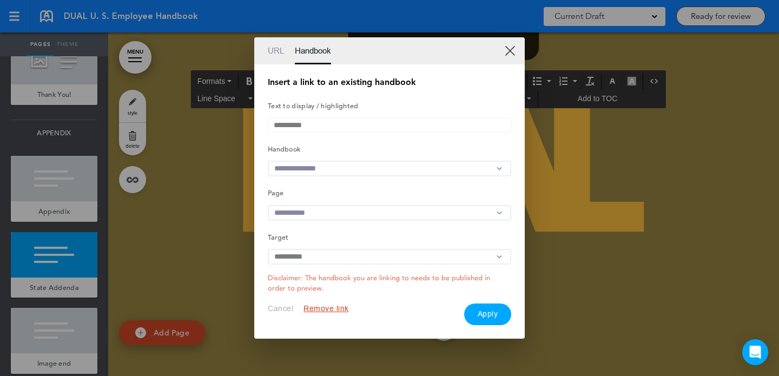
click at [380, 166] on input "text" at bounding box center [389, 169] width 243 height 16
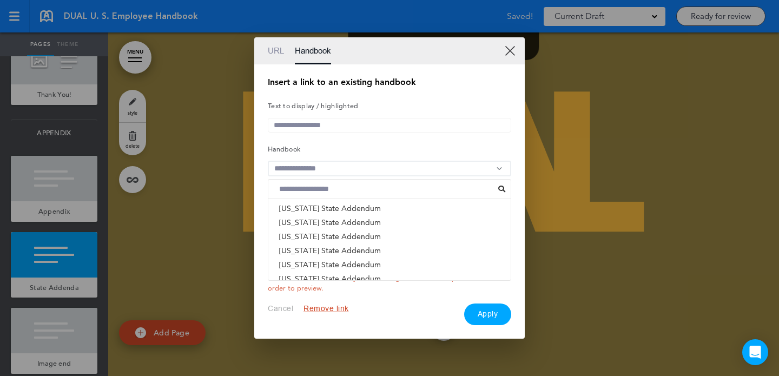
scroll to position [458, 0]
click at [343, 233] on li "New Jersey State Addendum" at bounding box center [389, 226] width 242 height 14
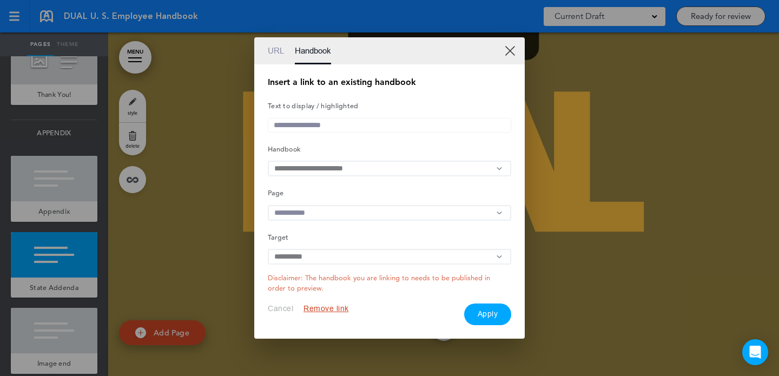
click at [348, 220] on input "text" at bounding box center [389, 213] width 243 height 16
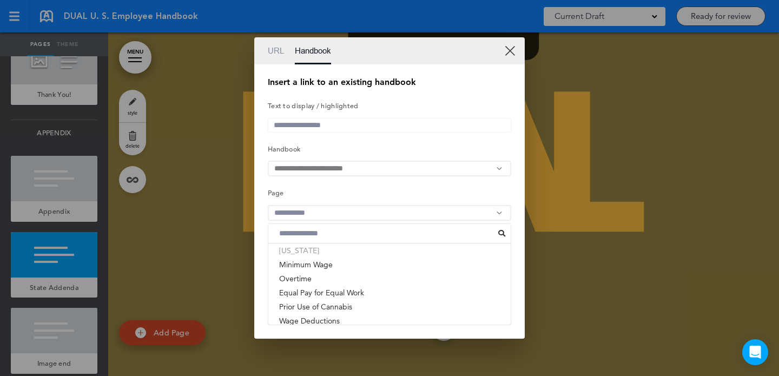
click at [336, 254] on li "[US_STATE]" at bounding box center [389, 250] width 242 height 14
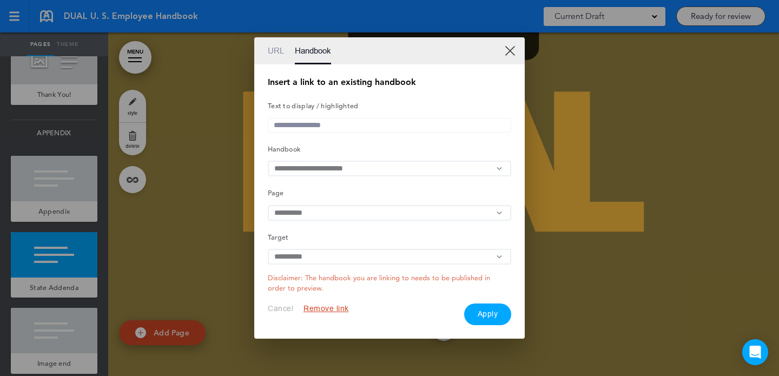
click at [485, 316] on button "Apply" at bounding box center [488, 314] width 48 height 22
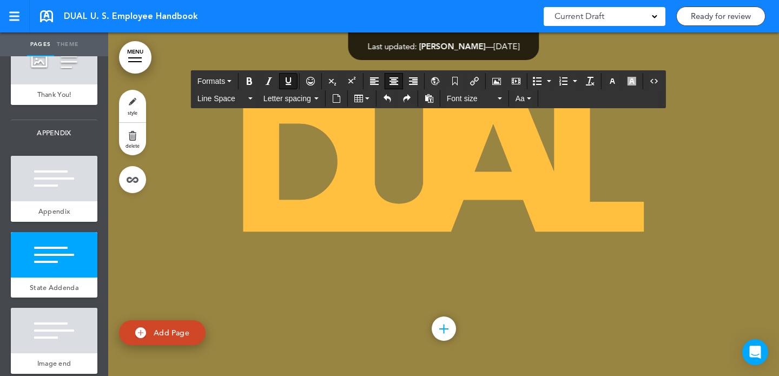
drag, startPoint x: 636, startPoint y: 254, endPoint x: 581, endPoint y: 254, distance: 55.2
click at [475, 84] on icon "Insert/edit airmason link" at bounding box center [474, 81] width 9 height 9
type input "**********"
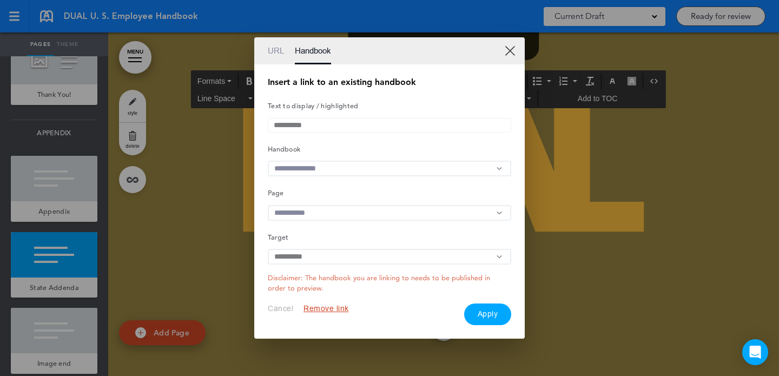
click at [340, 167] on input "text" at bounding box center [389, 169] width 243 height 16
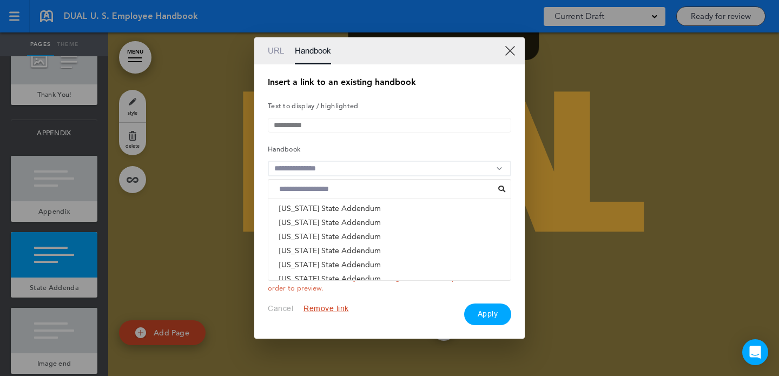
scroll to position [620, 0]
click at [341, 258] on li "New Mexico State Addendum" at bounding box center [389, 261] width 242 height 14
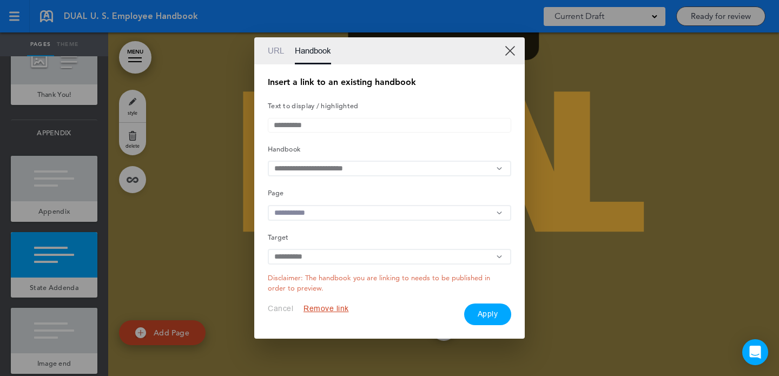
click at [357, 211] on input "text" at bounding box center [389, 213] width 243 height 16
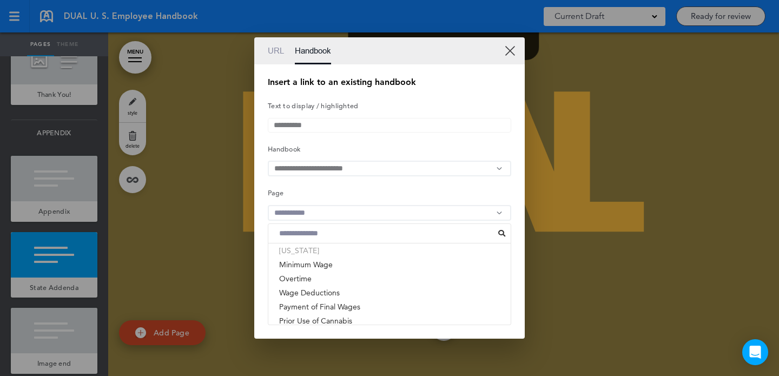
click at [332, 255] on li "[US_STATE]" at bounding box center [389, 250] width 242 height 14
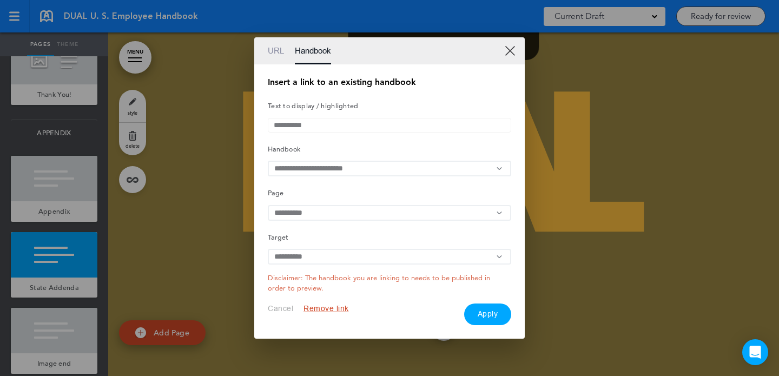
click at [487, 320] on button "Apply" at bounding box center [488, 314] width 48 height 22
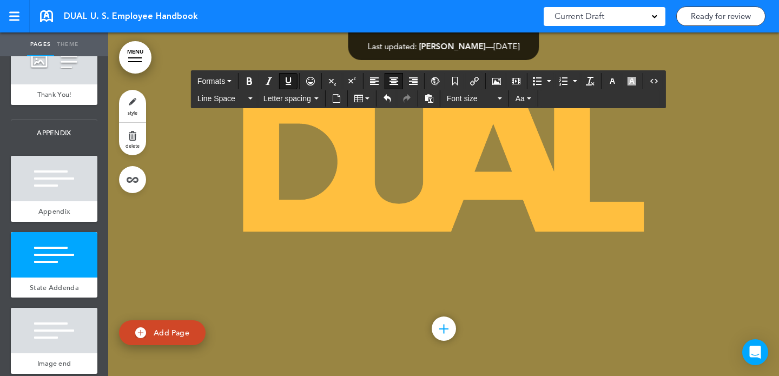
drag, startPoint x: 265, startPoint y: 277, endPoint x: 172, endPoint y: 277, distance: 93.0
click at [477, 84] on icon "Insert/edit airmason link" at bounding box center [474, 81] width 9 height 9
type input "**********"
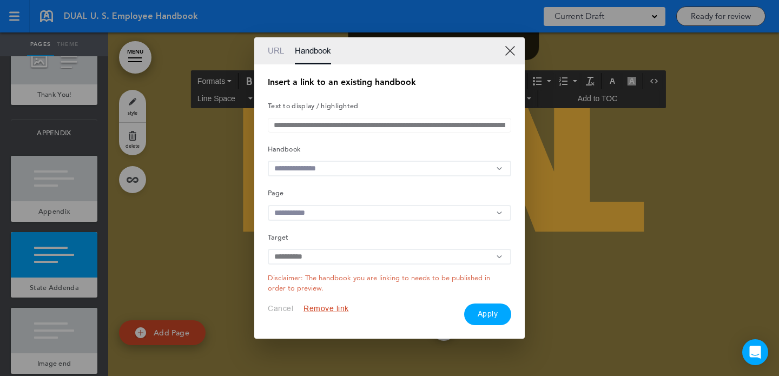
click at [510, 45] on link "XX" at bounding box center [509, 50] width 10 height 10
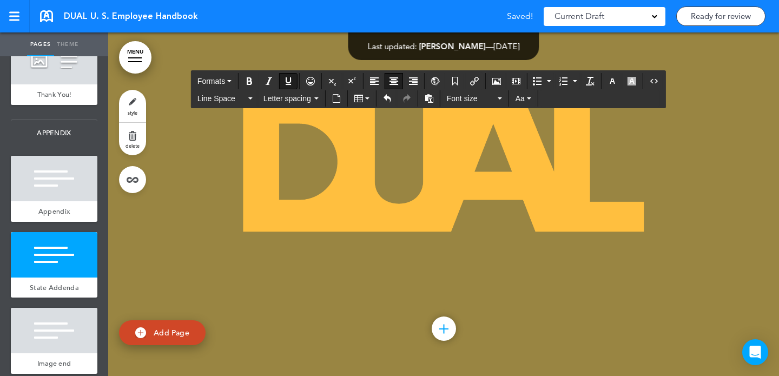
drag, startPoint x: 247, startPoint y: 280, endPoint x: 167, endPoint y: 280, distance: 80.0
drag, startPoint x: 215, startPoint y: 276, endPoint x: 271, endPoint y: 276, distance: 55.7
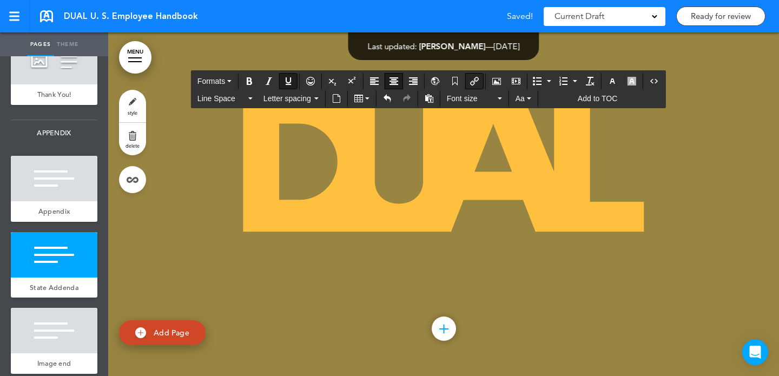
click at [479, 79] on icon "Insert/edit airmason link" at bounding box center [474, 81] width 9 height 9
type input "********"
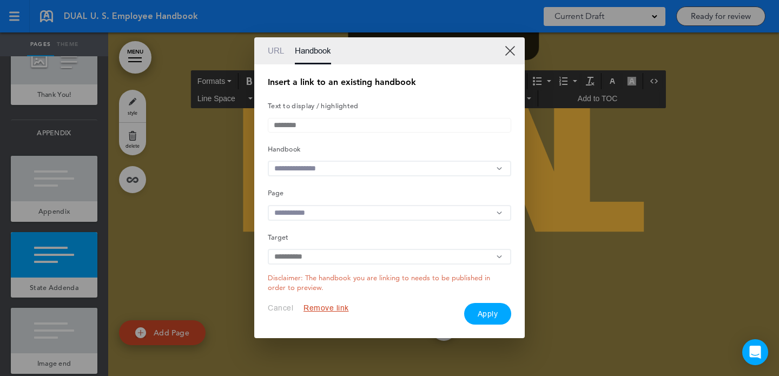
click at [367, 170] on input "text" at bounding box center [389, 169] width 243 height 16
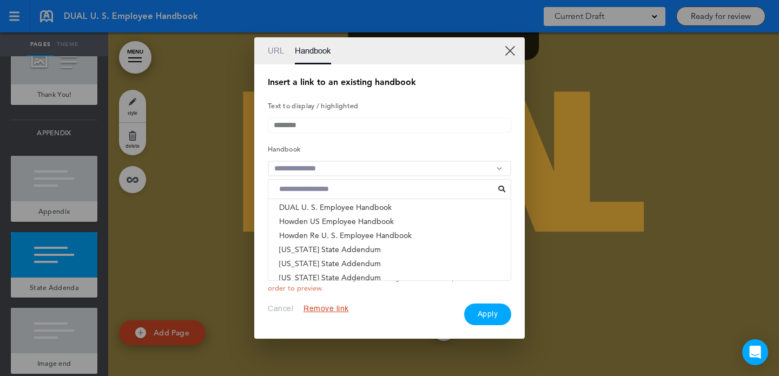
scroll to position [16, 0]
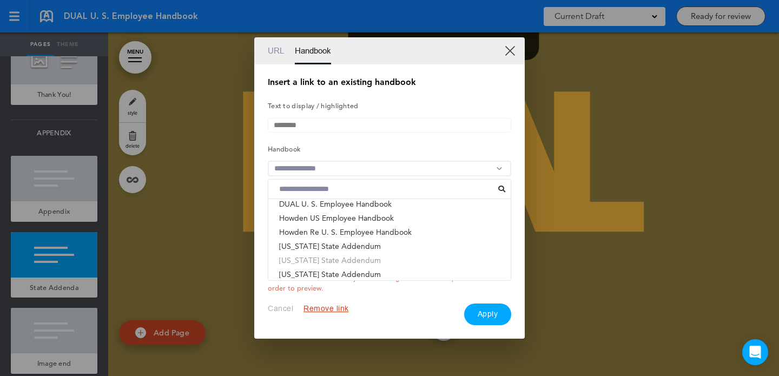
click at [357, 263] on li "New York State Addendum" at bounding box center [389, 260] width 242 height 14
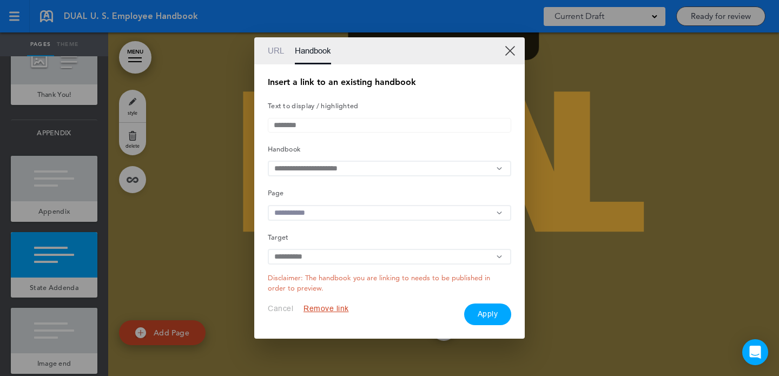
click at [366, 214] on input "text" at bounding box center [389, 213] width 243 height 16
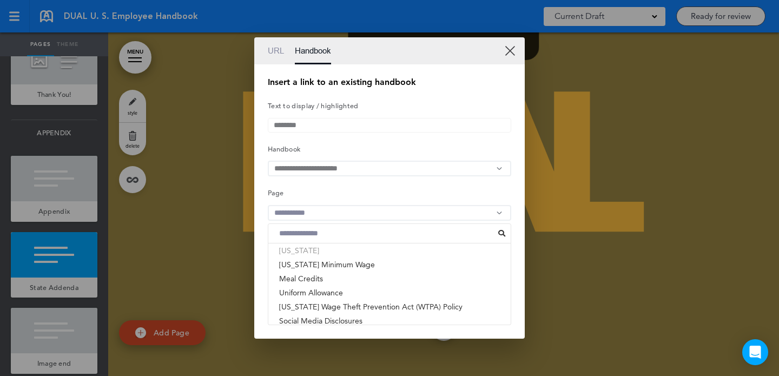
click at [333, 255] on li "[US_STATE]" at bounding box center [389, 250] width 242 height 14
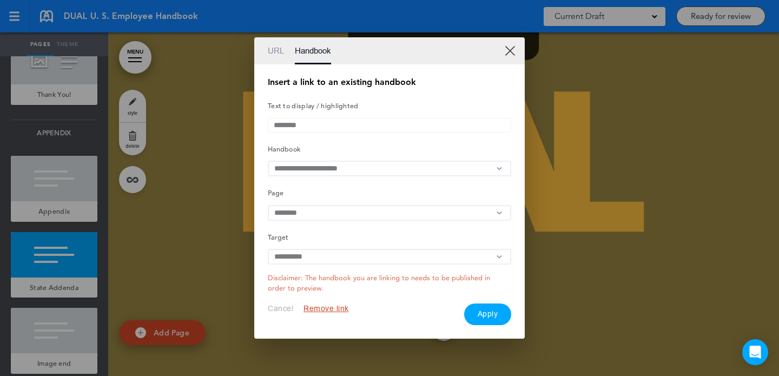
click at [476, 310] on button "Apply" at bounding box center [488, 314] width 48 height 22
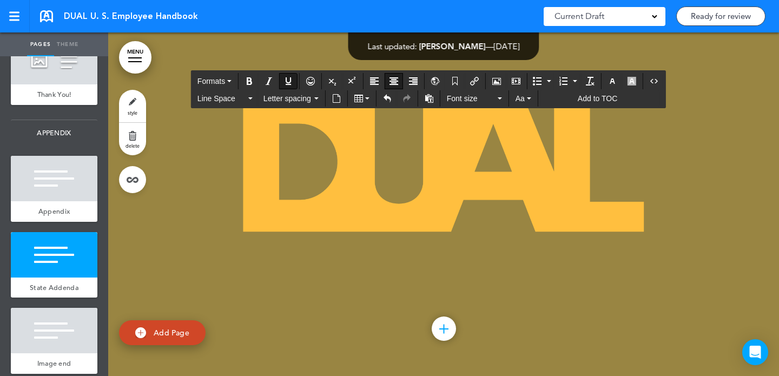
drag, startPoint x: 369, startPoint y: 280, endPoint x: 427, endPoint y: 280, distance: 57.9
click at [477, 83] on icon "Insert/edit airmason link" at bounding box center [474, 81] width 9 height 9
type input "**********"
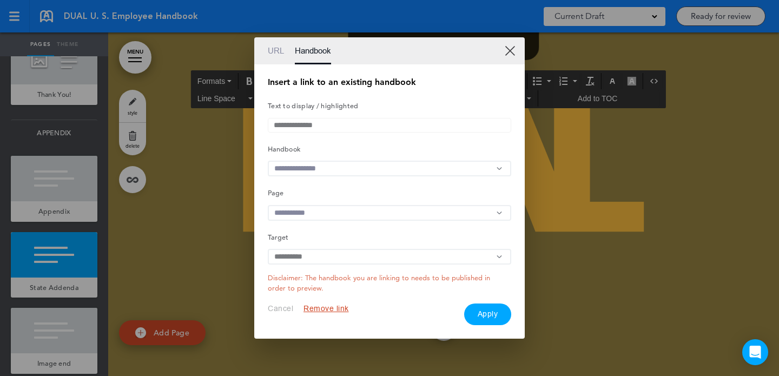
click at [374, 170] on input "text" at bounding box center [389, 169] width 243 height 16
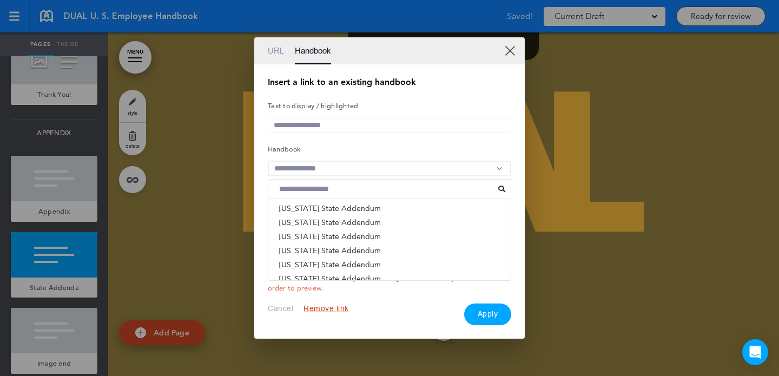
scroll to position [70, 0]
click at [357, 236] on li "North Carolina State Addendum" at bounding box center [389, 235] width 242 height 14
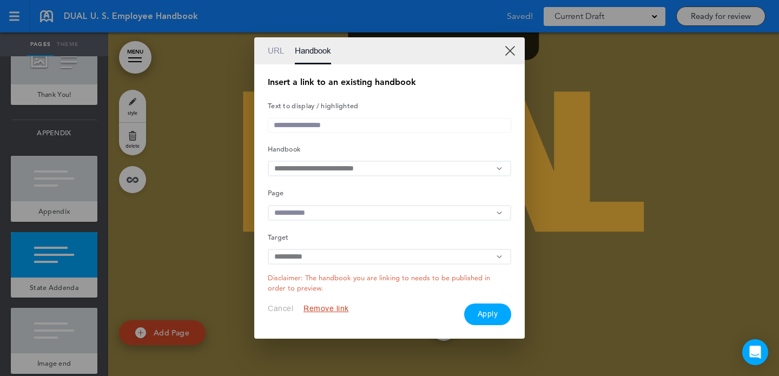
click at [361, 212] on input "text" at bounding box center [389, 213] width 243 height 16
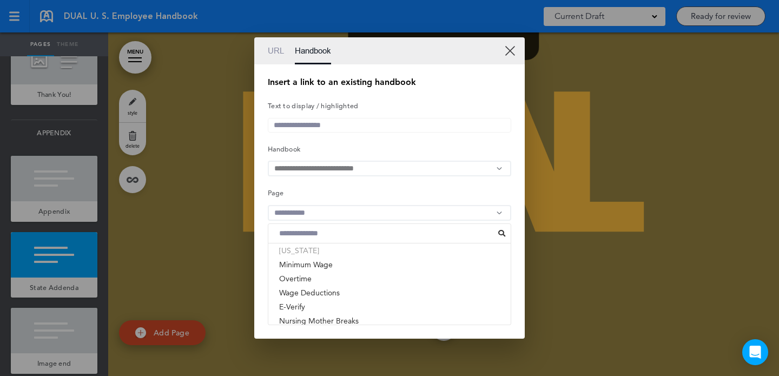
click at [338, 253] on li "[US_STATE]" at bounding box center [389, 250] width 242 height 14
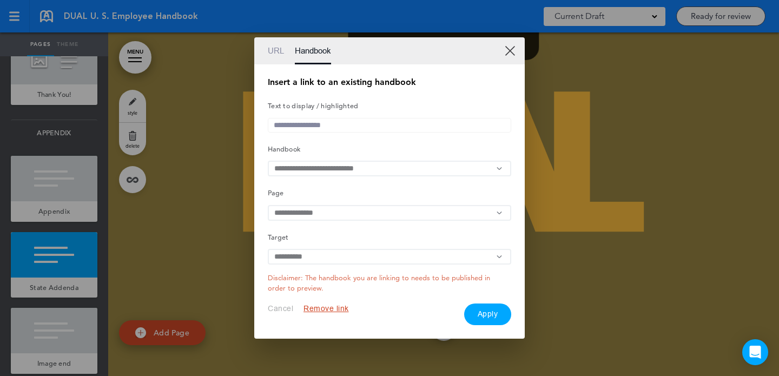
click at [485, 315] on button "Apply" at bounding box center [488, 314] width 48 height 22
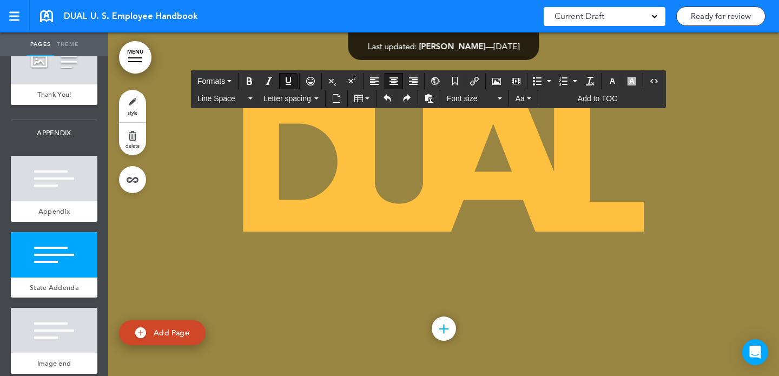
drag, startPoint x: 473, startPoint y: 281, endPoint x: 572, endPoint y: 281, distance: 99.0
click at [471, 79] on icon "Insert/edit airmason link" at bounding box center [474, 81] width 9 height 9
type input "**********"
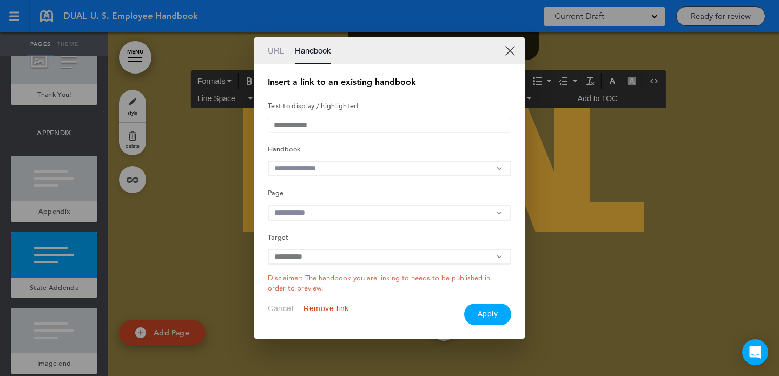
click at [398, 162] on input "text" at bounding box center [389, 169] width 243 height 16
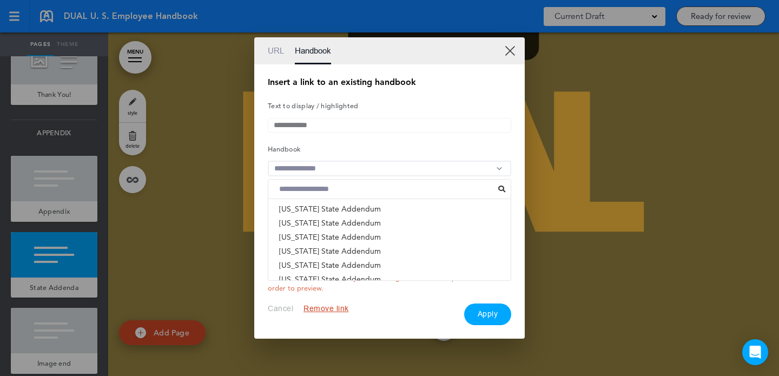
scroll to position [642, 0]
click at [368, 255] on li "North Dakota State Addendum" at bounding box center [389, 253] width 242 height 14
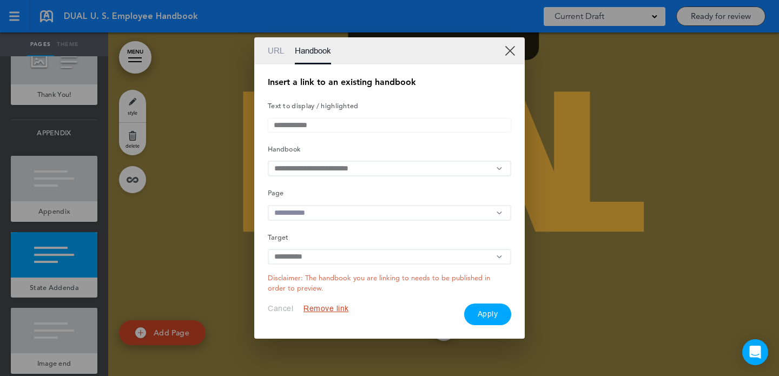
click at [394, 216] on input "text" at bounding box center [389, 213] width 243 height 16
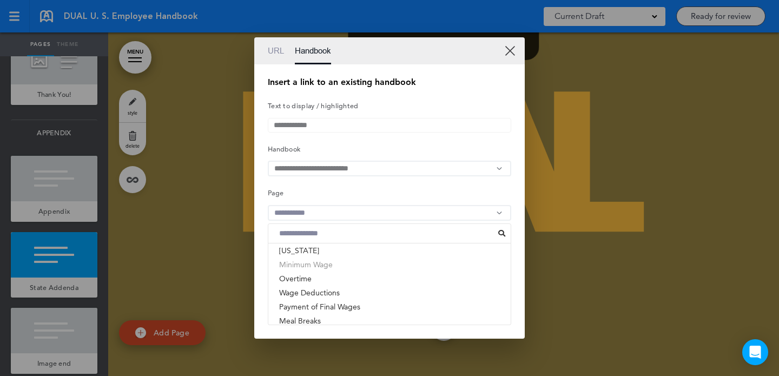
click at [363, 263] on li "Minimum Wage" at bounding box center [389, 264] width 242 height 14
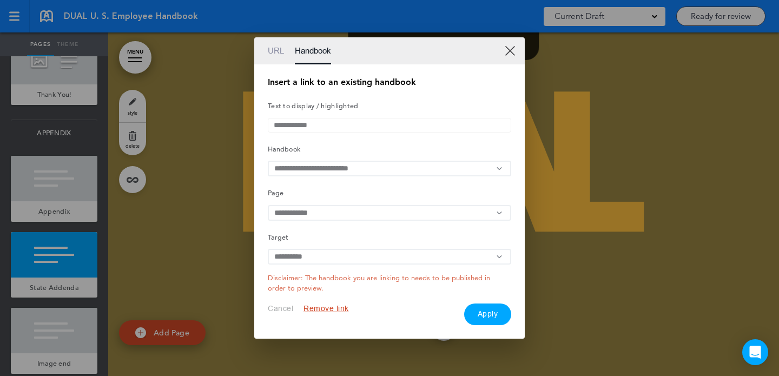
click at [357, 216] on input "text" at bounding box center [389, 213] width 243 height 16
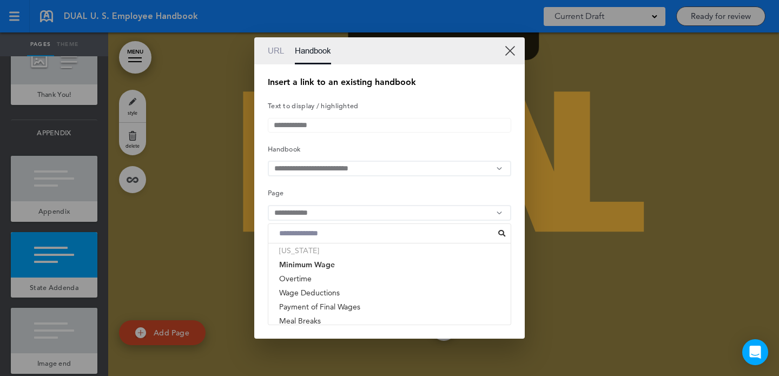
click at [347, 257] on li "[US_STATE]" at bounding box center [389, 250] width 242 height 14
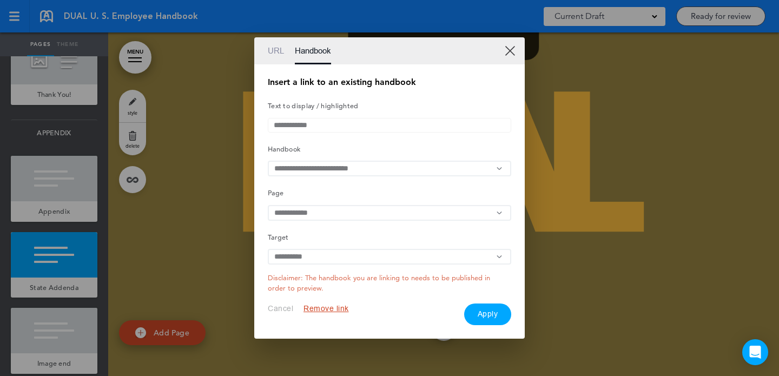
click at [487, 324] on button "Apply" at bounding box center [488, 314] width 48 height 22
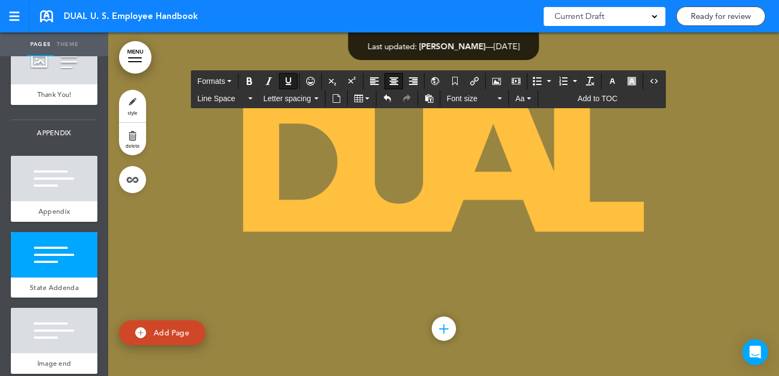
drag, startPoint x: 638, startPoint y: 282, endPoint x: 656, endPoint y: 282, distance: 17.8
click at [473, 85] on button "Insert/edit airmason link" at bounding box center [474, 81] width 17 height 15
type input "****"
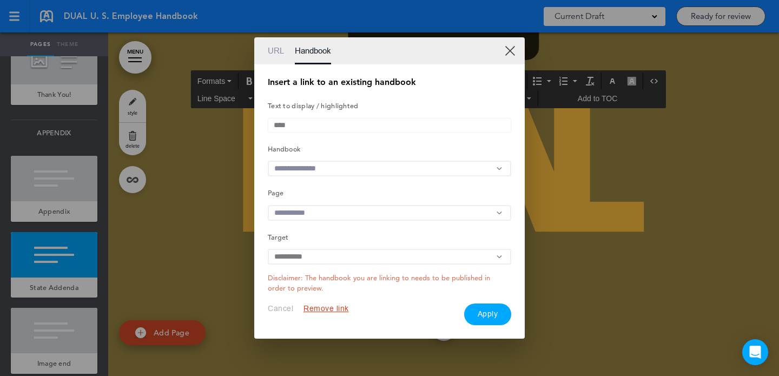
click at [339, 170] on input "text" at bounding box center [389, 169] width 243 height 16
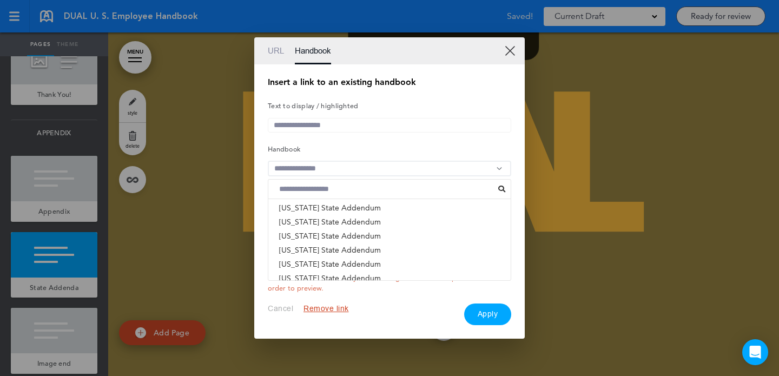
scroll to position [674, 0]
click at [330, 254] on li "Ohio State Addendum" at bounding box center [389, 249] width 242 height 14
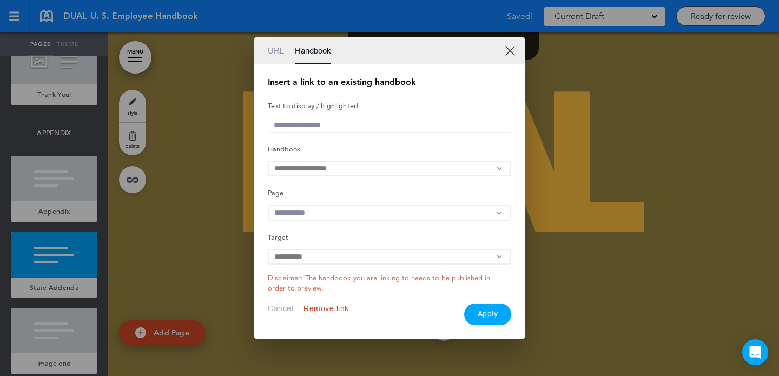
click at [357, 204] on div "Insert a link to an existing handbook Text to display / highlighted Handbook Pr…" at bounding box center [389, 201] width 243 height 247
click at [357, 212] on input "text" at bounding box center [389, 213] width 243 height 16
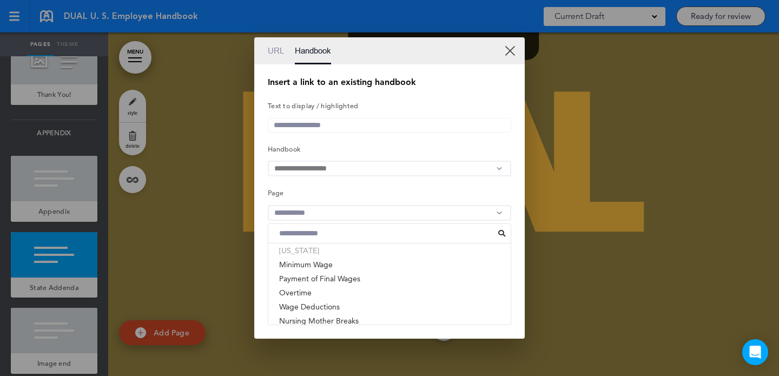
click at [329, 257] on li "[US_STATE]" at bounding box center [389, 250] width 242 height 14
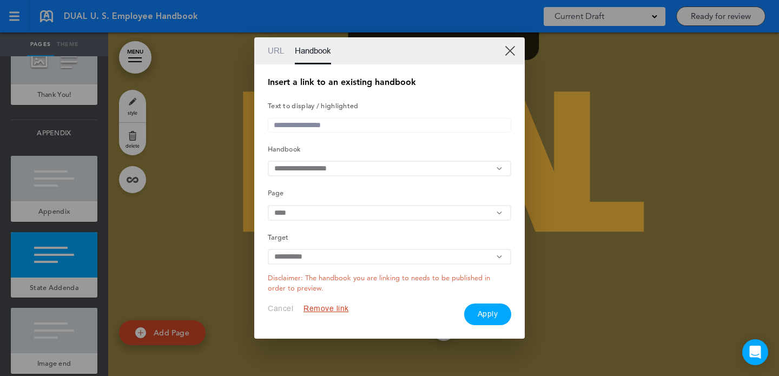
click at [483, 316] on button "Apply" at bounding box center [488, 314] width 48 height 22
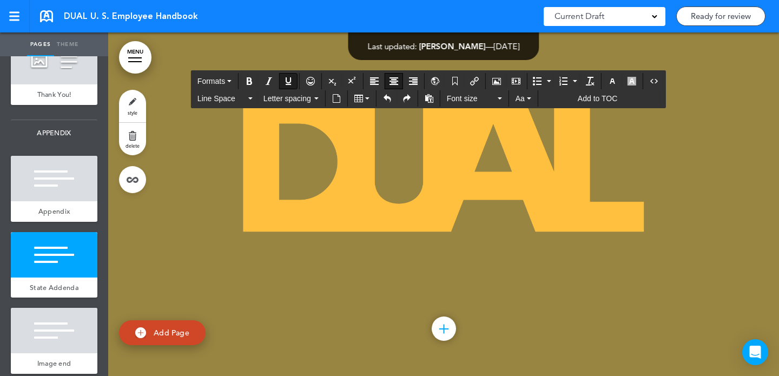
drag, startPoint x: 270, startPoint y: 310, endPoint x: 194, endPoint y: 309, distance: 76.8
click at [479, 80] on icon "Insert/edit airmason link" at bounding box center [474, 81] width 9 height 9
type input "********"
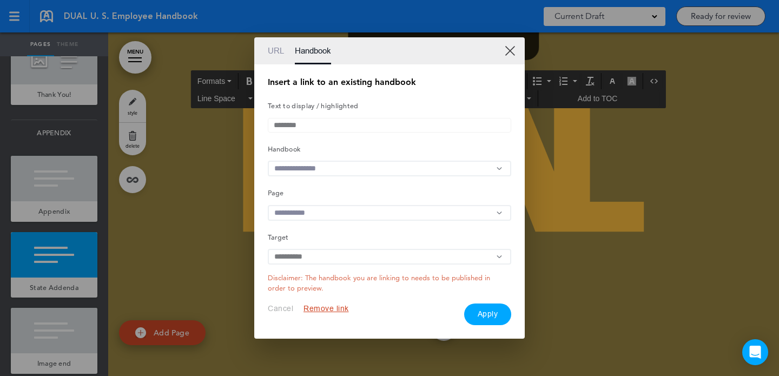
click at [373, 172] on input "text" at bounding box center [389, 169] width 243 height 16
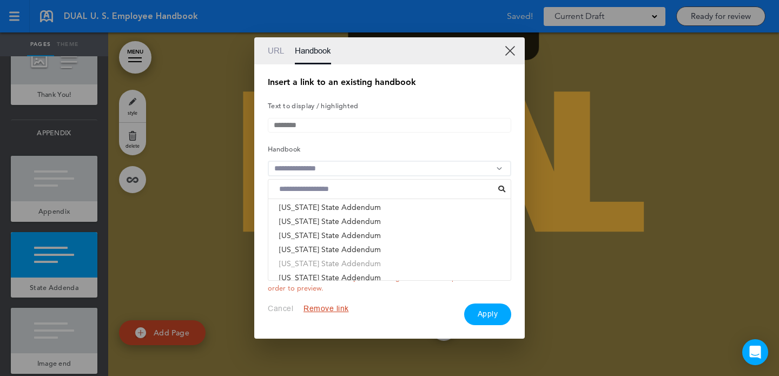
click at [351, 262] on li "Oklahoma State Addendum" at bounding box center [389, 263] width 242 height 14
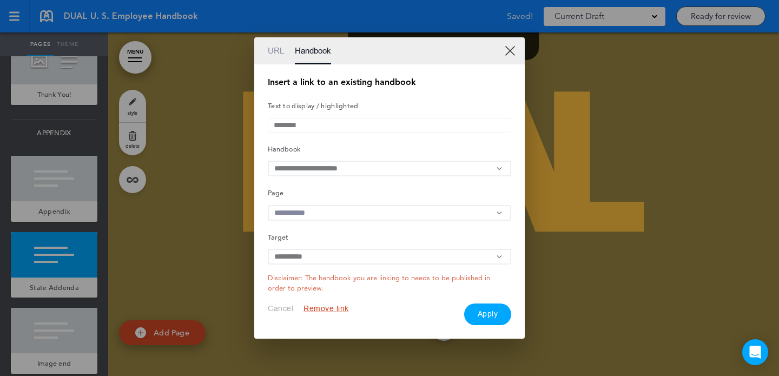
click at [335, 224] on div "Insert a link to an existing handbook Text to display / highlighted ******** Ha…" at bounding box center [389, 201] width 243 height 247
click at [337, 212] on input "text" at bounding box center [389, 213] width 243 height 16
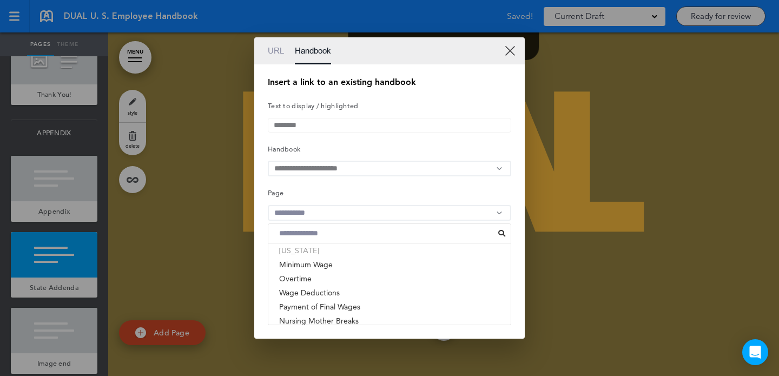
click at [328, 257] on li "[US_STATE]" at bounding box center [389, 250] width 242 height 14
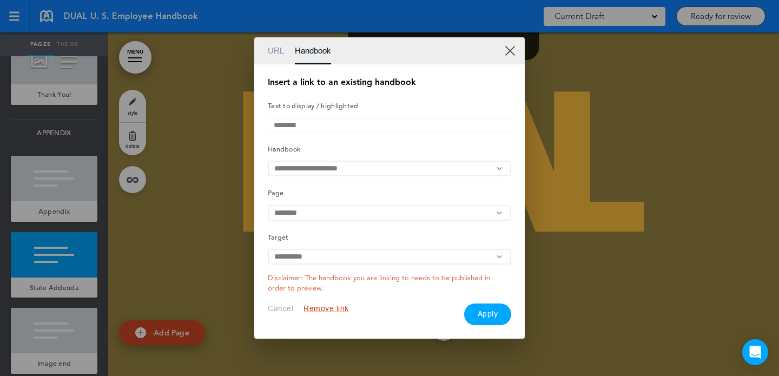
click at [486, 316] on button "Apply" at bounding box center [488, 314] width 48 height 22
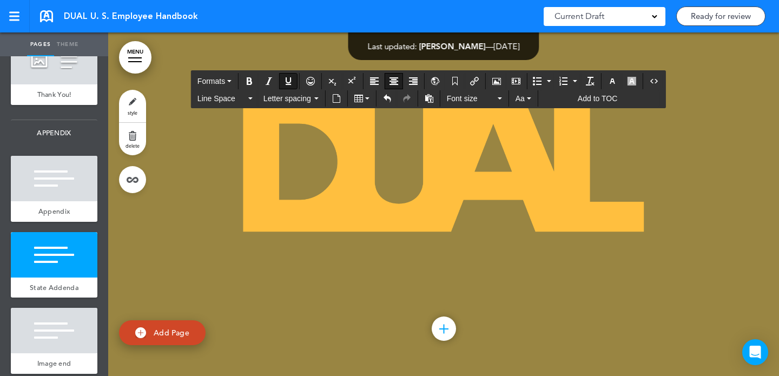
drag, startPoint x: 390, startPoint y: 306, endPoint x: 413, endPoint y: 306, distance: 22.7
click at [472, 81] on icon "Insert/edit airmason link" at bounding box center [474, 81] width 9 height 9
type input "******"
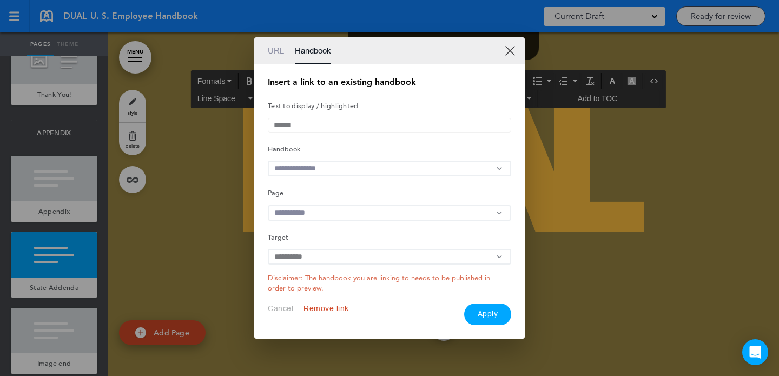
click at [341, 169] on input "text" at bounding box center [389, 169] width 243 height 16
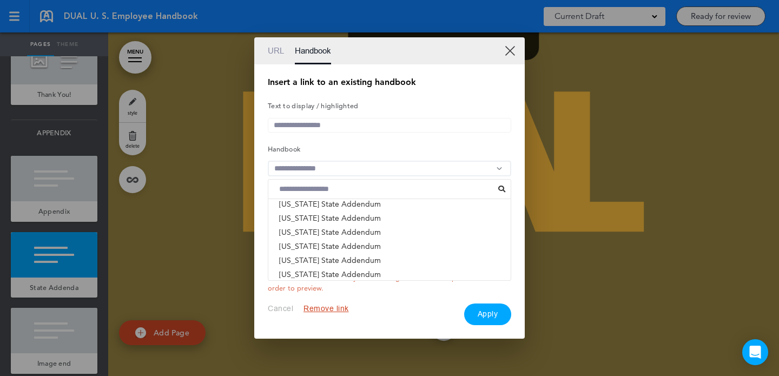
scroll to position [85, 0]
click at [339, 249] on li "Oregon State Addendum" at bounding box center [389, 247] width 242 height 14
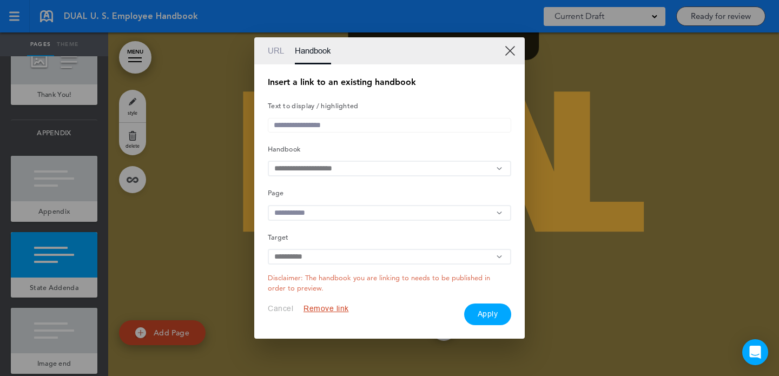
click at [329, 199] on h5 "Page" at bounding box center [389, 191] width 243 height 15
click at [329, 212] on input "text" at bounding box center [389, 213] width 243 height 16
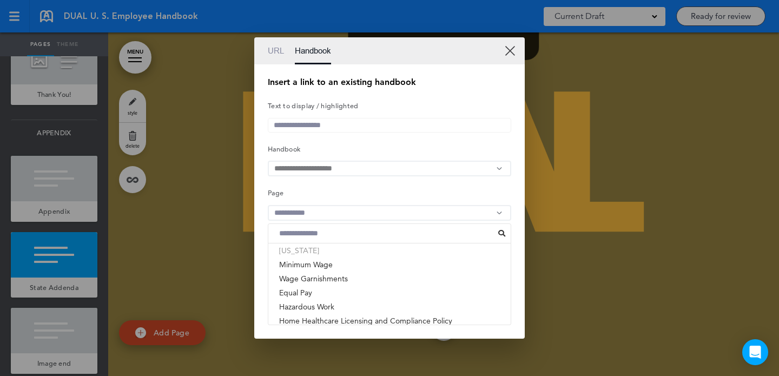
click at [325, 251] on li "[US_STATE]" at bounding box center [389, 250] width 242 height 14
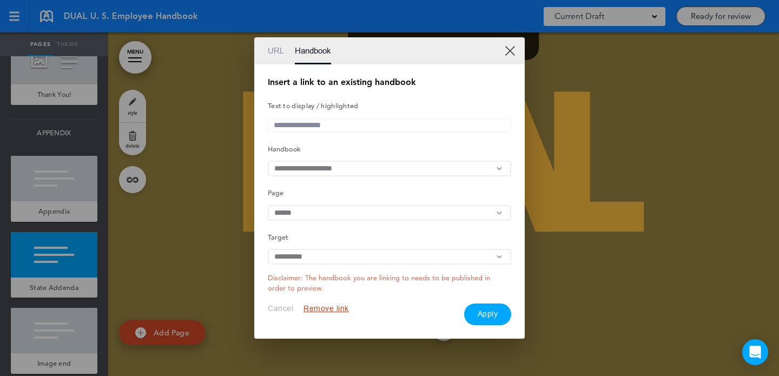
click at [475, 318] on button "Apply" at bounding box center [488, 314] width 48 height 22
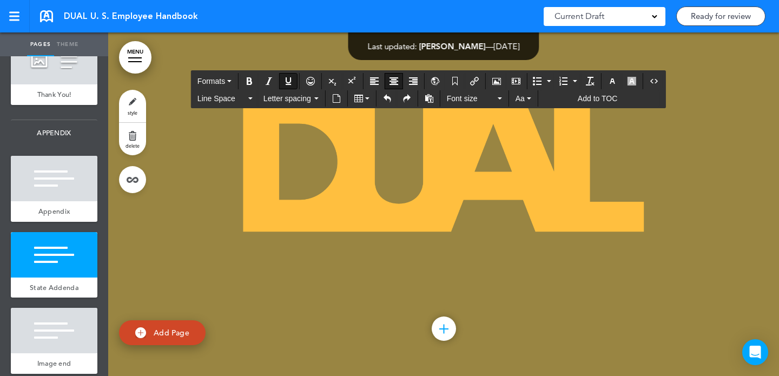
drag, startPoint x: 473, startPoint y: 303, endPoint x: 547, endPoint y: 303, distance: 74.1
click at [475, 81] on icon "Insert/edit airmason link" at bounding box center [474, 81] width 9 height 9
type input "**********"
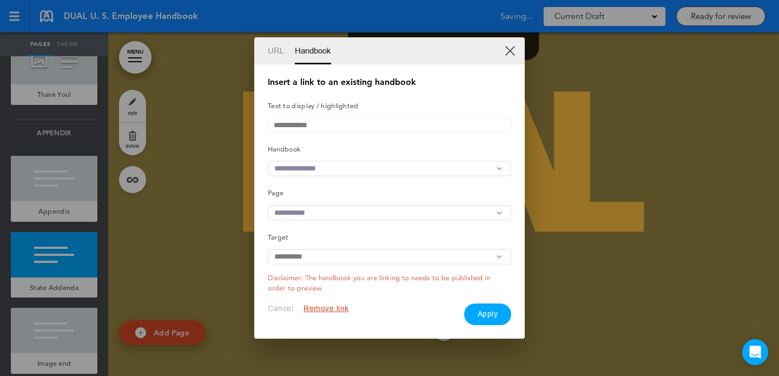
click at [374, 163] on input "text" at bounding box center [389, 169] width 243 height 16
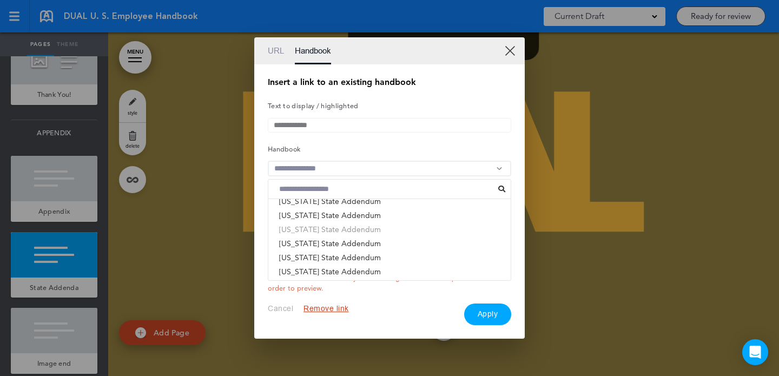
scroll to position [327, 0]
click at [365, 245] on li "Pennsylvania State Addendum" at bounding box center [389, 245] width 242 height 14
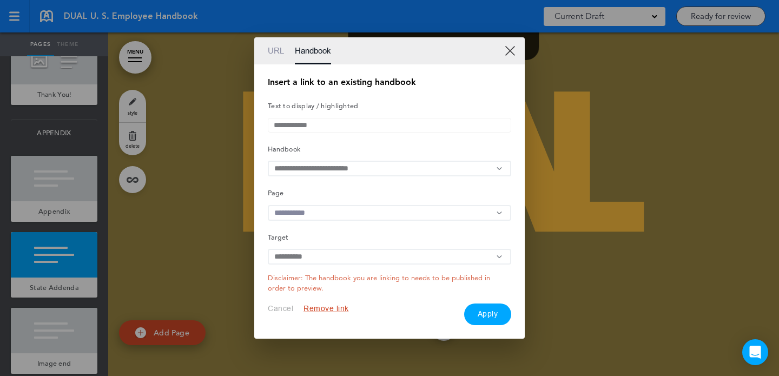
click at [351, 210] on input "text" at bounding box center [389, 213] width 243 height 16
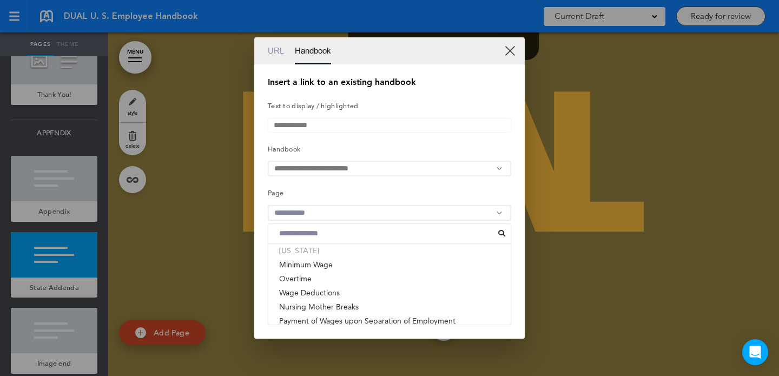
click at [338, 253] on li "[US_STATE]" at bounding box center [389, 250] width 242 height 14
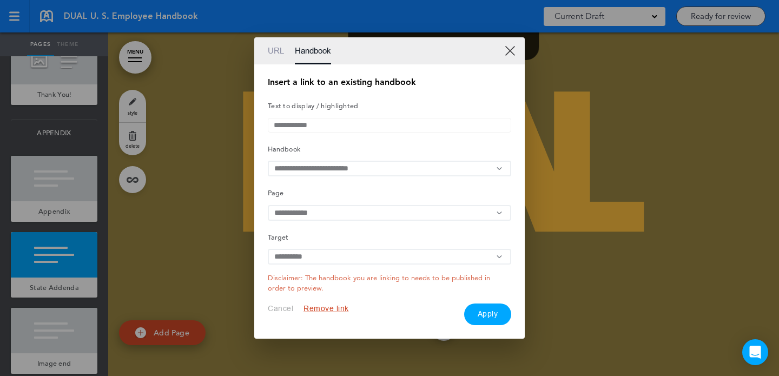
click at [479, 319] on button "Apply" at bounding box center [488, 314] width 48 height 22
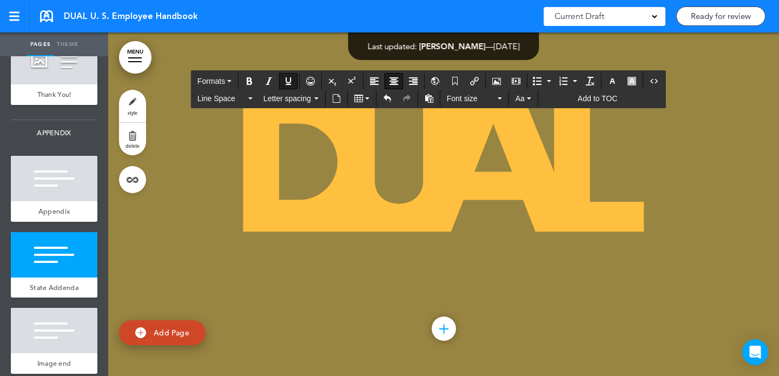
drag, startPoint x: 638, startPoint y: 303, endPoint x: 681, endPoint y: 306, distance: 42.8
click at [478, 82] on icon "Insert/edit airmason link" at bounding box center [474, 81] width 9 height 9
type input "**********"
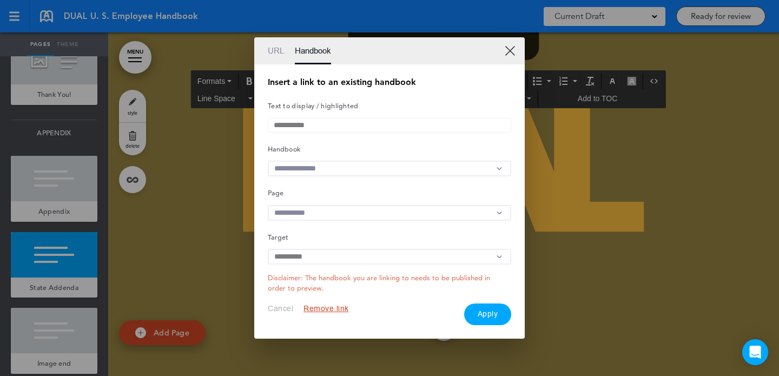
click at [357, 163] on input "text" at bounding box center [389, 169] width 243 height 16
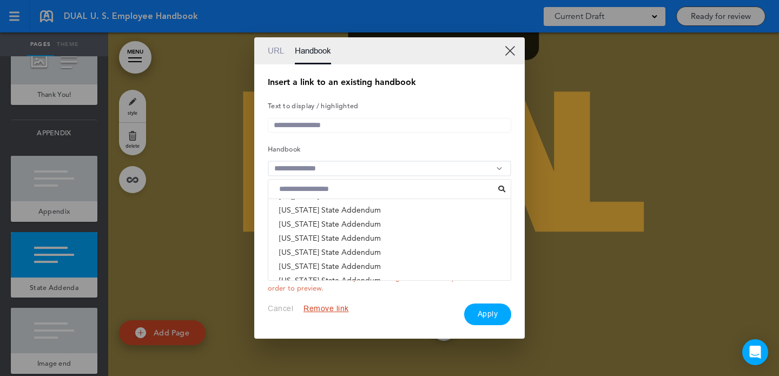
scroll to position [626, 0]
click at [597, 232] on div at bounding box center [389, 188] width 779 height 376
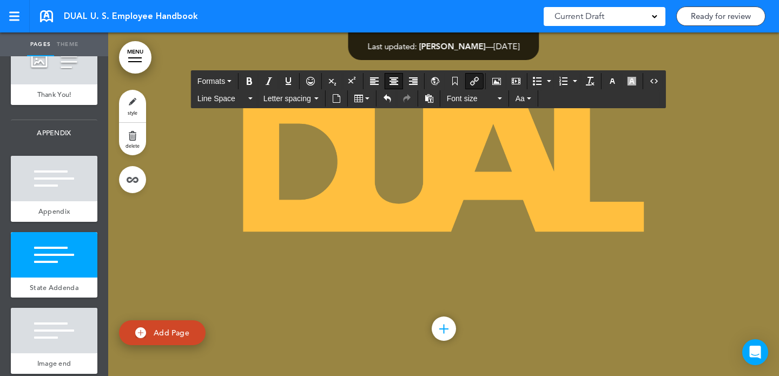
drag, startPoint x: 269, startPoint y: 306, endPoint x: 279, endPoint y: 298, distance: 12.0
drag, startPoint x: 271, startPoint y: 303, endPoint x: 195, endPoint y: 303, distance: 76.2
click at [472, 83] on icon "Insert/edit airmason link" at bounding box center [474, 81] width 9 height 9
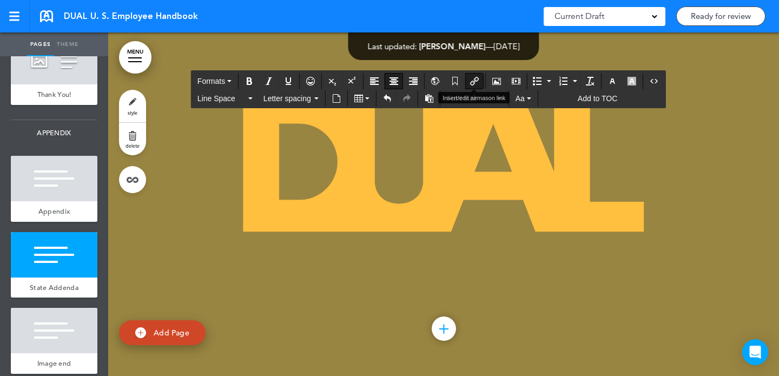
type input "********"
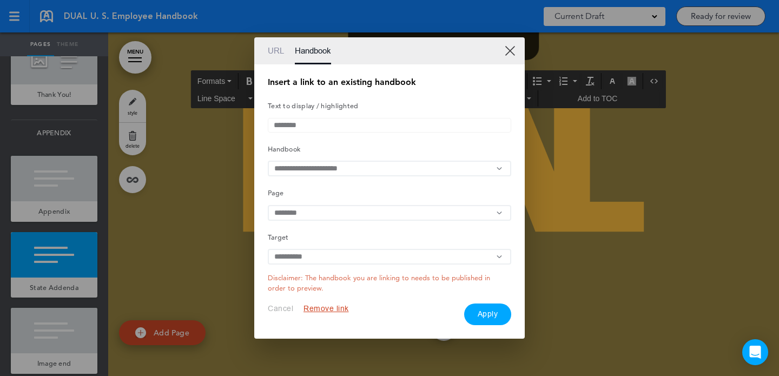
click at [509, 45] on link "XX" at bounding box center [509, 50] width 10 height 10
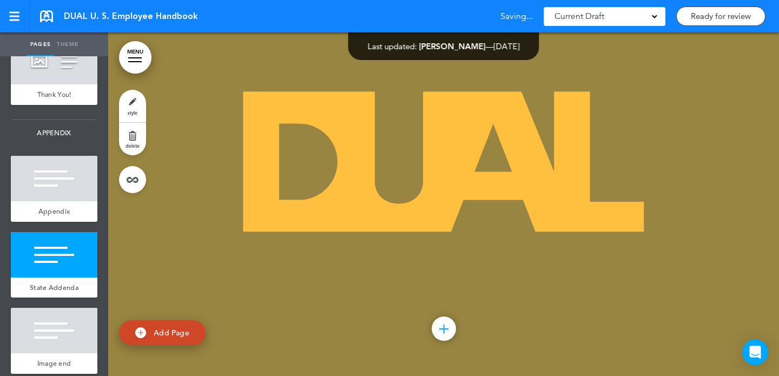
click at [587, 301] on div "**********" at bounding box center [389, 188] width 779 height 376
click at [202, 331] on div "**********" at bounding box center [389, 188] width 779 height 376
drag, startPoint x: 185, startPoint y: 330, endPoint x: 281, endPoint y: 343, distance: 96.5
click at [187, 330] on div "**********" at bounding box center [389, 188] width 779 height 376
click at [278, 171] on input "text" at bounding box center [389, 168] width 253 height 16
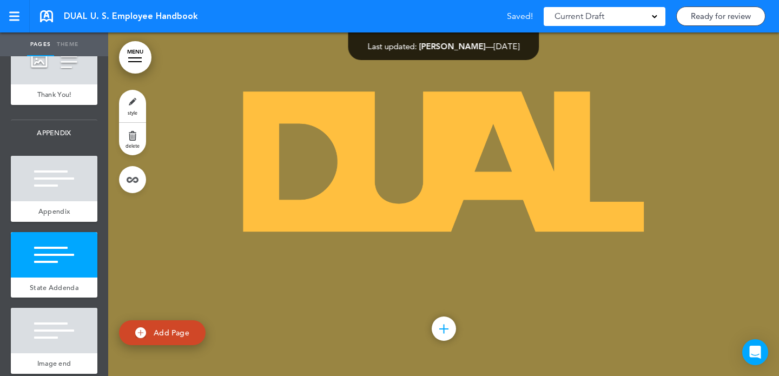
scroll to position [50787, 0]
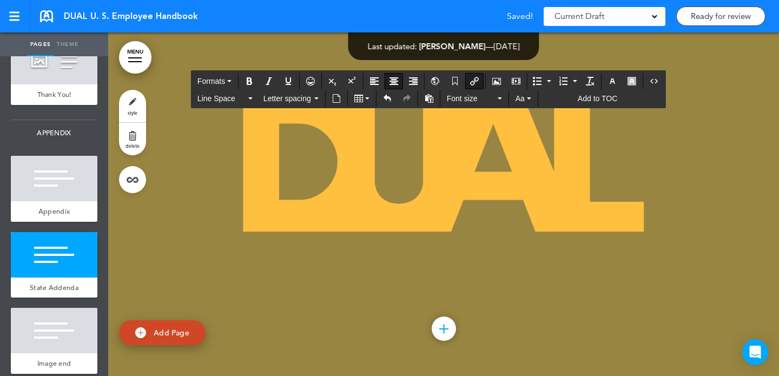
drag, startPoint x: 270, startPoint y: 282, endPoint x: 202, endPoint y: 280, distance: 67.6
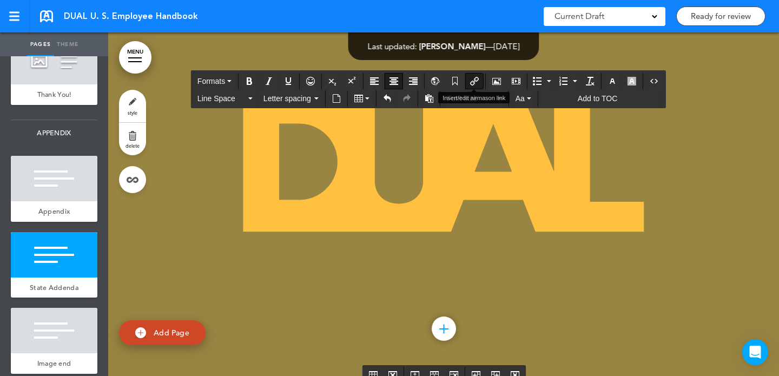
click at [479, 79] on icon "Insert/edit airmason link" at bounding box center [474, 81] width 9 height 9
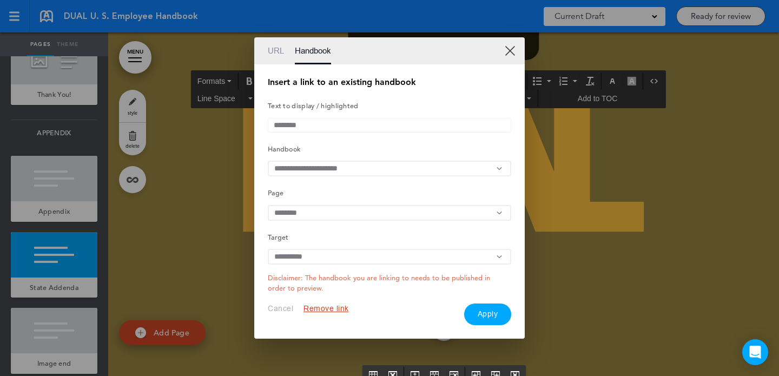
click at [507, 47] on link "XX" at bounding box center [509, 50] width 10 height 10
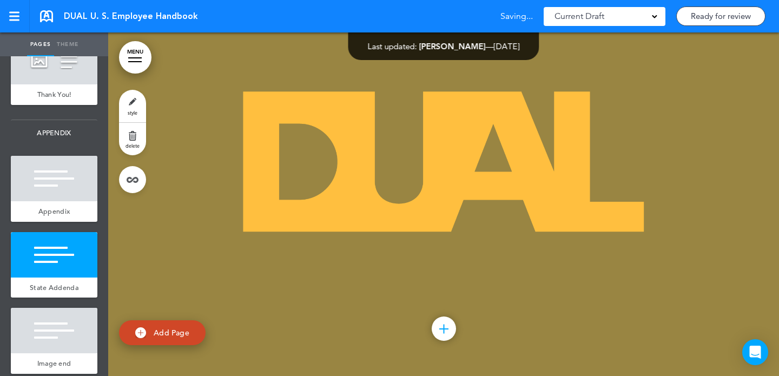
click at [274, 303] on div "Insert a link to an existing handbook Text to display / highlighted ******** Ha…" at bounding box center [389, 202] width 253 height 257
drag, startPoint x: 277, startPoint y: 304, endPoint x: 218, endPoint y: 304, distance: 58.9
click at [202, 304] on div "**********" at bounding box center [389, 188] width 779 height 376
click at [258, 304] on div "**********" at bounding box center [389, 201] width 281 height 285
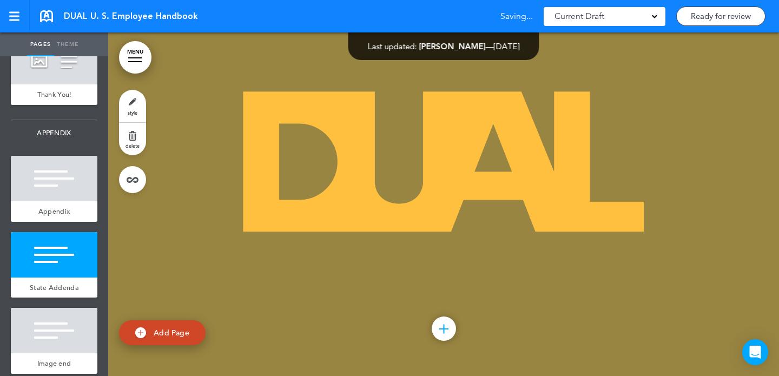
click at [258, 304] on div "**********" at bounding box center [389, 201] width 281 height 285
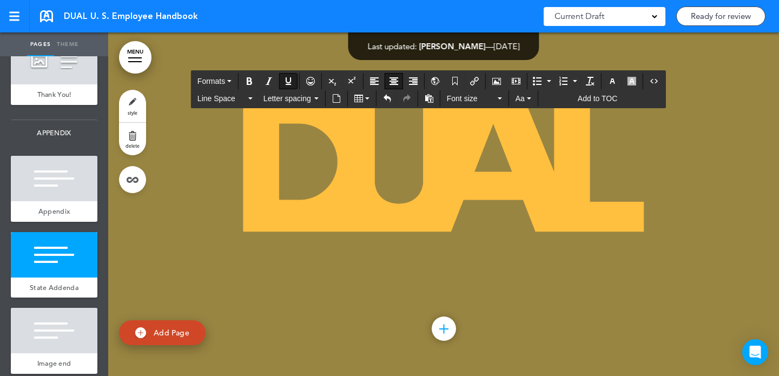
drag, startPoint x: 281, startPoint y: 271, endPoint x: 176, endPoint y: 271, distance: 104.9
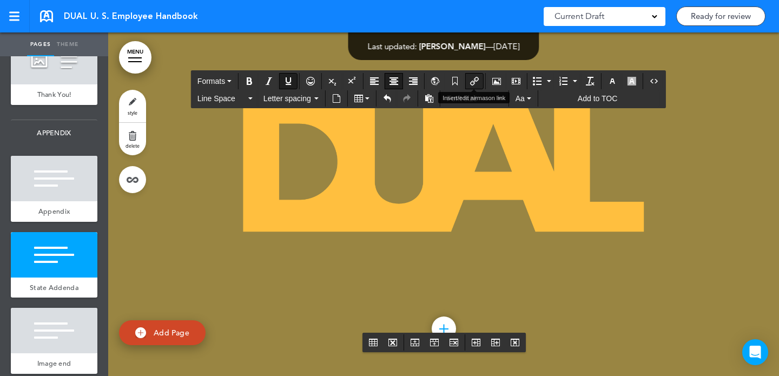
click at [472, 84] on icon "Insert/edit airmason link" at bounding box center [474, 81] width 9 height 9
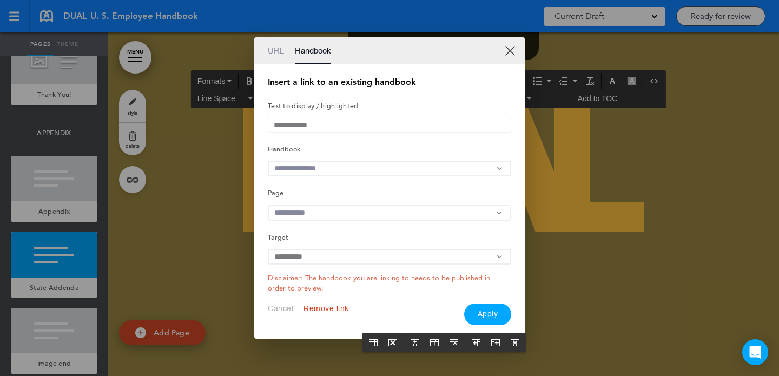
click at [369, 165] on input "text" at bounding box center [389, 169] width 243 height 16
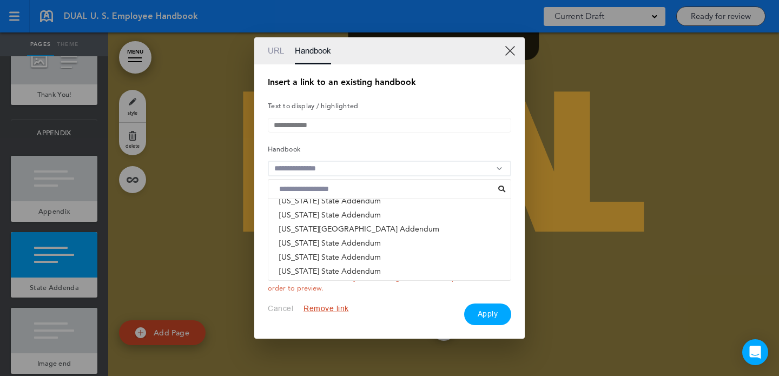
scroll to position [404, 0]
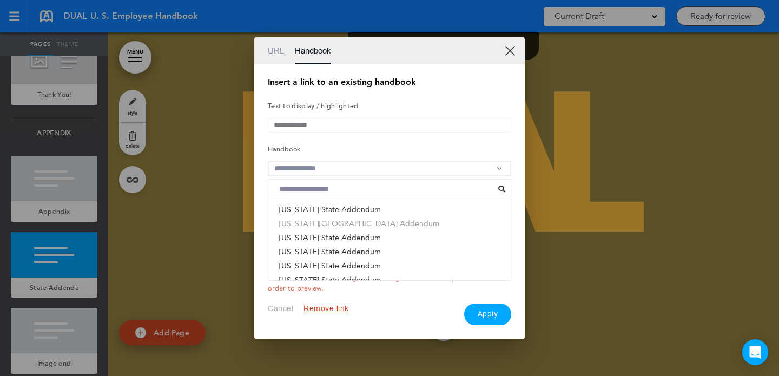
click at [357, 224] on li "Rhode Island State Addendum" at bounding box center [389, 223] width 242 height 14
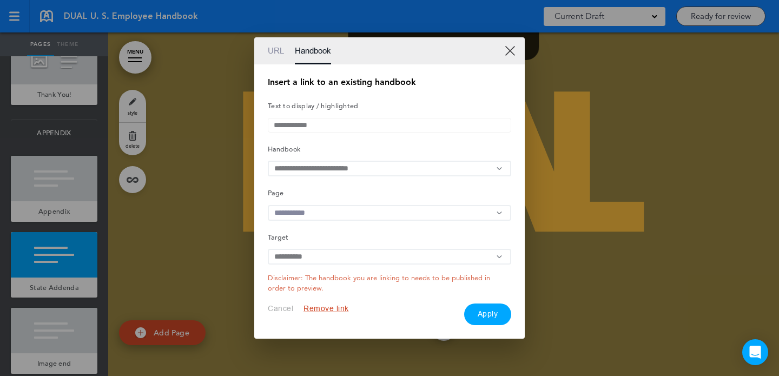
click at [351, 217] on input "text" at bounding box center [389, 213] width 243 height 16
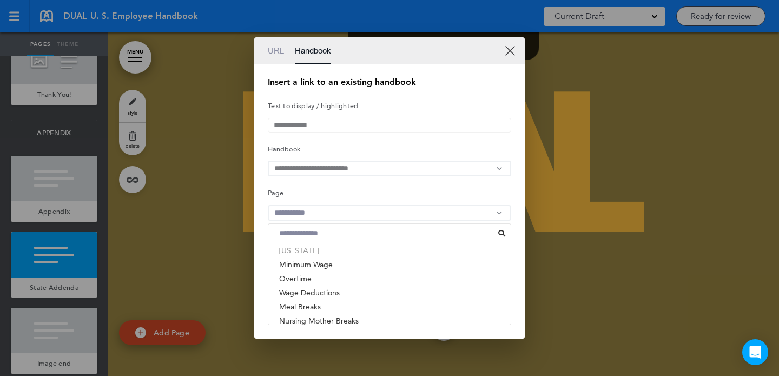
click at [345, 255] on li "[US_STATE]" at bounding box center [389, 250] width 242 height 14
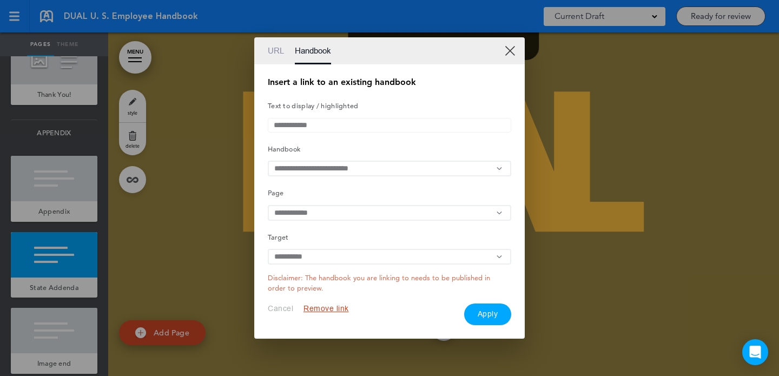
click at [499, 318] on button "Apply" at bounding box center [488, 314] width 48 height 22
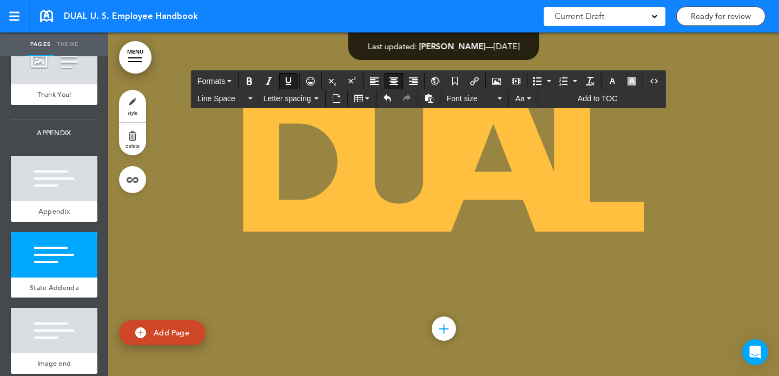
drag, startPoint x: 328, startPoint y: 269, endPoint x: 320, endPoint y: 269, distance: 8.1
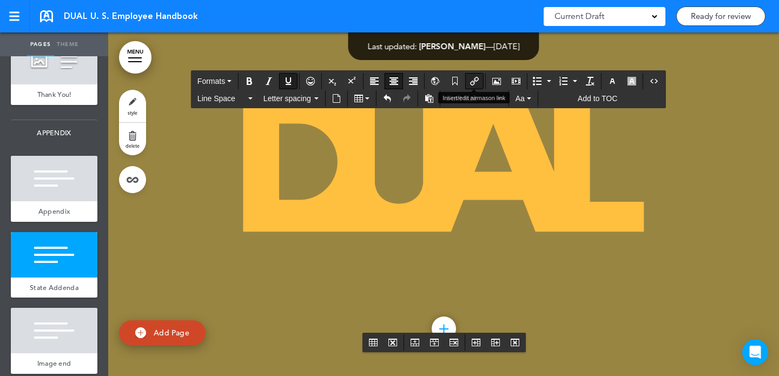
click at [472, 79] on icon "Insert/edit airmason link" at bounding box center [474, 81] width 9 height 9
type input "**********"
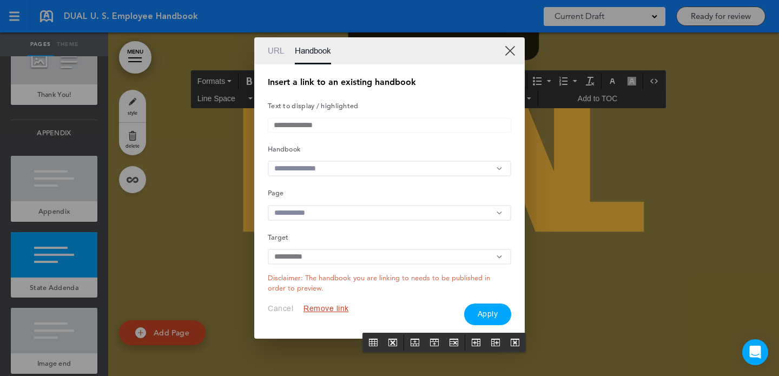
click at [401, 162] on input "text" at bounding box center [389, 169] width 243 height 16
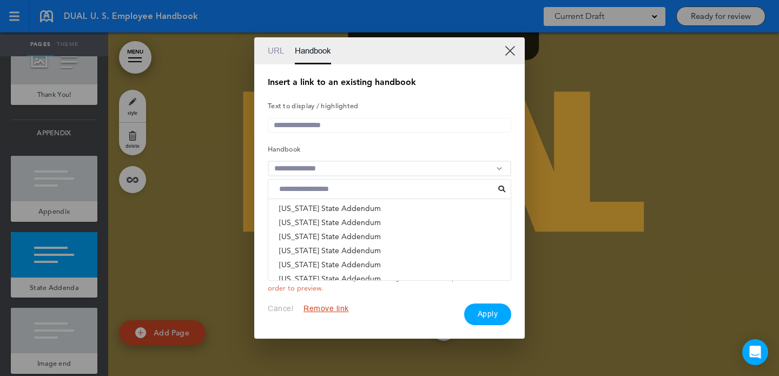
scroll to position [321, 0]
click at [362, 211] on li "South Carolina State Addendum" at bounding box center [389, 209] width 242 height 14
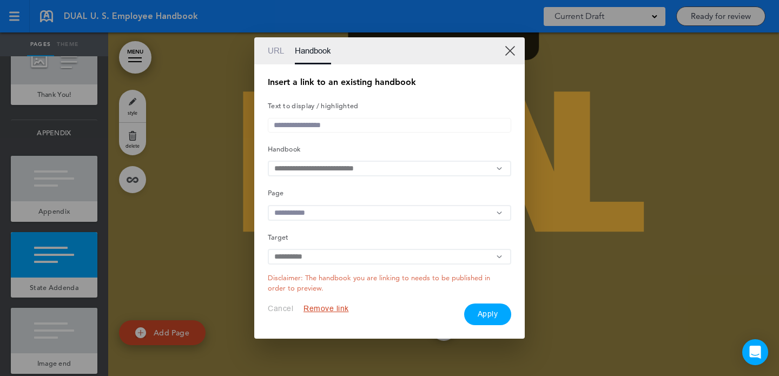
click at [362, 211] on input "text" at bounding box center [389, 213] width 243 height 16
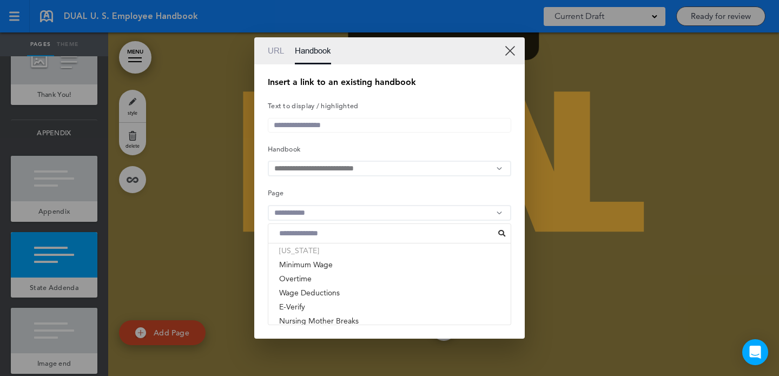
click at [334, 255] on li "[US_STATE]" at bounding box center [389, 250] width 242 height 14
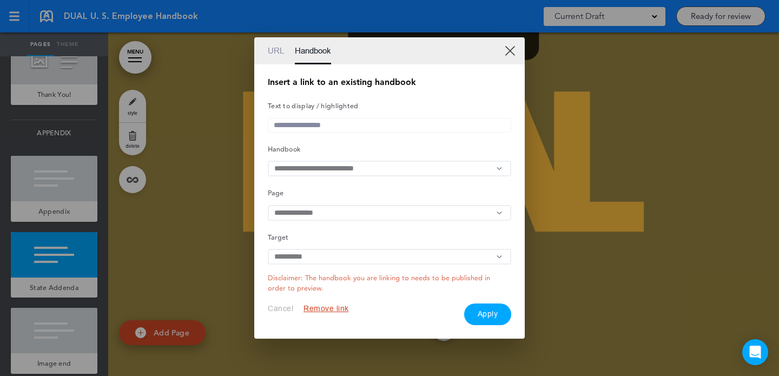
click at [484, 314] on button "Apply" at bounding box center [488, 314] width 48 height 22
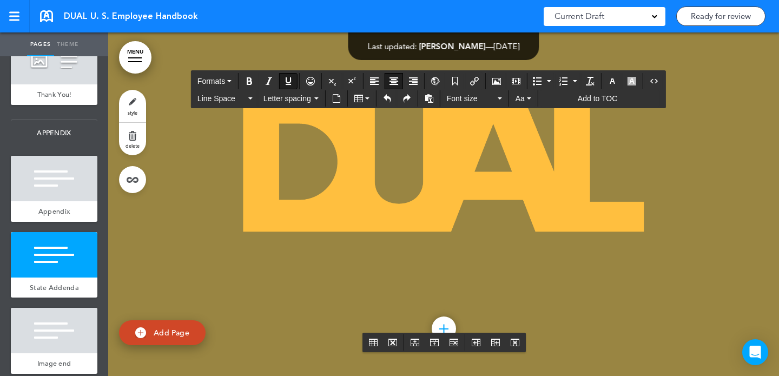
drag, startPoint x: 547, startPoint y: 271, endPoint x: 473, endPoint y: 271, distance: 74.1
click at [477, 78] on icon "Insert/edit airmason link" at bounding box center [474, 81] width 9 height 9
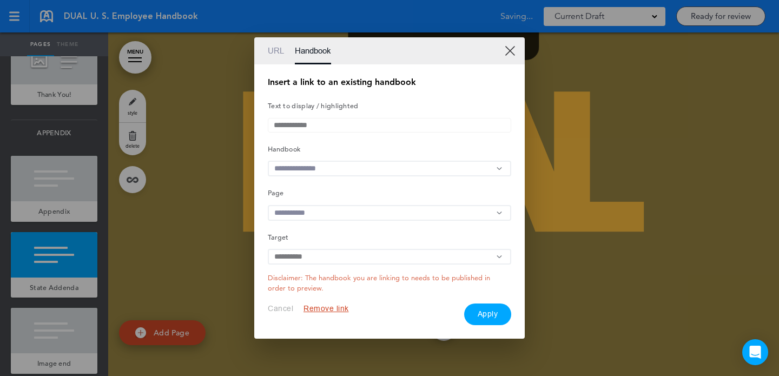
click at [366, 161] on input "text" at bounding box center [389, 169] width 243 height 16
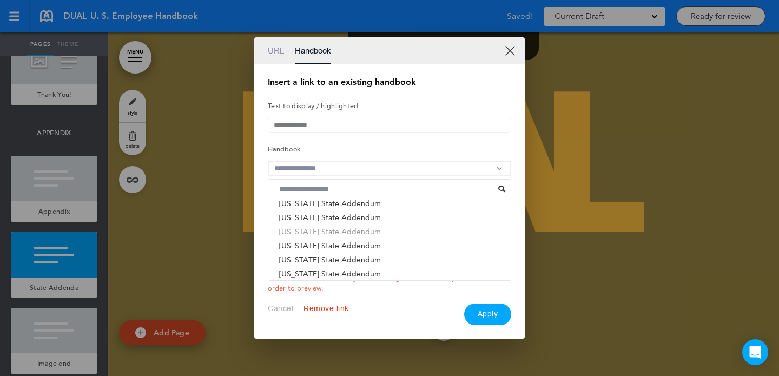
scroll to position [690, 0]
click at [354, 222] on li "South Dakota State Addendum" at bounding box center [389, 218] width 242 height 14
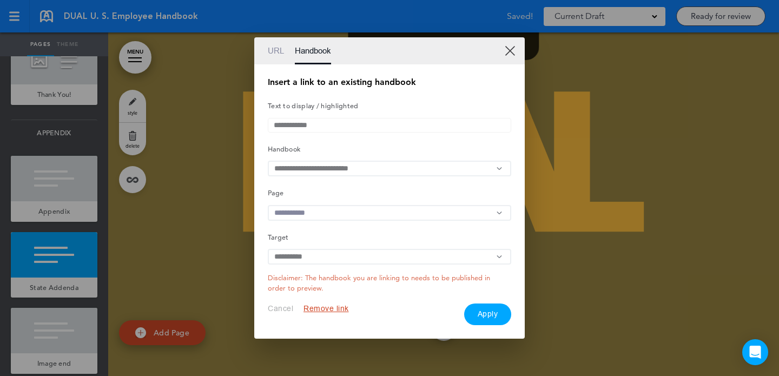
click at [326, 211] on input "text" at bounding box center [389, 213] width 243 height 16
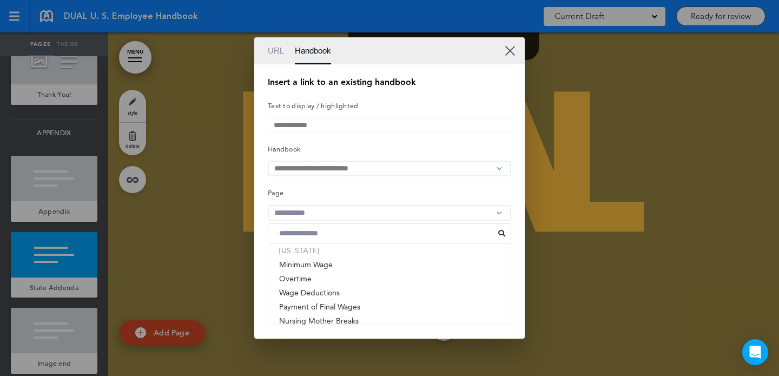
click at [314, 256] on li "[US_STATE]" at bounding box center [389, 250] width 242 height 14
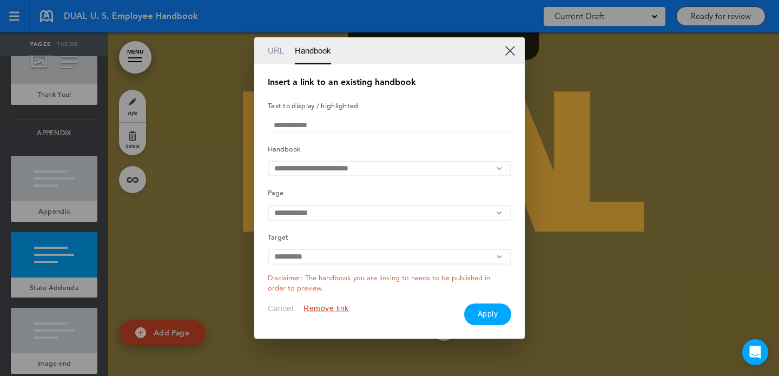
click at [482, 320] on button "Apply" at bounding box center [488, 314] width 48 height 22
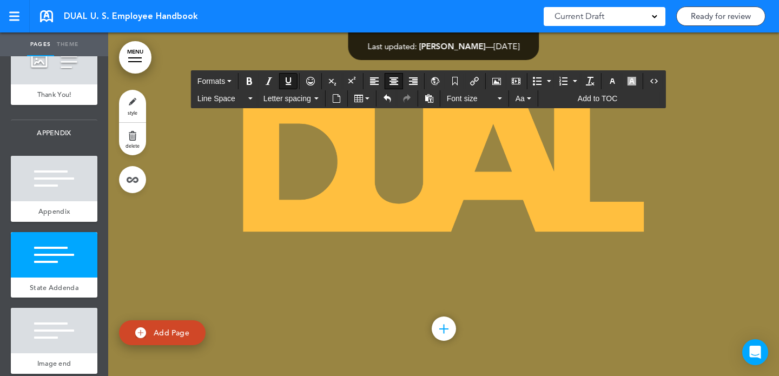
drag, startPoint x: 617, startPoint y: 270, endPoint x: 690, endPoint y: 270, distance: 73.5
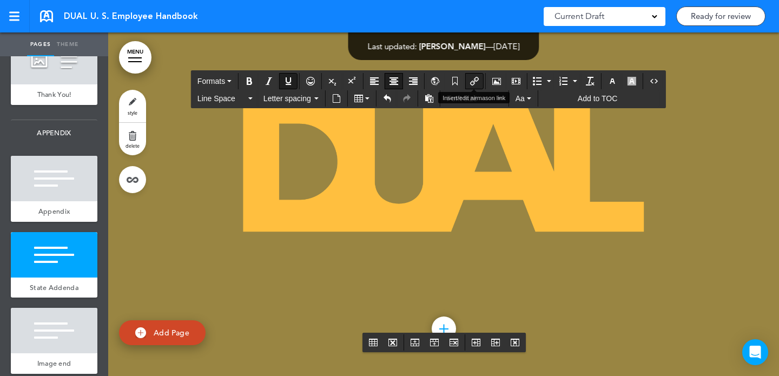
click at [474, 81] on icon "Insert/edit airmason link" at bounding box center [474, 81] width 9 height 9
type input "*********"
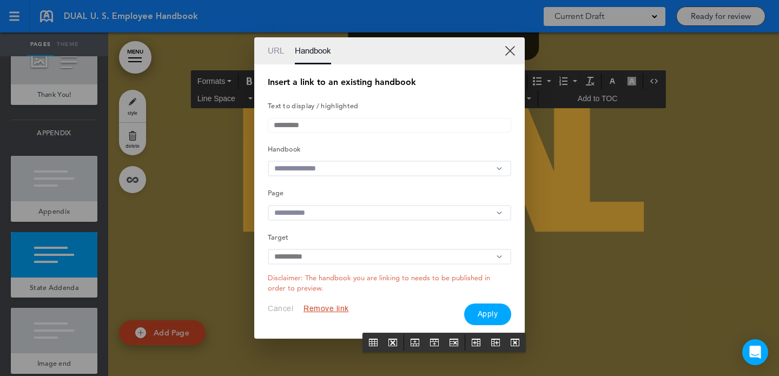
click at [320, 169] on input "text" at bounding box center [389, 169] width 243 height 16
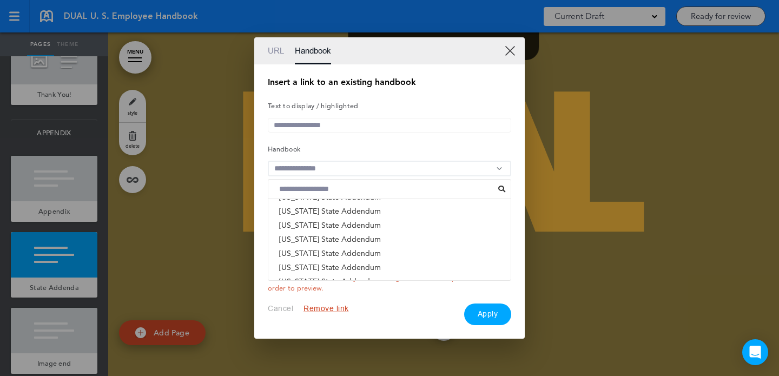
scroll to position [459, 0]
click at [341, 269] on li "Tennessee State Addendum" at bounding box center [389, 267] width 242 height 14
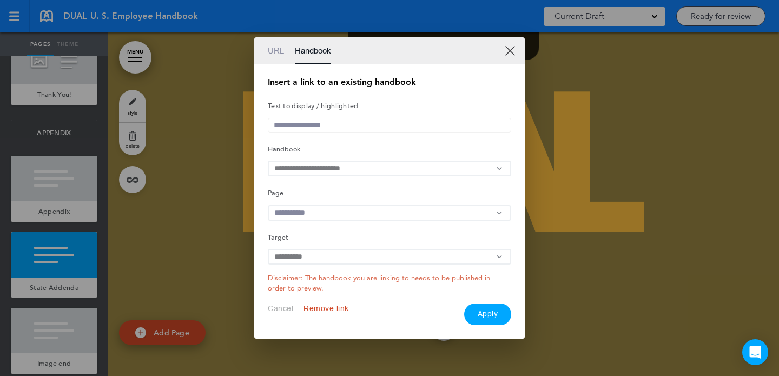
click at [357, 217] on input "text" at bounding box center [389, 213] width 243 height 16
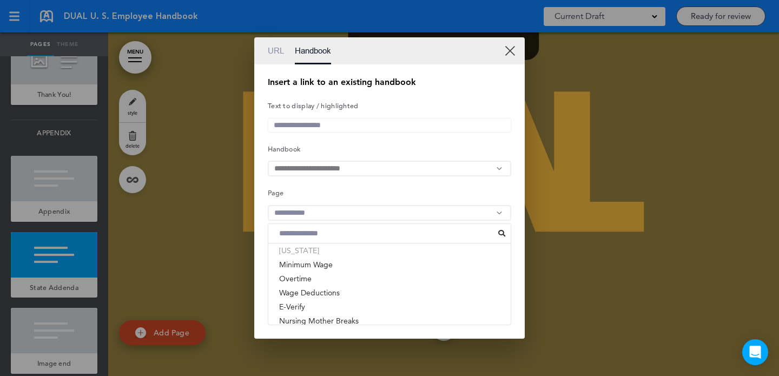
click at [345, 254] on li "[US_STATE]" at bounding box center [389, 250] width 242 height 14
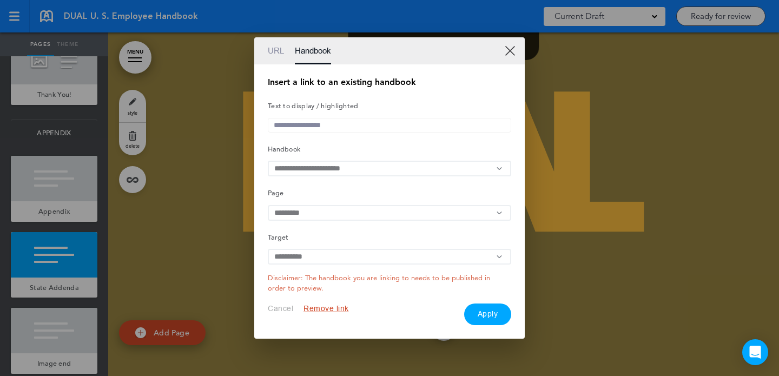
click at [487, 316] on button "Apply" at bounding box center [488, 314] width 48 height 22
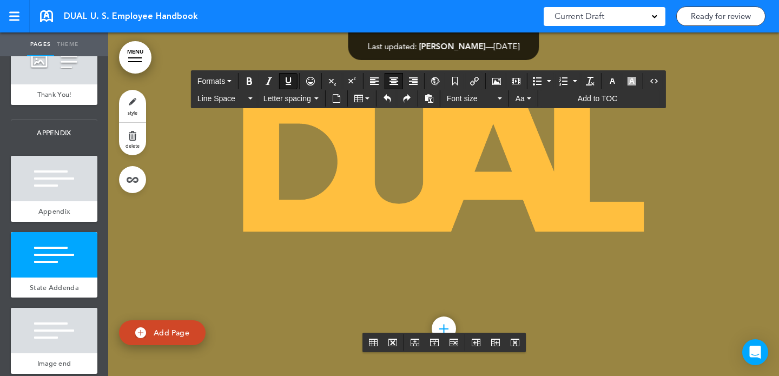
drag, startPoint x: 264, startPoint y: 295, endPoint x: 208, endPoint y: 295, distance: 56.2
click at [476, 79] on icon "Insert/edit airmason link" at bounding box center [474, 81] width 9 height 9
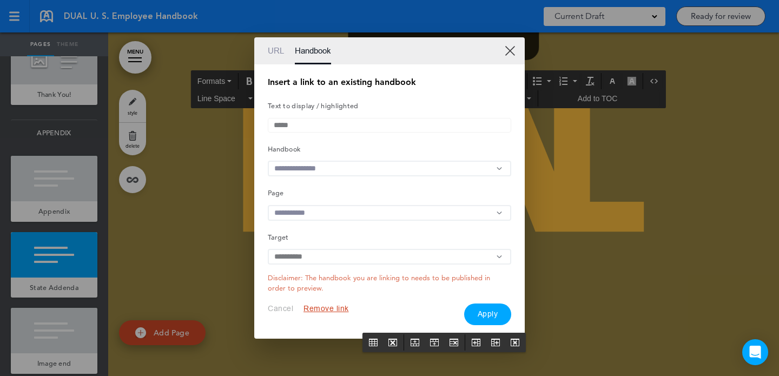
click at [393, 170] on input "text" at bounding box center [389, 169] width 243 height 16
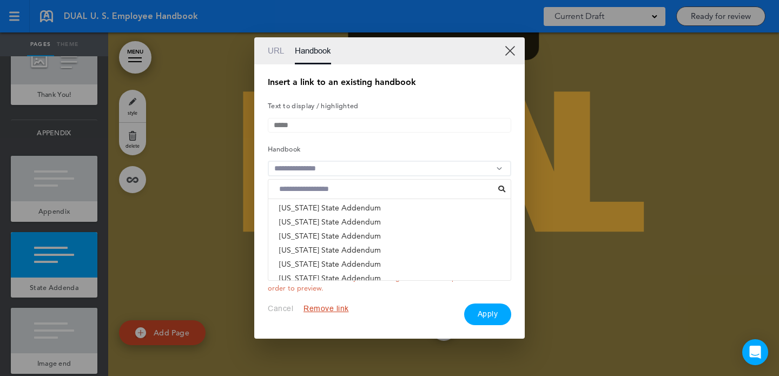
scroll to position [220, 0]
click at [342, 256] on li "Texas State Addendum" at bounding box center [389, 253] width 242 height 14
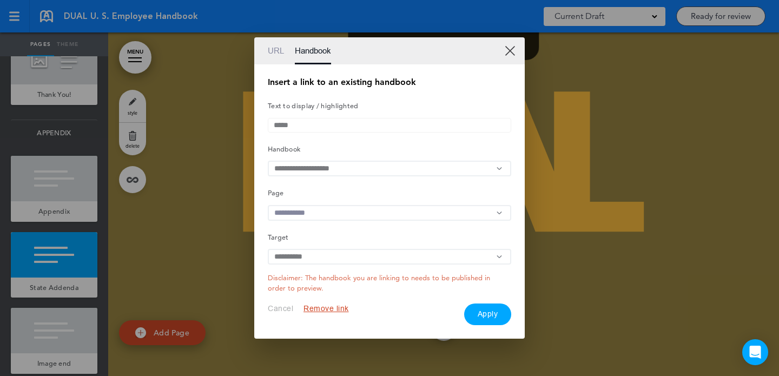
click at [358, 219] on input "text" at bounding box center [389, 213] width 243 height 16
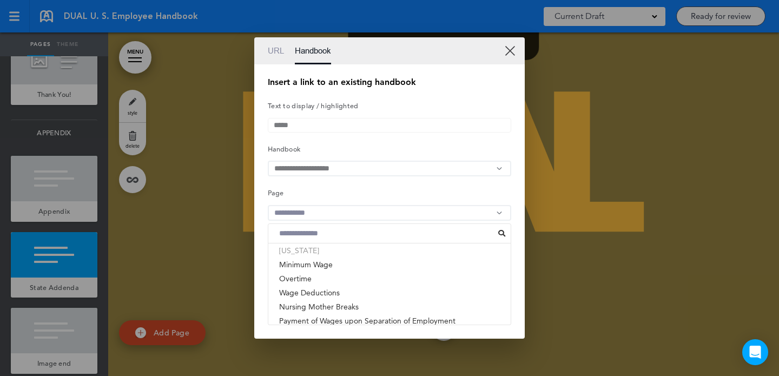
click at [346, 257] on li "[US_STATE]" at bounding box center [389, 250] width 242 height 14
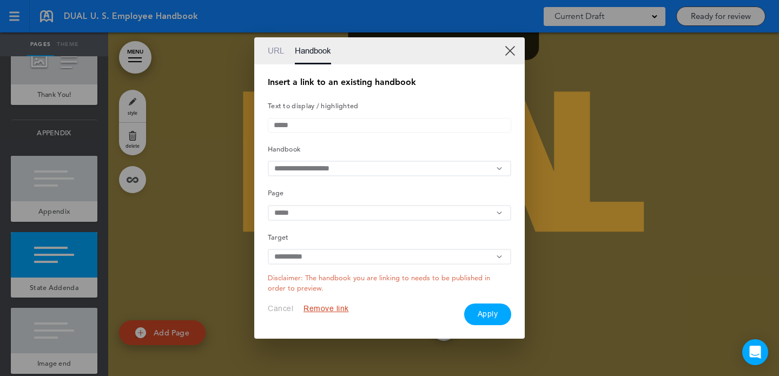
click at [485, 323] on button "Apply" at bounding box center [488, 314] width 48 height 22
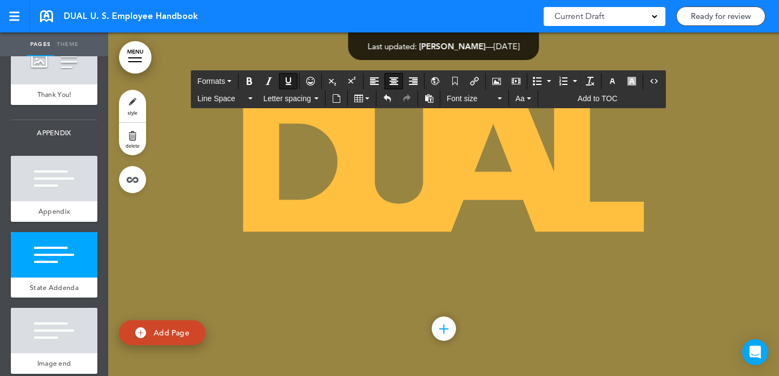
drag, startPoint x: 373, startPoint y: 297, endPoint x: 358, endPoint y: 297, distance: 14.6
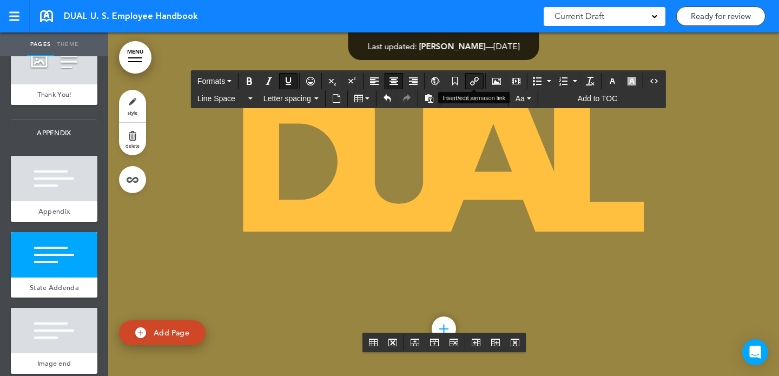
click at [475, 83] on icon "Insert/edit airmason link" at bounding box center [474, 81] width 9 height 9
type input "****"
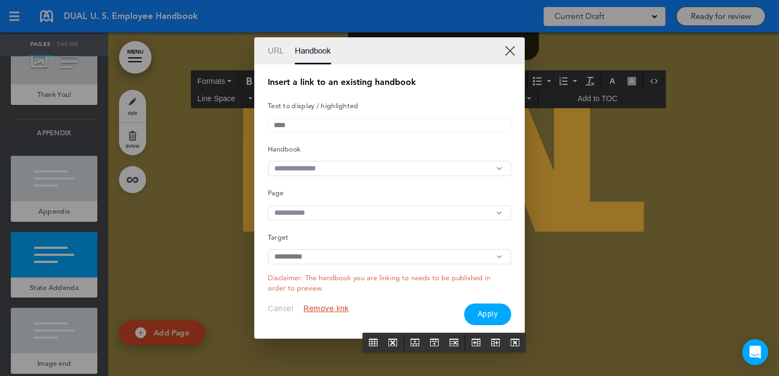
click at [400, 165] on input "text" at bounding box center [389, 169] width 243 height 16
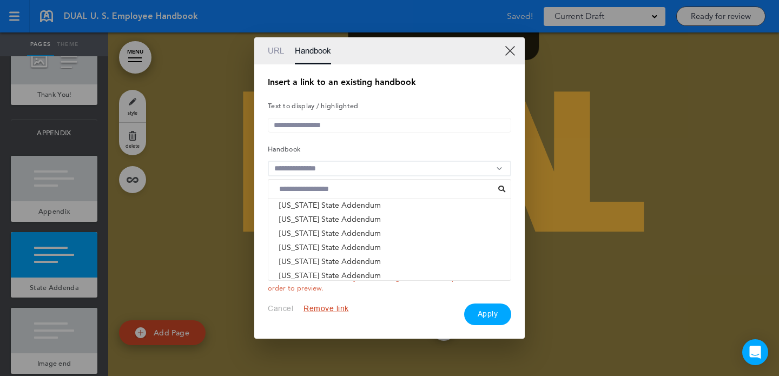
scroll to position [706, 0]
click at [346, 248] on li "Utah State Addendum" at bounding box center [389, 245] width 242 height 14
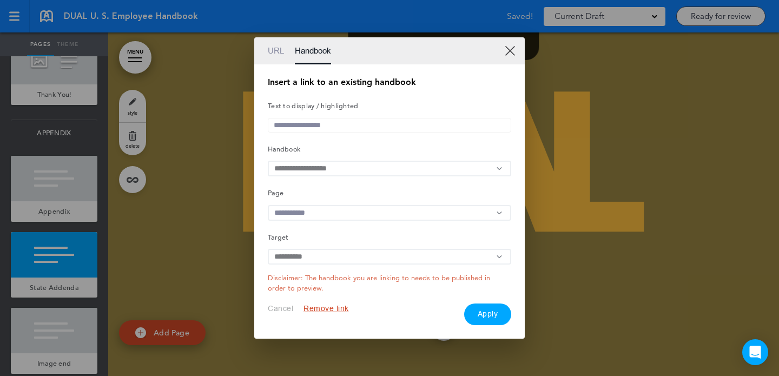
click at [347, 214] on input "text" at bounding box center [389, 213] width 243 height 16
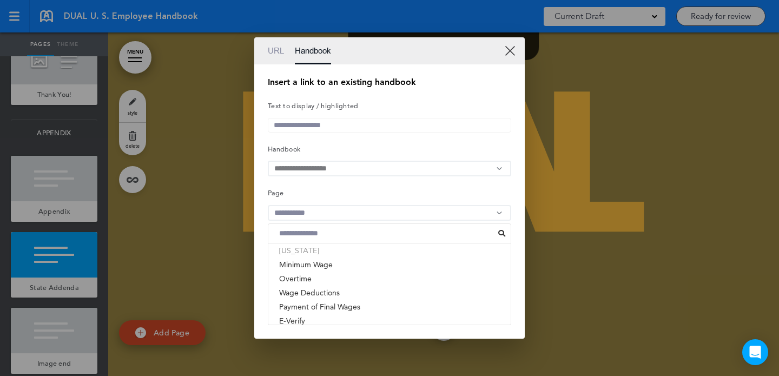
click at [315, 255] on li "[US_STATE]" at bounding box center [389, 250] width 242 height 14
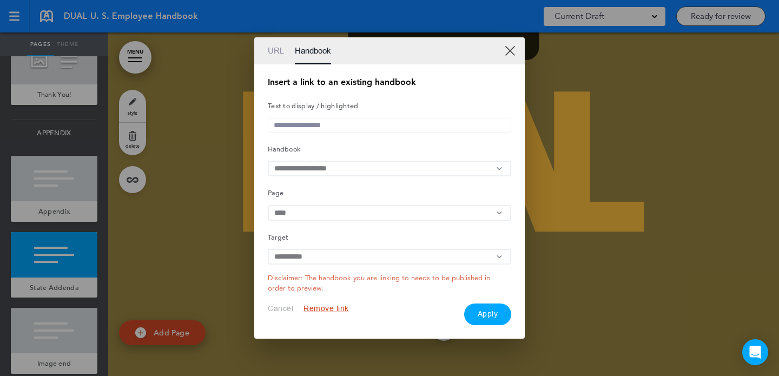
click at [469, 313] on button "Apply" at bounding box center [488, 314] width 48 height 22
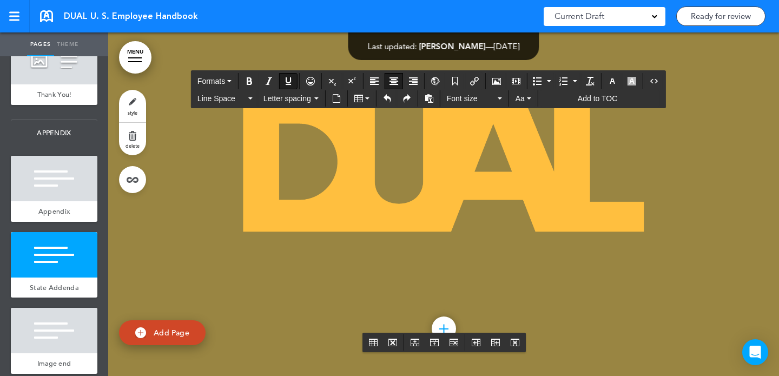
drag, startPoint x: 544, startPoint y: 299, endPoint x: 479, endPoint y: 299, distance: 64.9
click at [478, 85] on icon "Insert/edit airmason link" at bounding box center [474, 81] width 9 height 9
type input "*******"
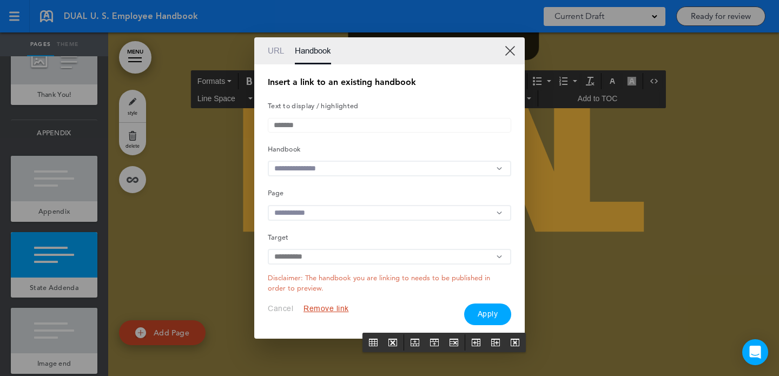
click at [368, 168] on input "text" at bounding box center [389, 169] width 243 height 16
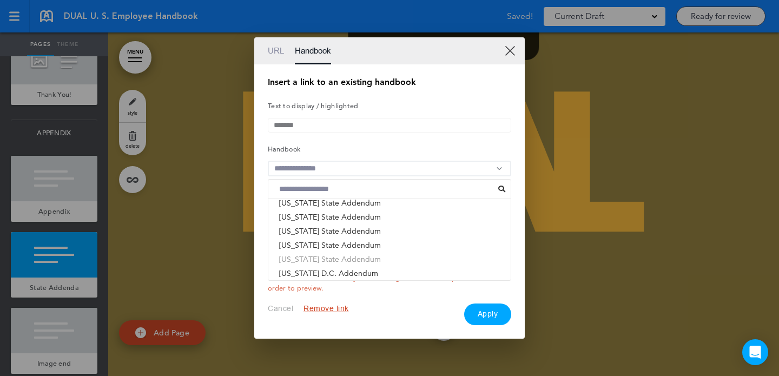
click at [342, 258] on li "Vermont State Addendum" at bounding box center [389, 259] width 242 height 14
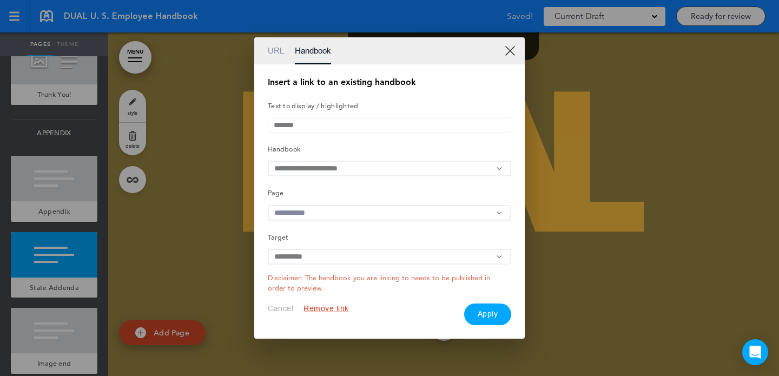
click at [355, 213] on input "text" at bounding box center [389, 213] width 243 height 16
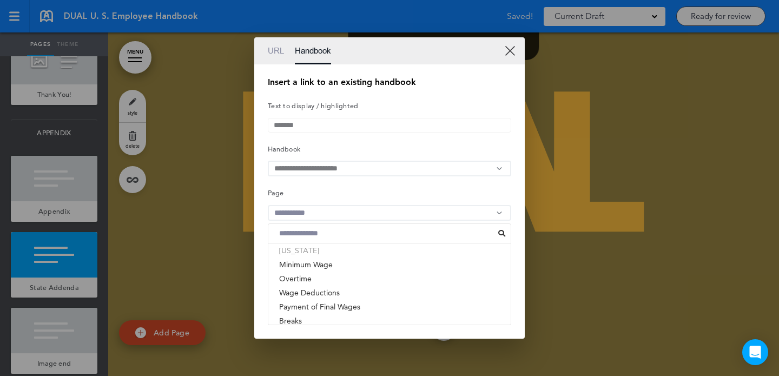
click at [330, 257] on li "[US_STATE]" at bounding box center [389, 250] width 242 height 14
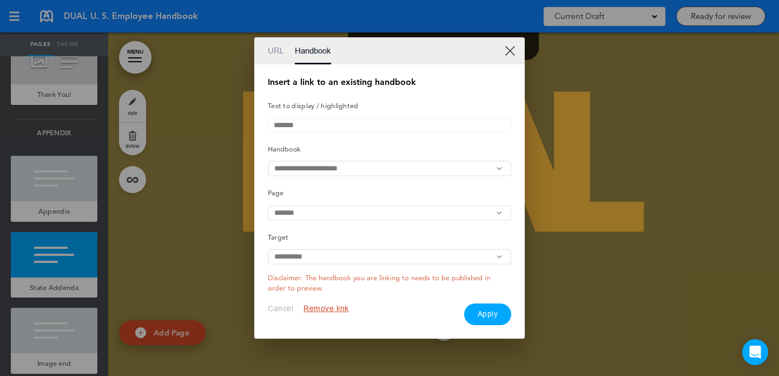
click at [482, 319] on button "Apply" at bounding box center [488, 314] width 48 height 22
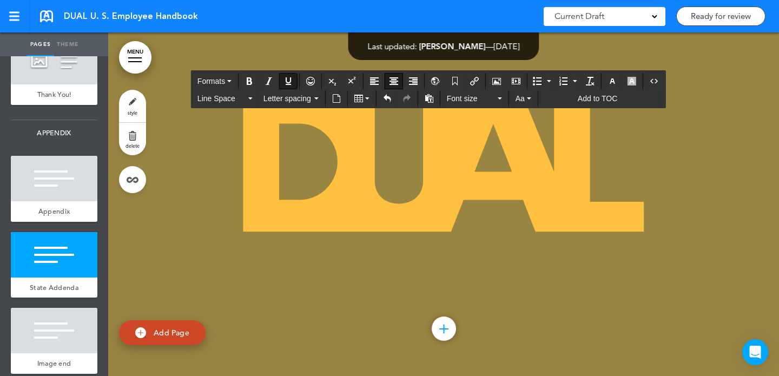
drag, startPoint x: 666, startPoint y: 297, endPoint x: 613, endPoint y: 297, distance: 53.5
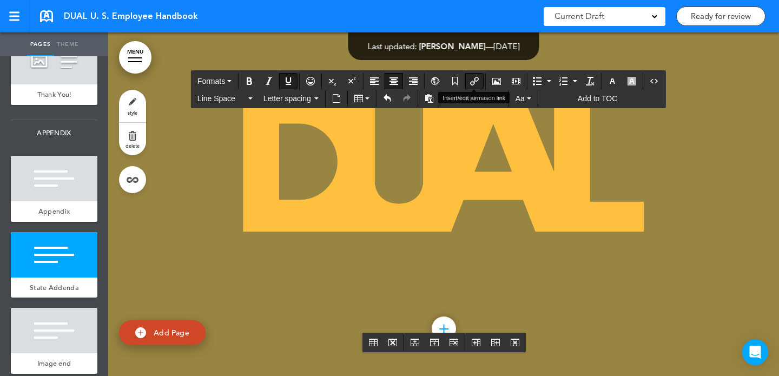
click at [481, 77] on button "Insert/edit airmason link" at bounding box center [474, 81] width 17 height 15
type input "********"
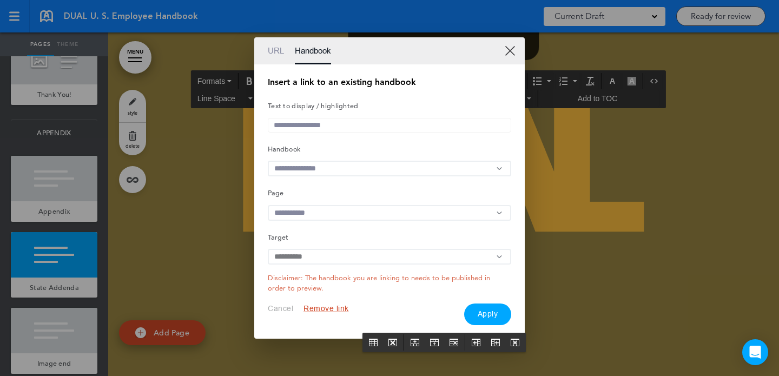
click at [372, 161] on input "text" at bounding box center [389, 169] width 243 height 16
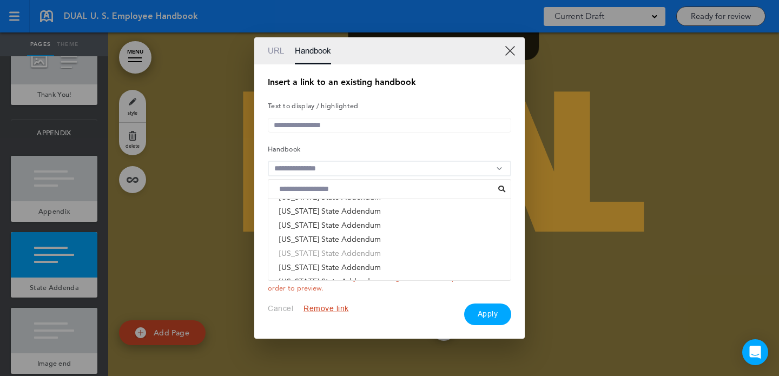
scroll to position [478, 0]
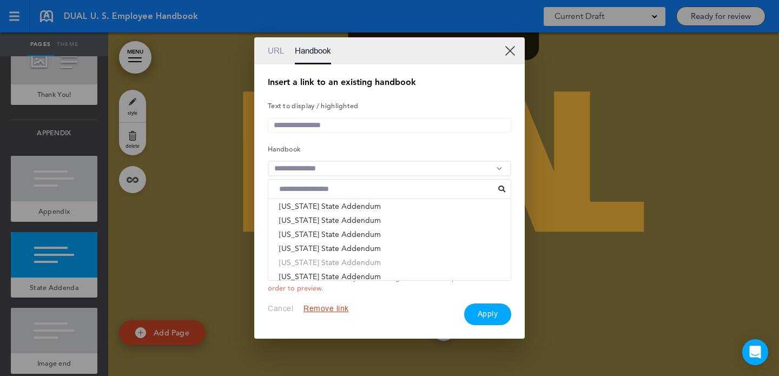
click at [335, 263] on li "Virginia State Addendum" at bounding box center [389, 262] width 242 height 14
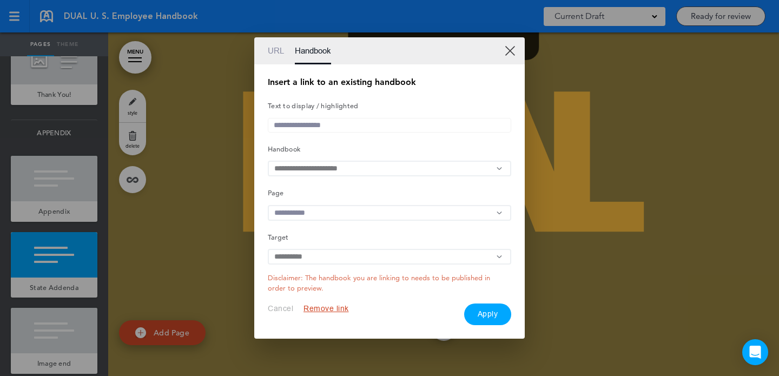
click at [350, 214] on input "text" at bounding box center [389, 213] width 243 height 16
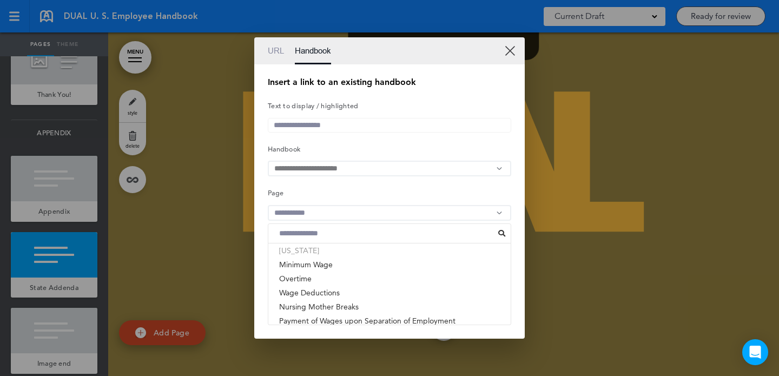
click at [325, 255] on li "[US_STATE]" at bounding box center [389, 250] width 242 height 14
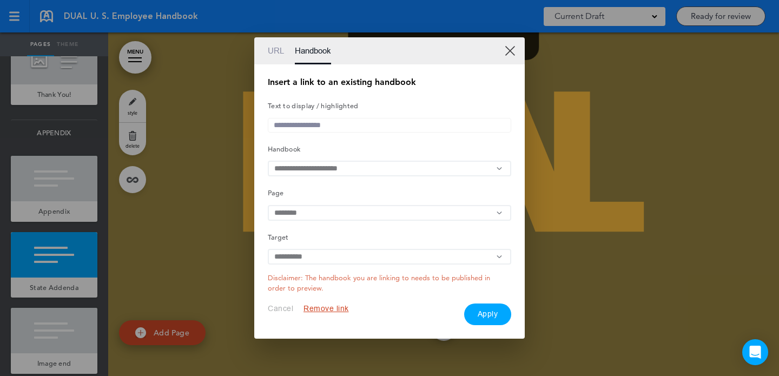
click at [494, 317] on button "Apply" at bounding box center [488, 314] width 48 height 22
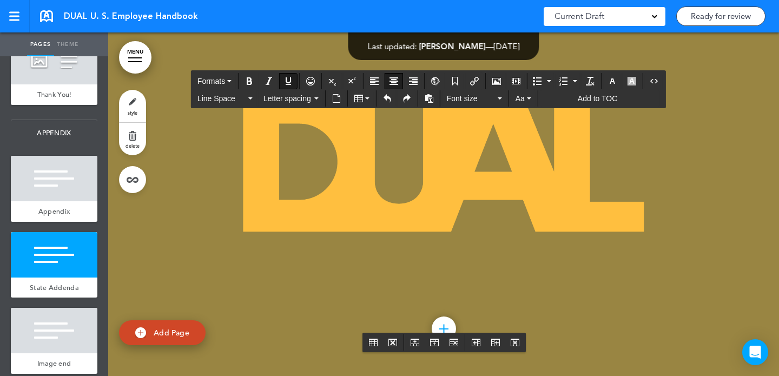
drag, startPoint x: 280, startPoint y: 319, endPoint x: 192, endPoint y: 319, distance: 88.1
click at [477, 78] on icon "Insert/edit airmason link" at bounding box center [474, 81] width 9 height 9
type input "**********"
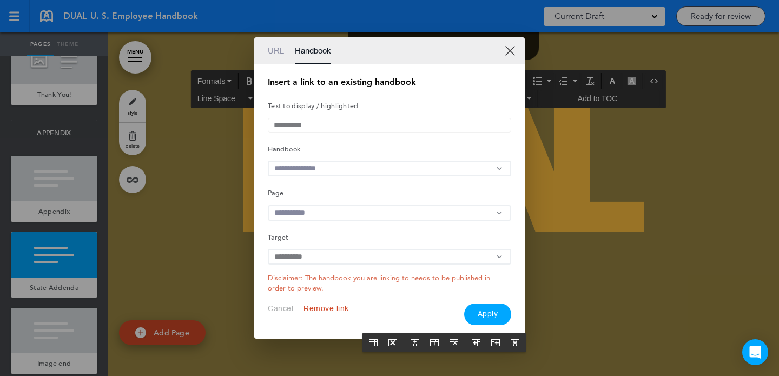
click at [343, 170] on input "text" at bounding box center [389, 169] width 243 height 16
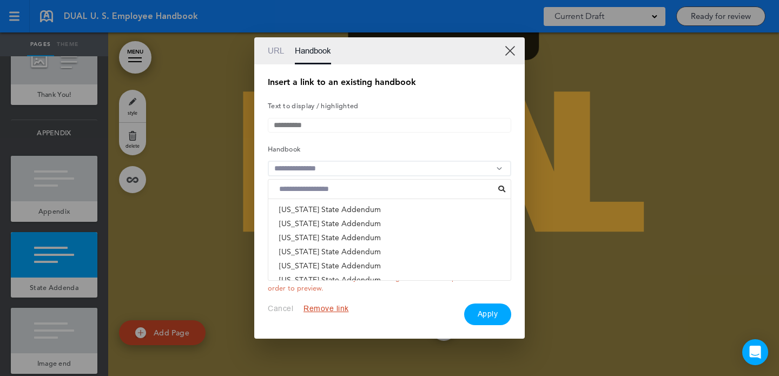
scroll to position [227, 0]
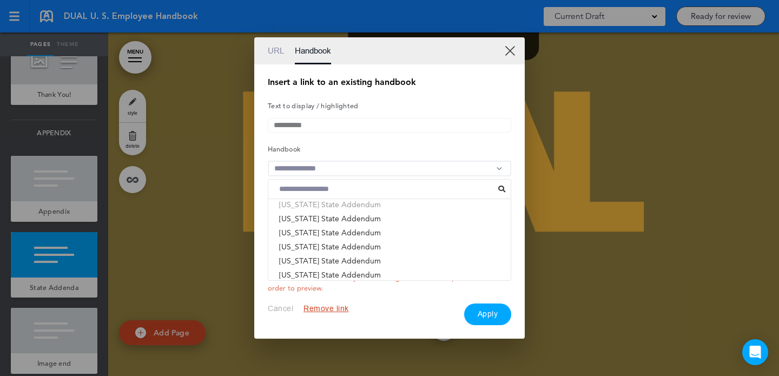
click at [336, 210] on li "Washington State Addendum" at bounding box center [389, 204] width 242 height 14
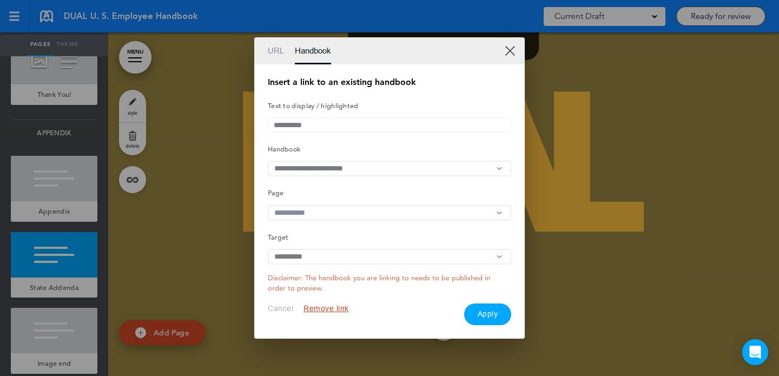
click at [332, 215] on input "text" at bounding box center [389, 213] width 243 height 16
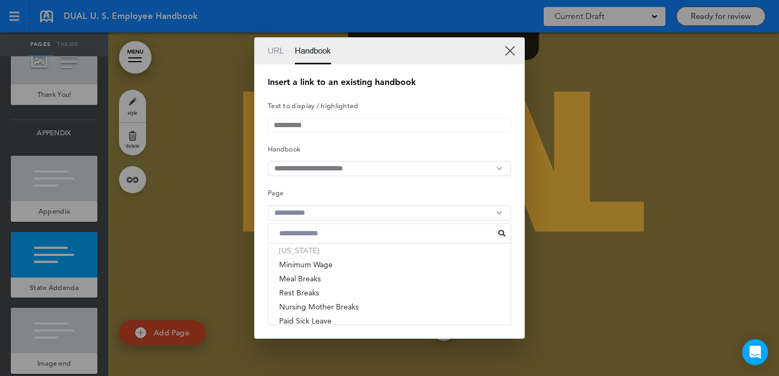
click at [321, 251] on li "[US_STATE]" at bounding box center [389, 250] width 242 height 14
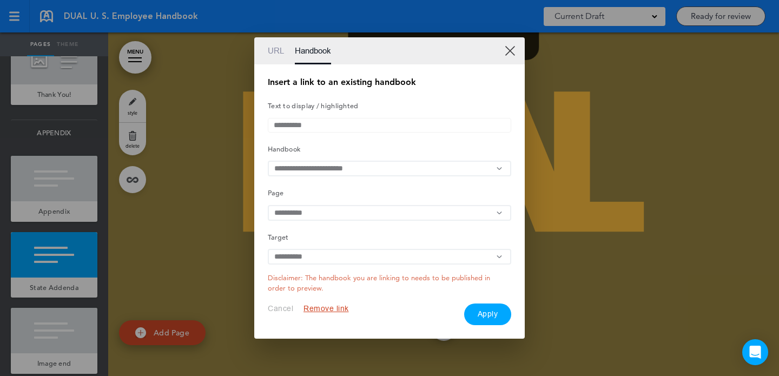
click at [483, 314] on button "Apply" at bounding box center [488, 314] width 48 height 22
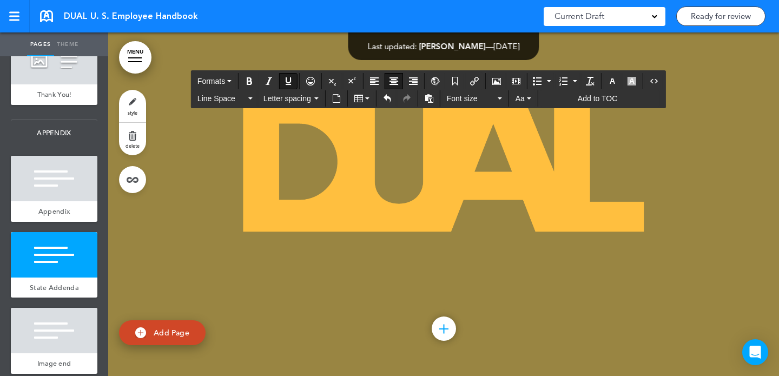
drag, startPoint x: 406, startPoint y: 320, endPoint x: 424, endPoint y: 320, distance: 18.9
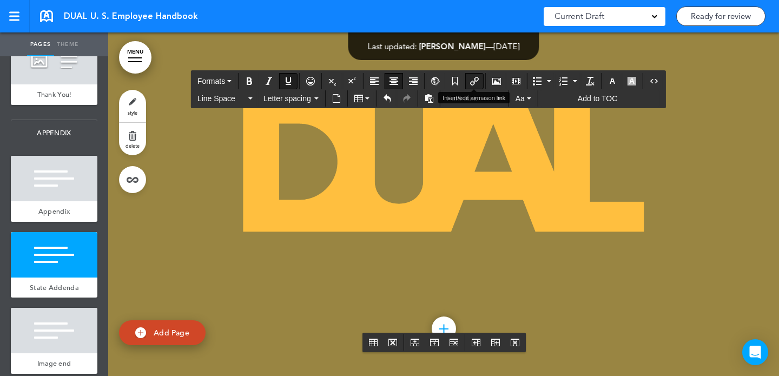
click at [475, 81] on icon "Insert/edit airmason link" at bounding box center [474, 81] width 9 height 9
type input "**********"
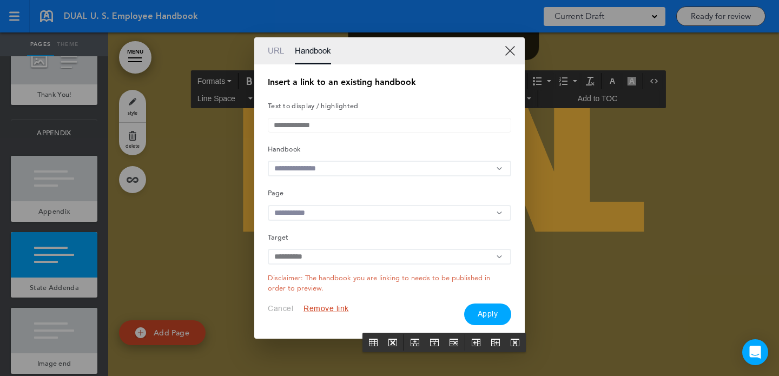
click at [340, 164] on input "text" at bounding box center [389, 169] width 243 height 16
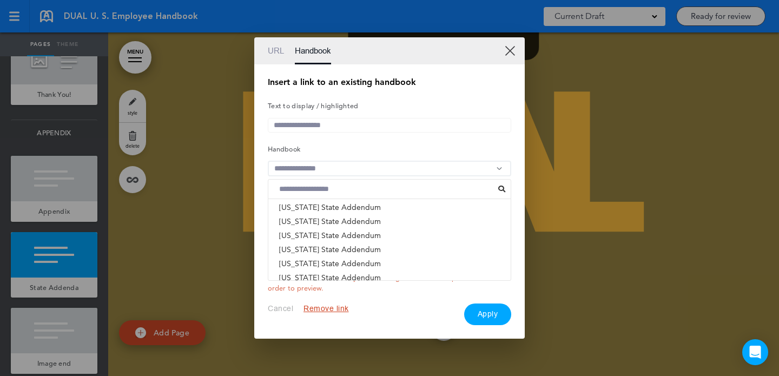
scroll to position [517, 0]
click at [323, 240] on li "West Virginia State Addendum" at bounding box center [389, 237] width 242 height 14
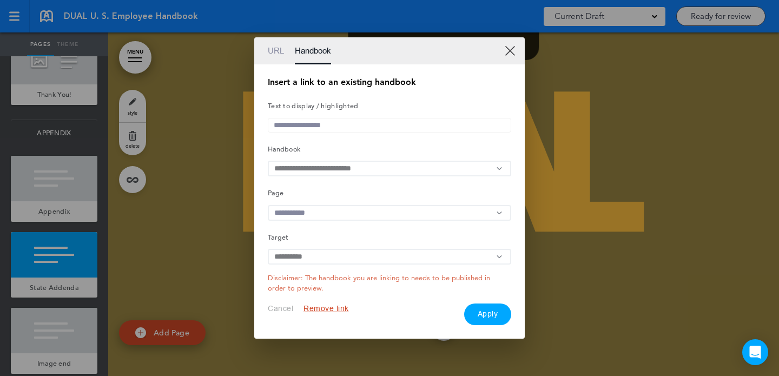
click at [322, 214] on input "text" at bounding box center [389, 213] width 243 height 16
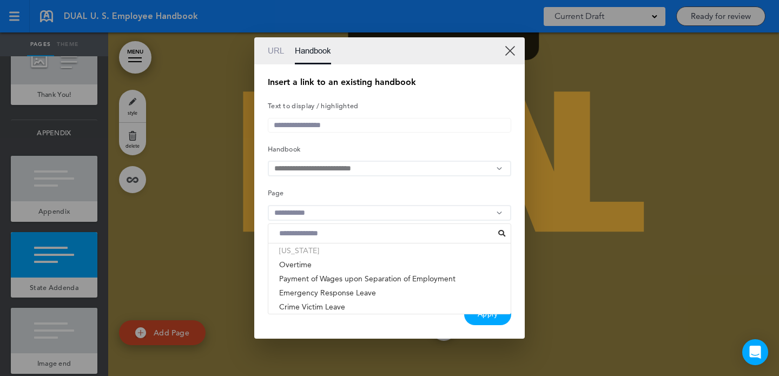
click at [316, 254] on li "[US_STATE]" at bounding box center [389, 250] width 242 height 14
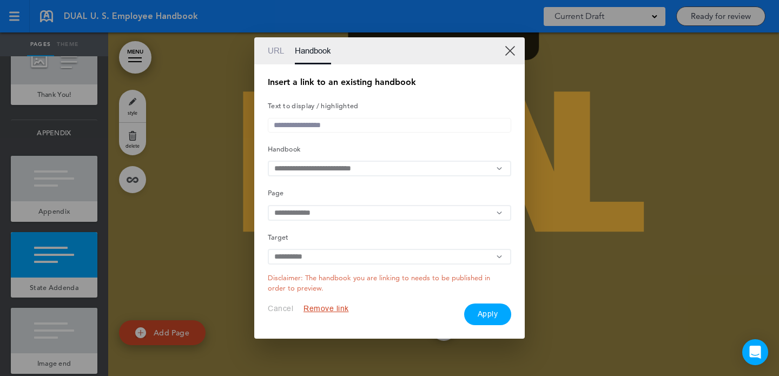
click at [485, 317] on button "Apply" at bounding box center [488, 314] width 48 height 22
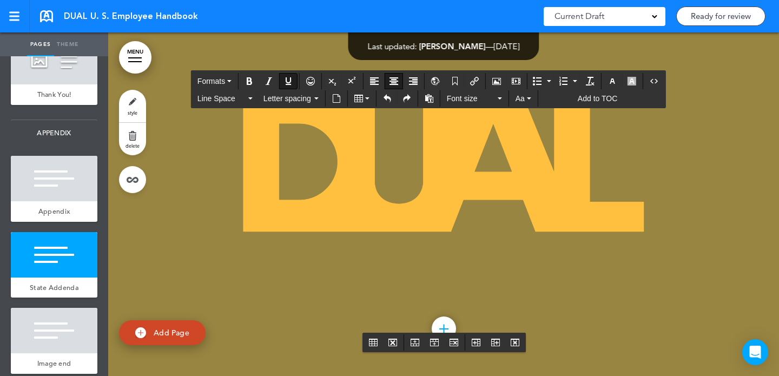
drag, startPoint x: 491, startPoint y: 323, endPoint x: 557, endPoint y: 323, distance: 66.5
click at [475, 79] on icon "Insert/edit airmason link" at bounding box center [474, 81] width 9 height 9
type input "*********"
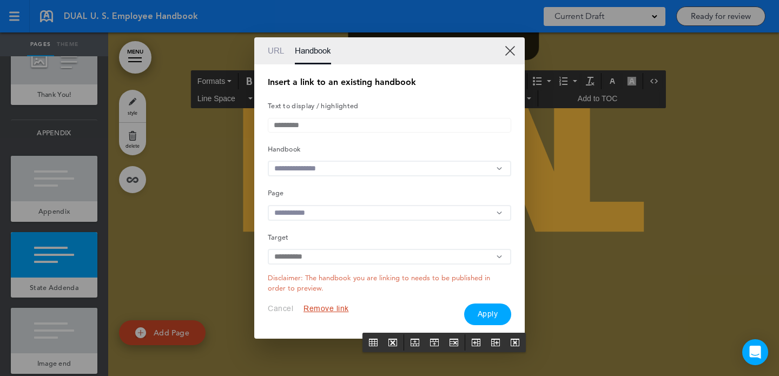
click at [327, 168] on input "text" at bounding box center [389, 169] width 243 height 16
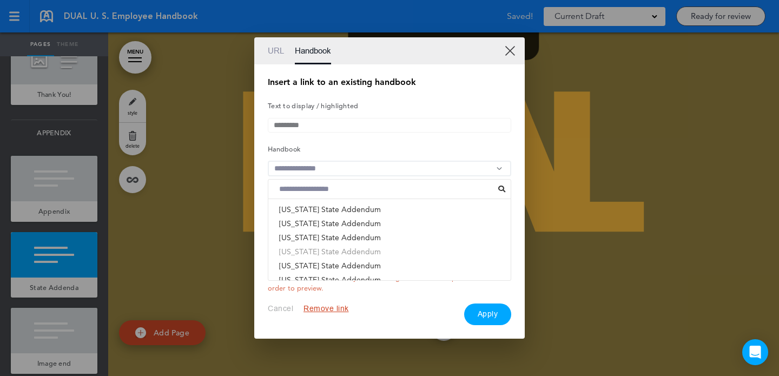
click at [314, 249] on li "Wisconsin State Addendum" at bounding box center [389, 251] width 242 height 14
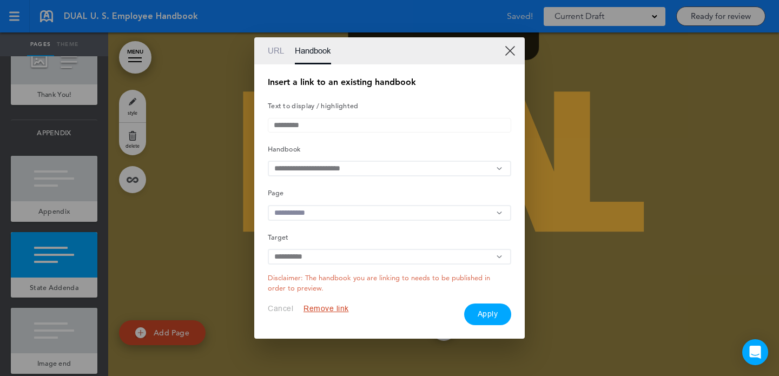
click at [319, 206] on input "text" at bounding box center [389, 213] width 243 height 16
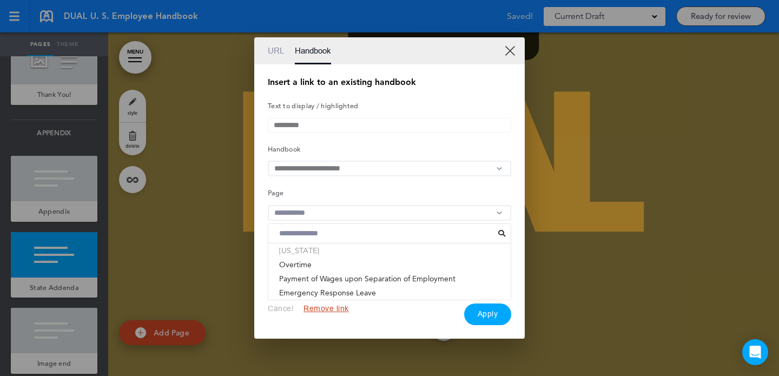
click at [310, 257] on li "[US_STATE]" at bounding box center [389, 250] width 242 height 14
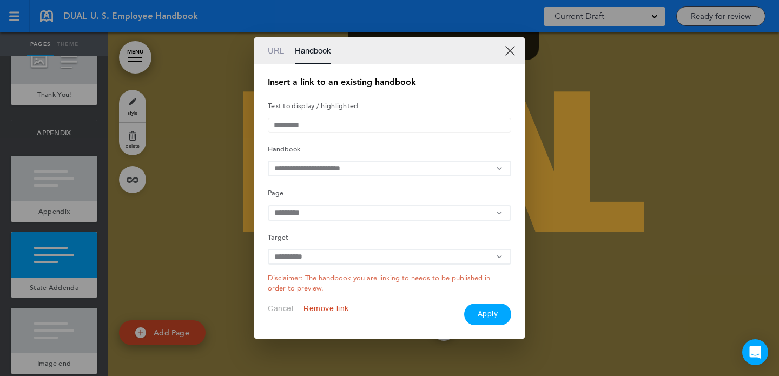
click at [475, 319] on button "Apply" at bounding box center [488, 314] width 48 height 22
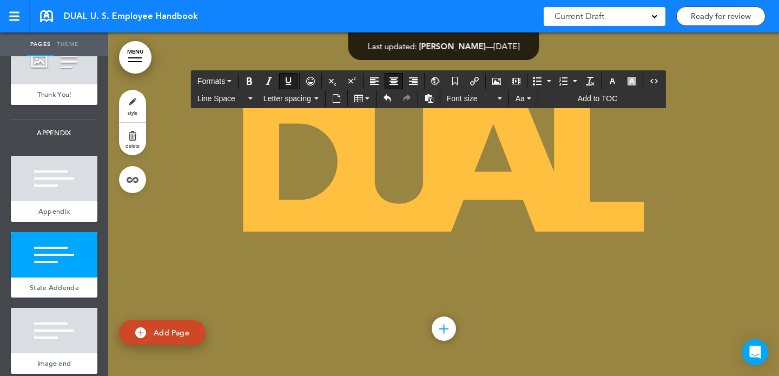
drag, startPoint x: 620, startPoint y: 319, endPoint x: 685, endPoint y: 321, distance: 64.4
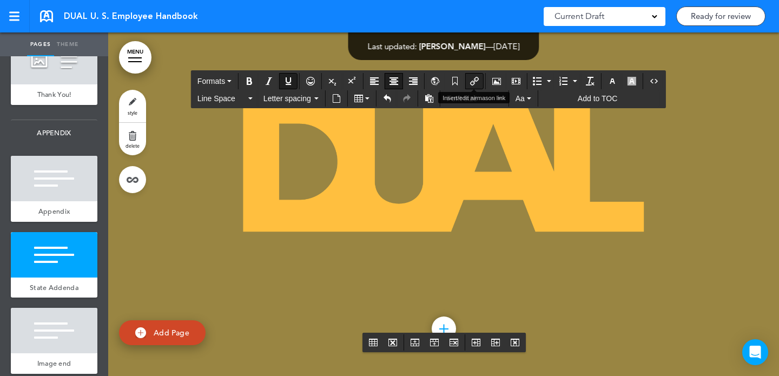
click at [474, 84] on icon "Insert/edit airmason link" at bounding box center [474, 81] width 9 height 9
type input "*******"
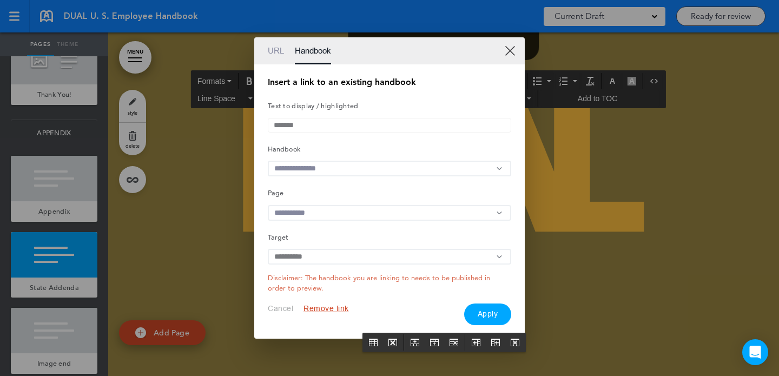
click at [361, 164] on input "text" at bounding box center [389, 169] width 243 height 16
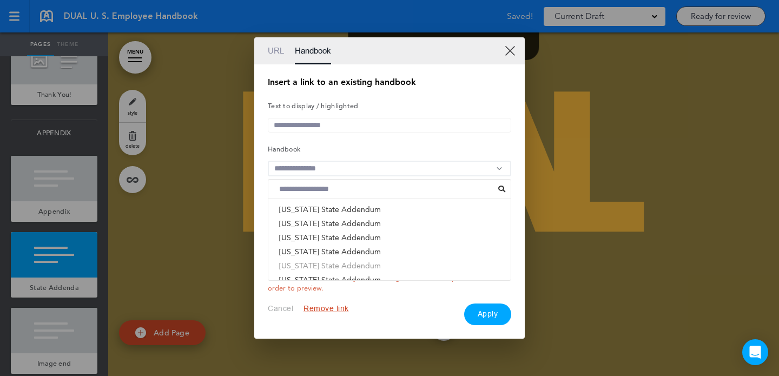
click at [331, 269] on li "Wyoming State Addendum" at bounding box center [389, 265] width 242 height 14
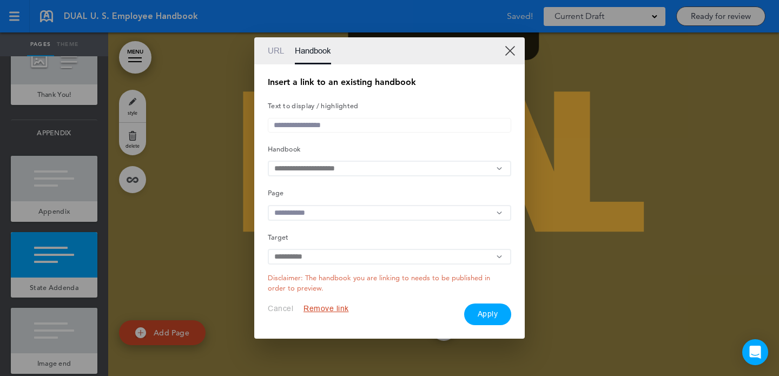
click at [326, 202] on div "Insert a link to an existing handbook Text to display / highlighted Handbook Pr…" at bounding box center [389, 201] width 243 height 247
click at [326, 213] on input "text" at bounding box center [389, 213] width 243 height 16
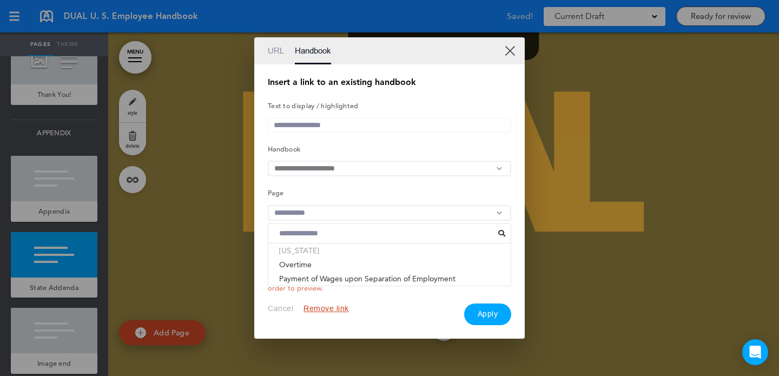
click at [316, 255] on li "[US_STATE]" at bounding box center [389, 250] width 242 height 14
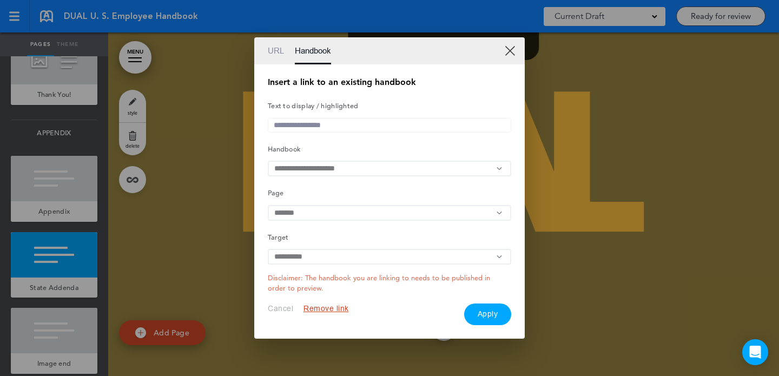
click at [475, 314] on button "Apply" at bounding box center [488, 314] width 48 height 22
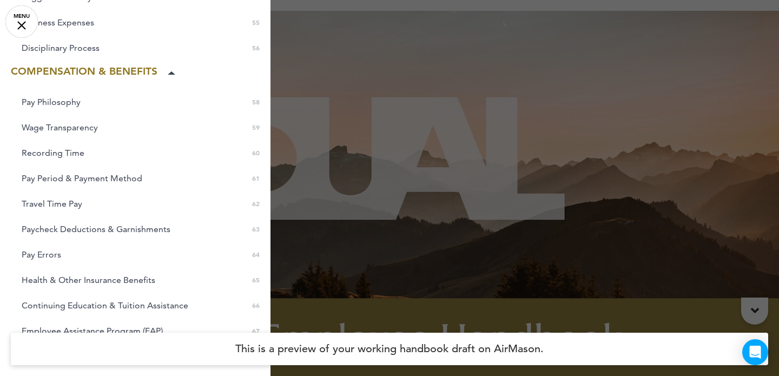
scroll to position [1857, 0]
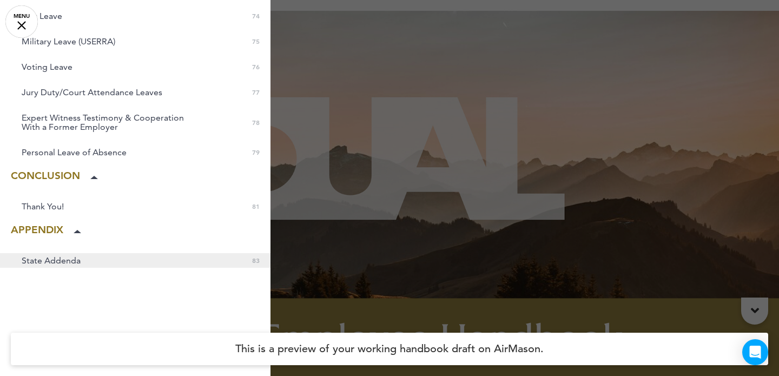
click at [70, 257] on span "State Addenda" at bounding box center [51, 260] width 59 height 9
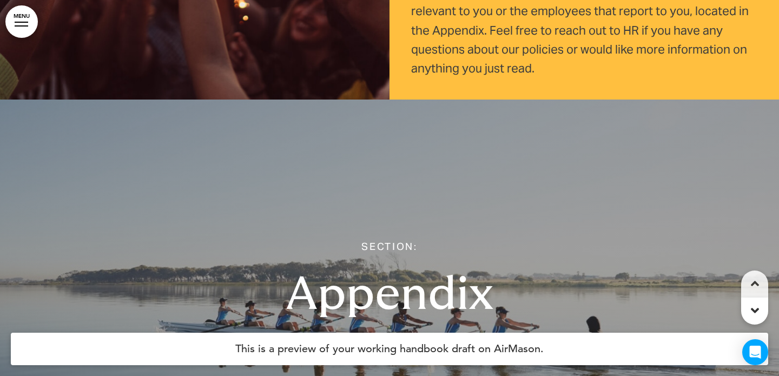
scroll to position [35271, 0]
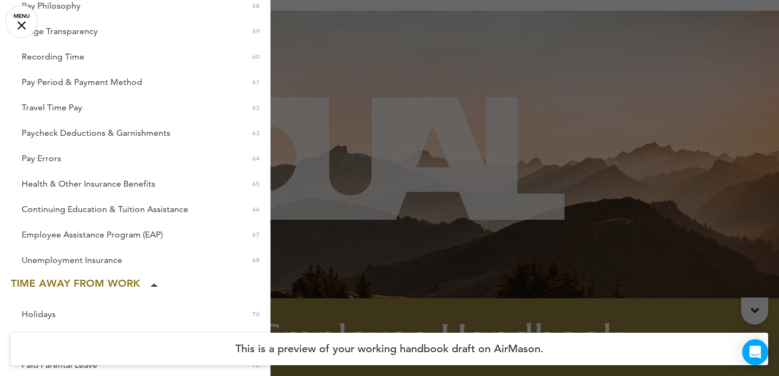
scroll to position [1857, 0]
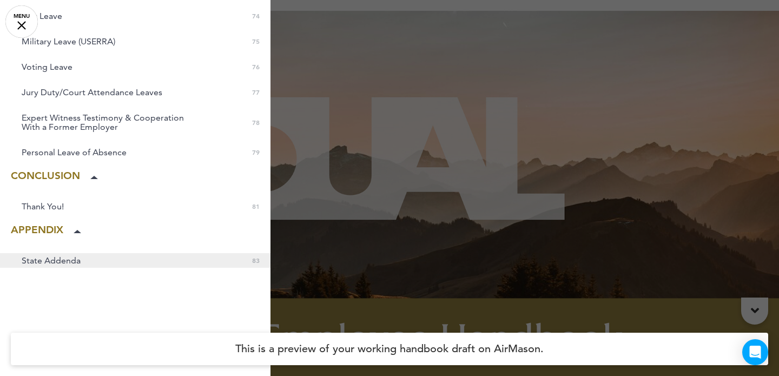
click at [60, 260] on span "State Addenda" at bounding box center [51, 260] width 59 height 9
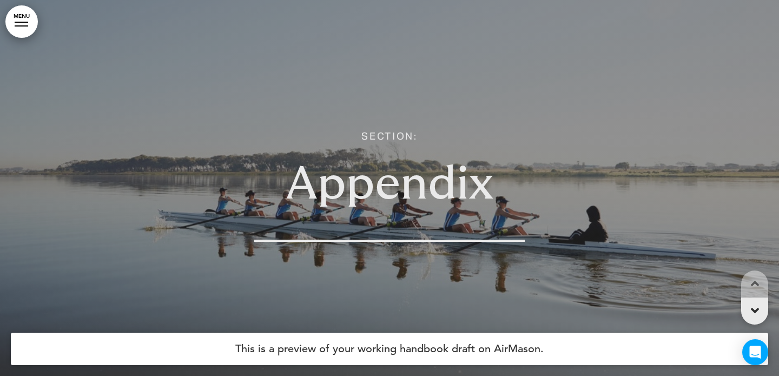
scroll to position [35271, 0]
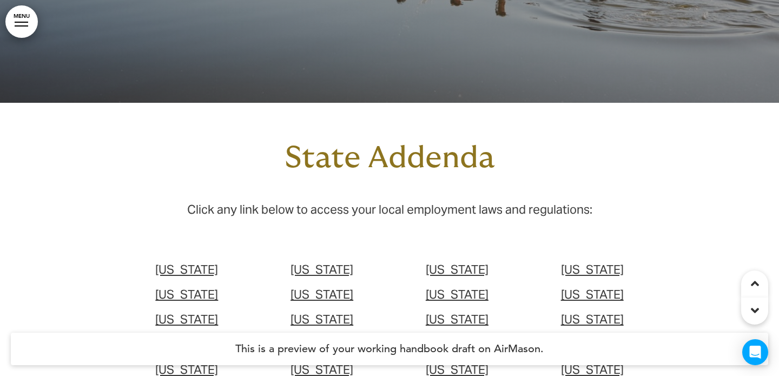
click at [458, 262] on span "[US_STATE]" at bounding box center [457, 269] width 63 height 15
